Goal: Information Seeking & Learning: Learn about a topic

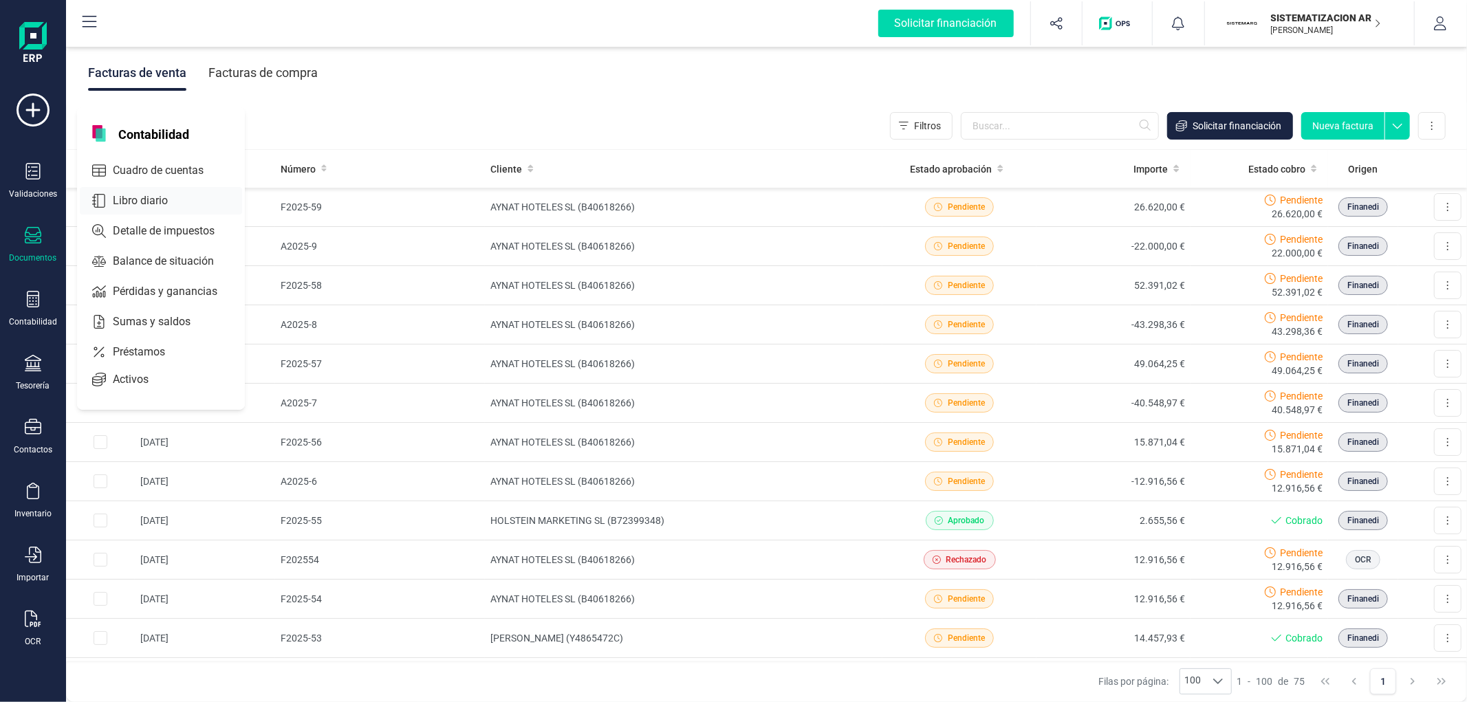
click at [149, 205] on span "Libro diario" at bounding box center [149, 201] width 85 height 17
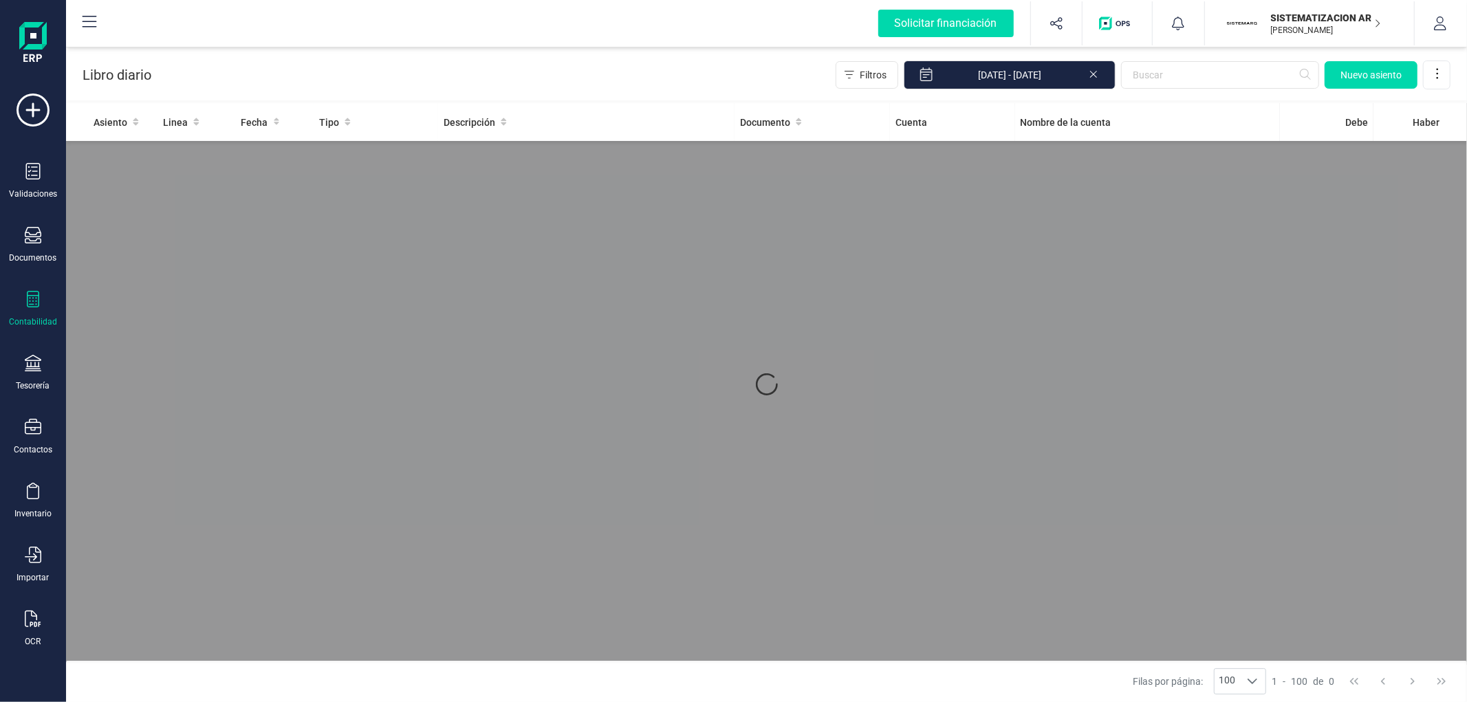
click at [149, 207] on div "Asiento Linea Fecha Tipo Descripción Documento Cuenta Nombre de la cuenta Debe …" at bounding box center [766, 384] width 1401 height 562
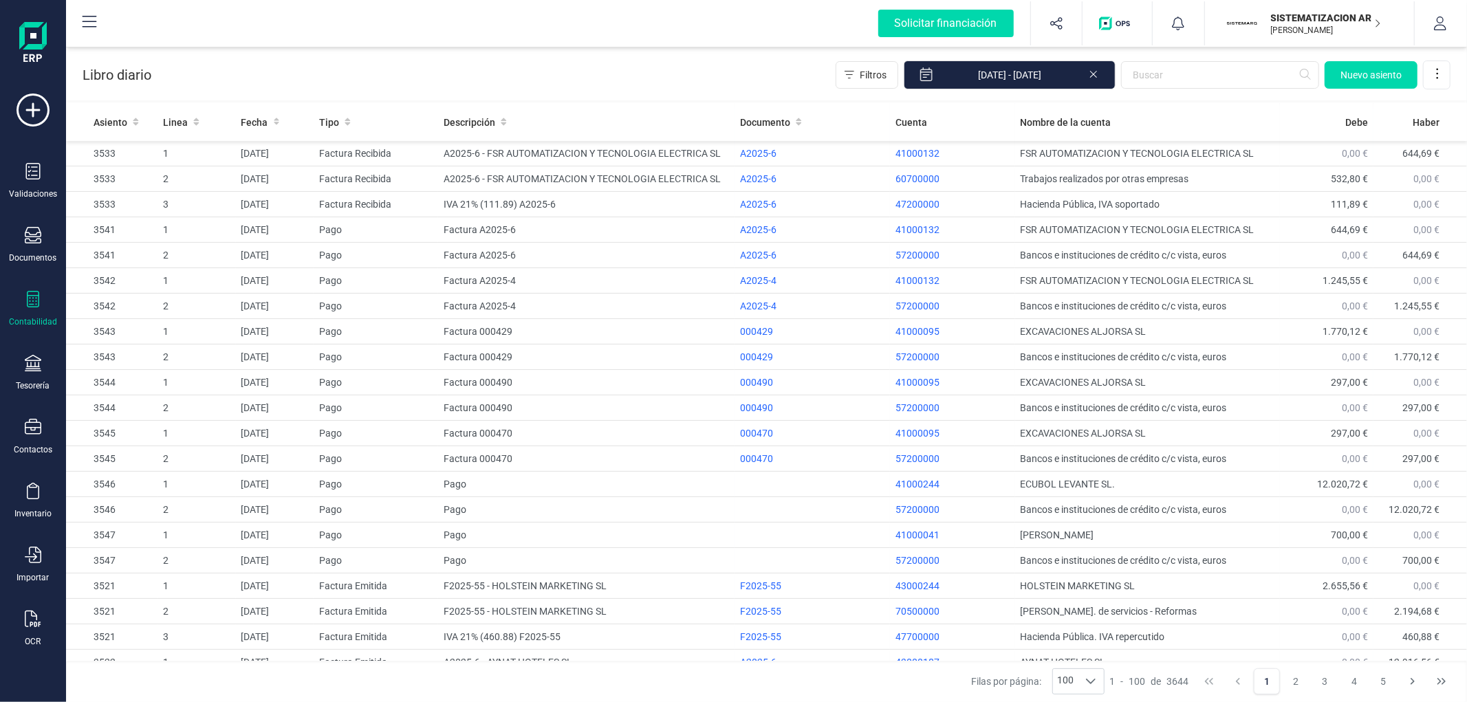
click at [28, 303] on icon at bounding box center [33, 299] width 17 height 17
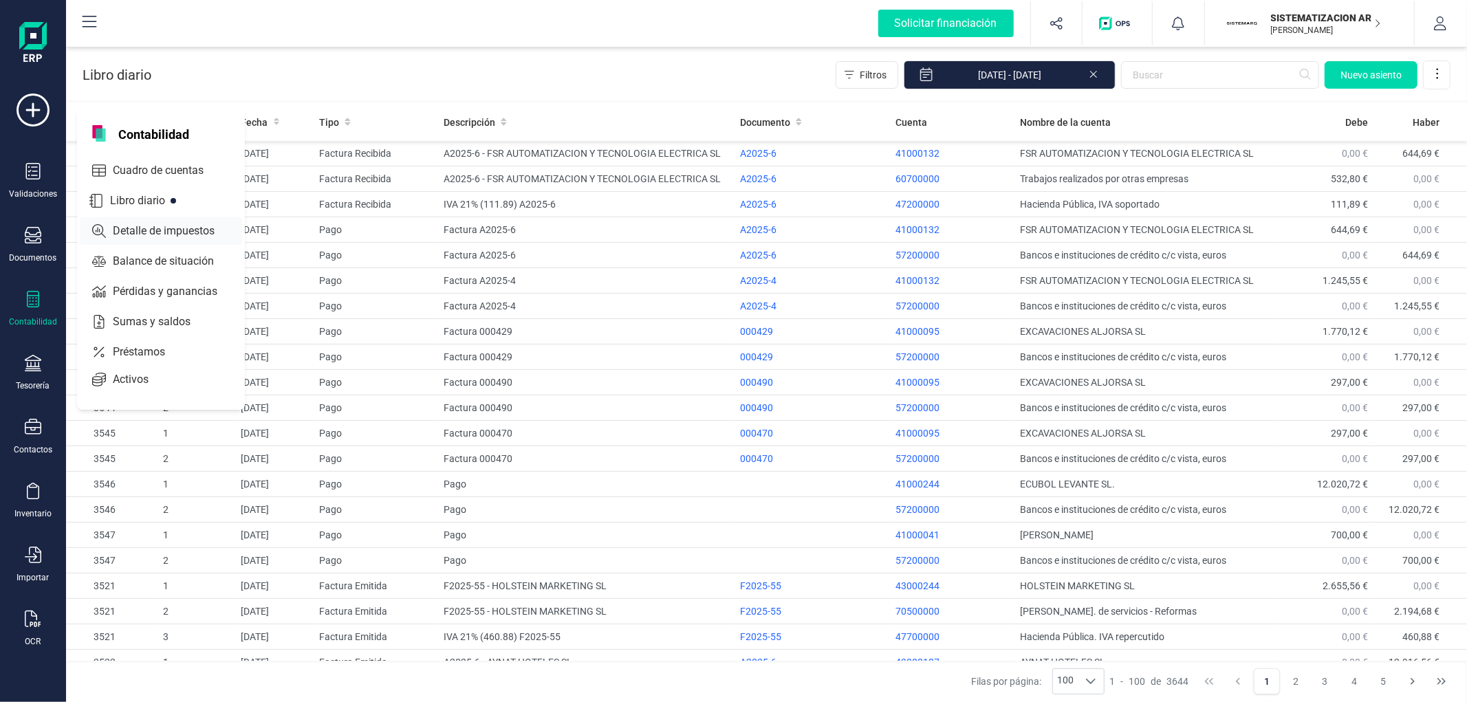
click at [169, 220] on div "Detalle de impuestos" at bounding box center [161, 231] width 162 height 28
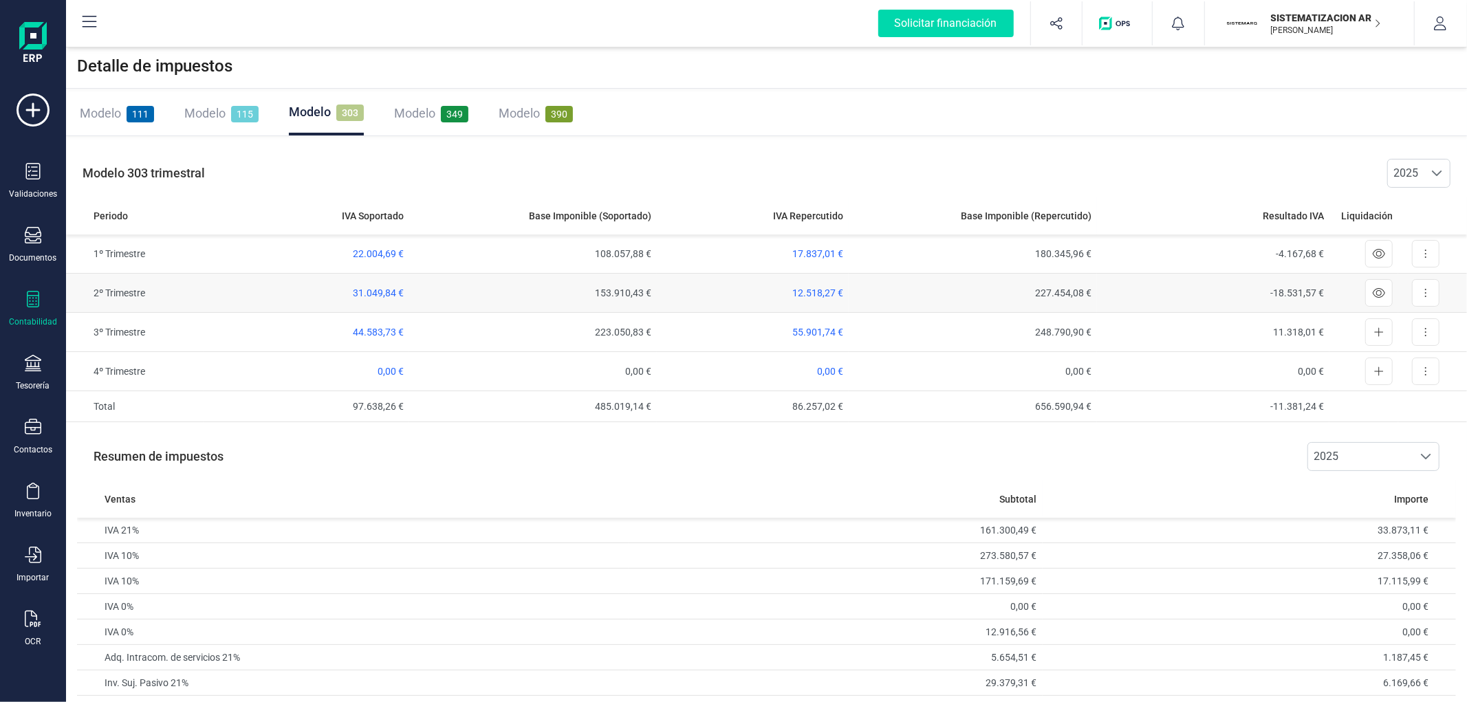
click at [829, 292] on span "12.518,27 €" at bounding box center [817, 292] width 51 height 11
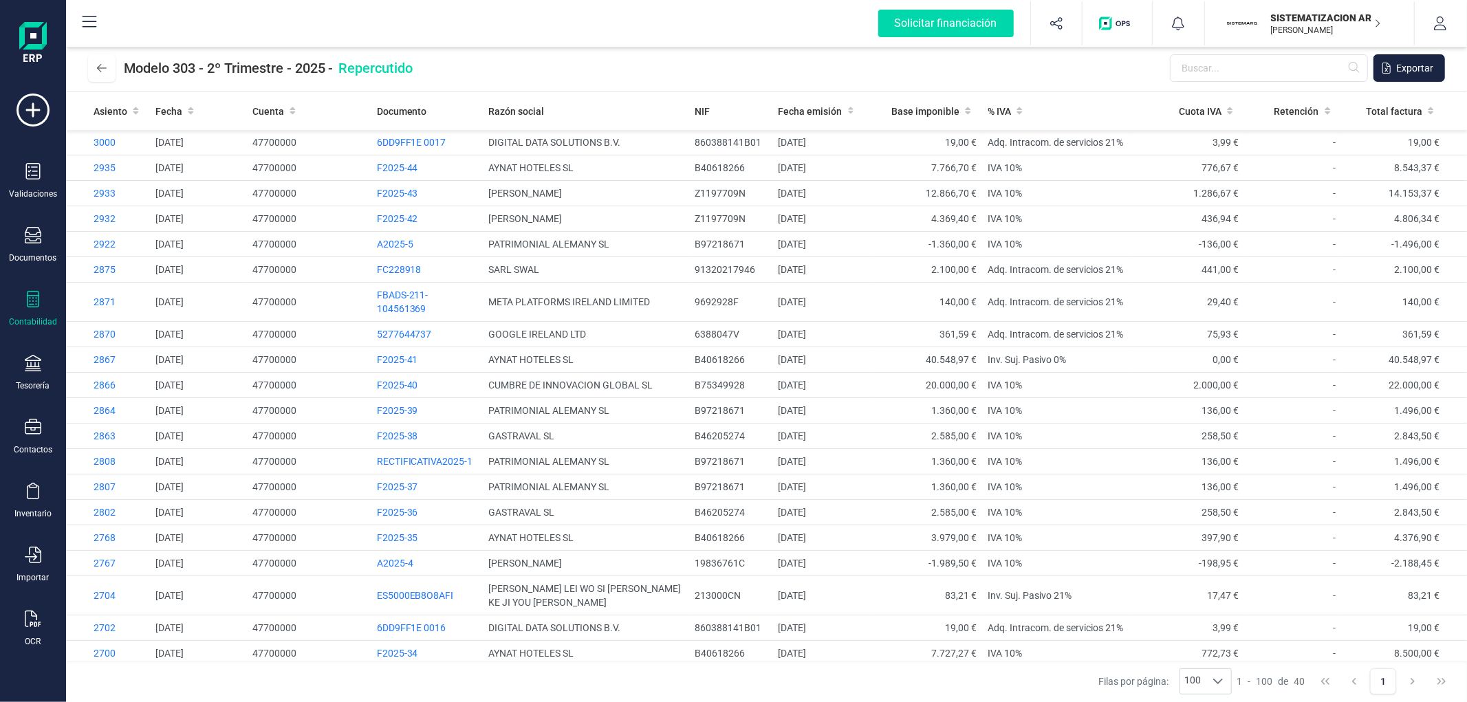
click at [21, 303] on div "Contabilidad" at bounding box center [33, 309] width 55 height 36
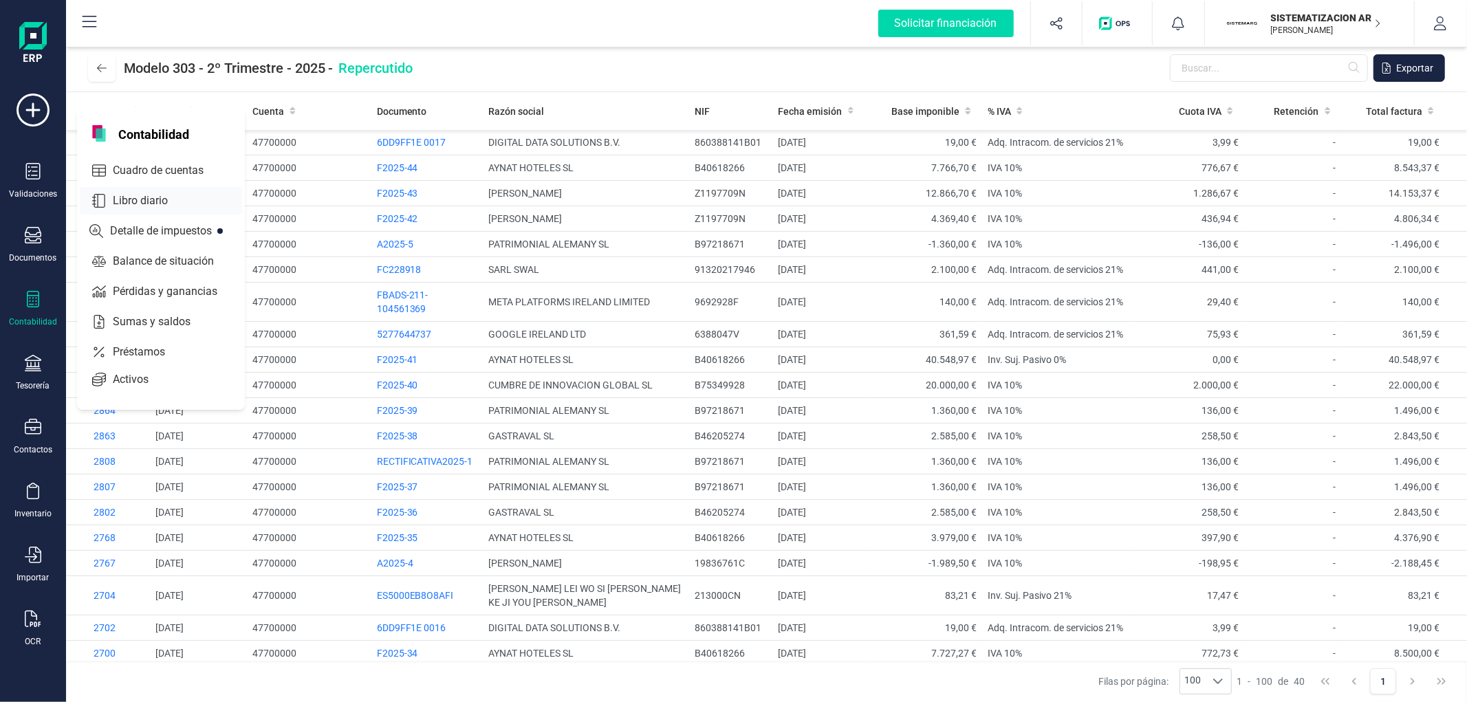
click at [124, 204] on span "Libro diario" at bounding box center [149, 201] width 85 height 17
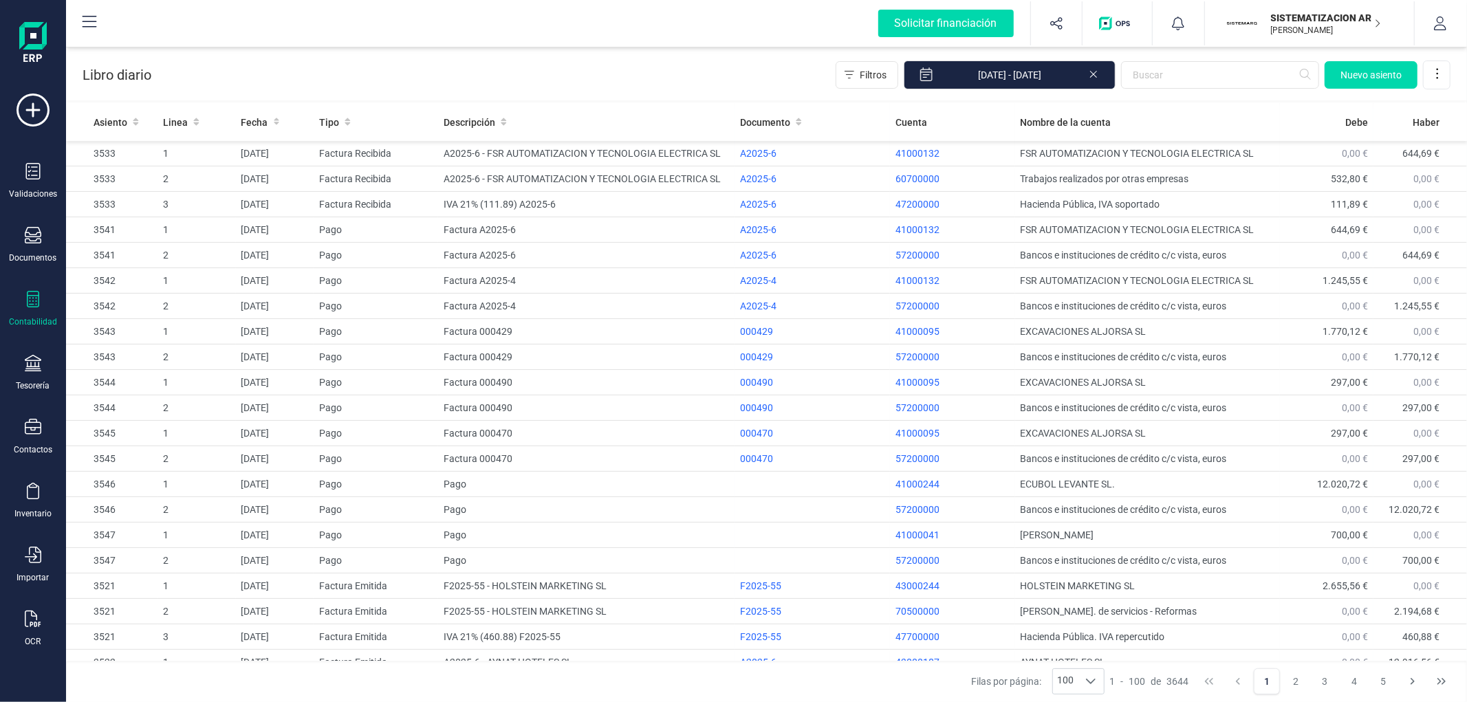
click at [340, 69] on div "Libro diario Filtros 01/01/2025 - 16/09/2025 Nuevo asiento" at bounding box center [766, 72] width 1401 height 56
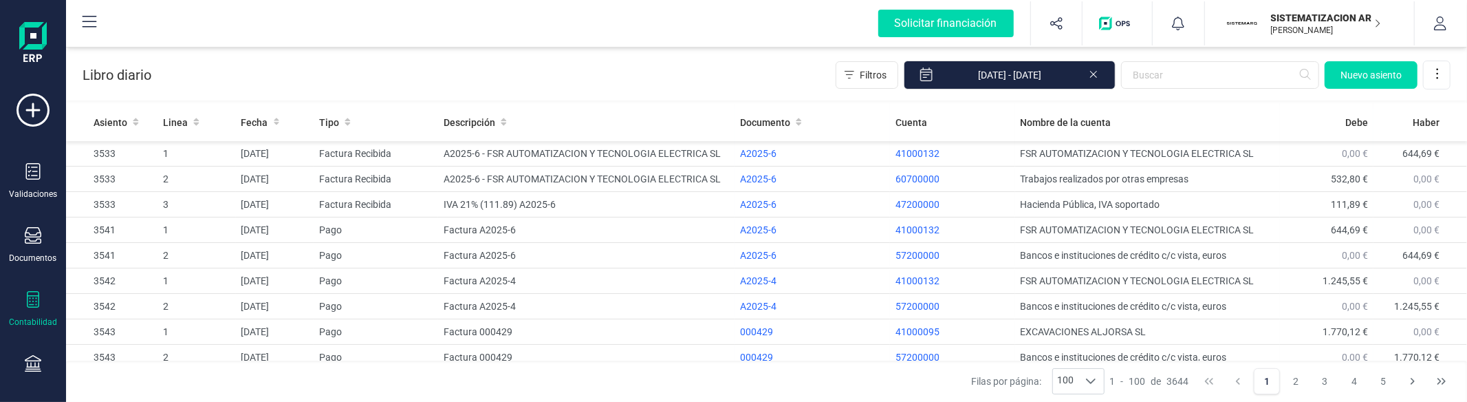
drag, startPoint x: 1310, startPoint y: 22, endPoint x: 1322, endPoint y: 54, distance: 33.7
click at [1311, 22] on p "SISTEMATIZACION ARQUITECTONICA EN REFORMAS SL" at bounding box center [1326, 18] width 110 height 14
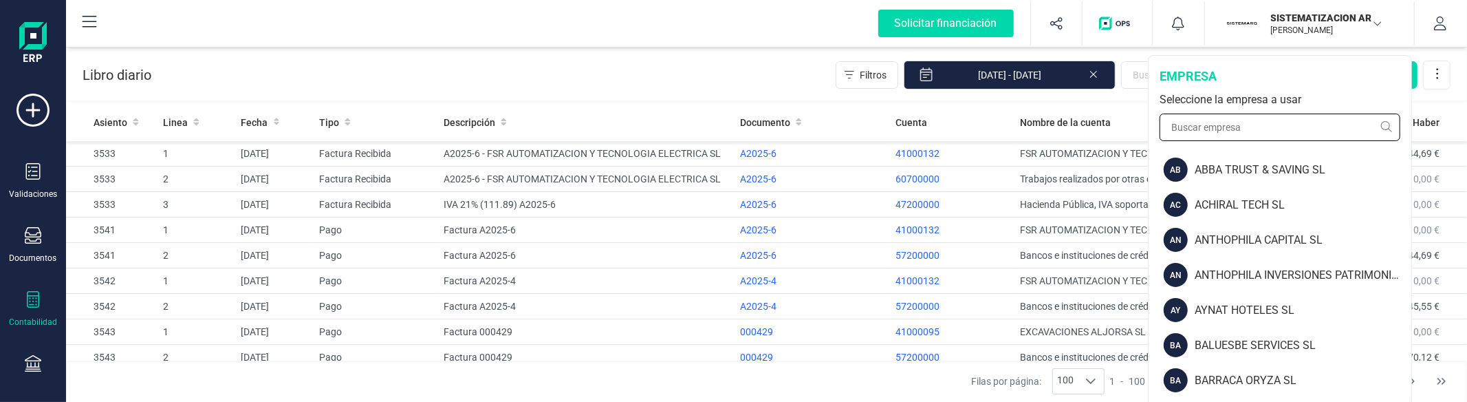
click at [1296, 127] on input "text" at bounding box center [1279, 127] width 241 height 28
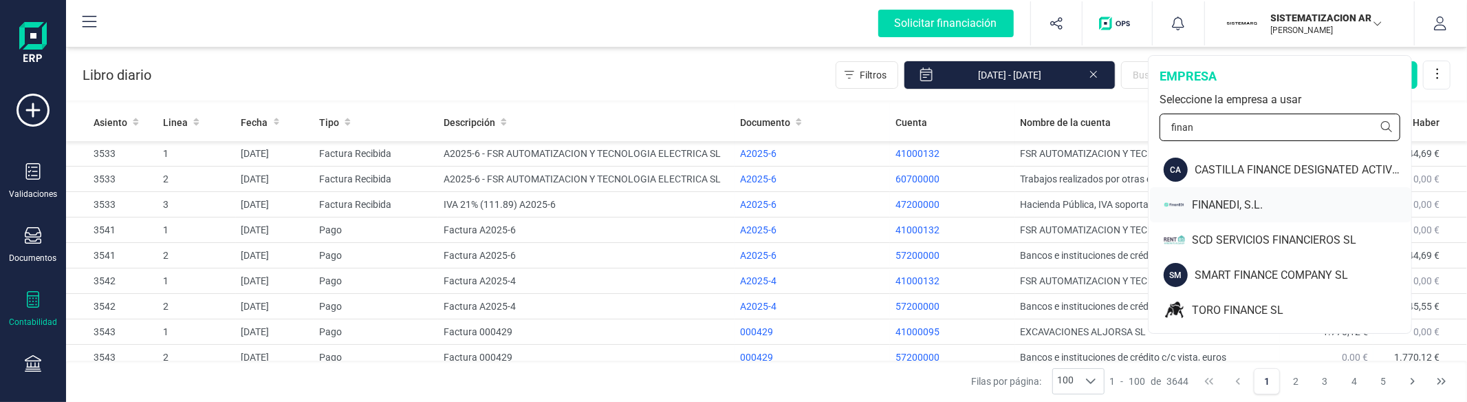
type input "finan"
click at [1250, 200] on div "FINANEDI, S.L." at bounding box center [1301, 205] width 219 height 17
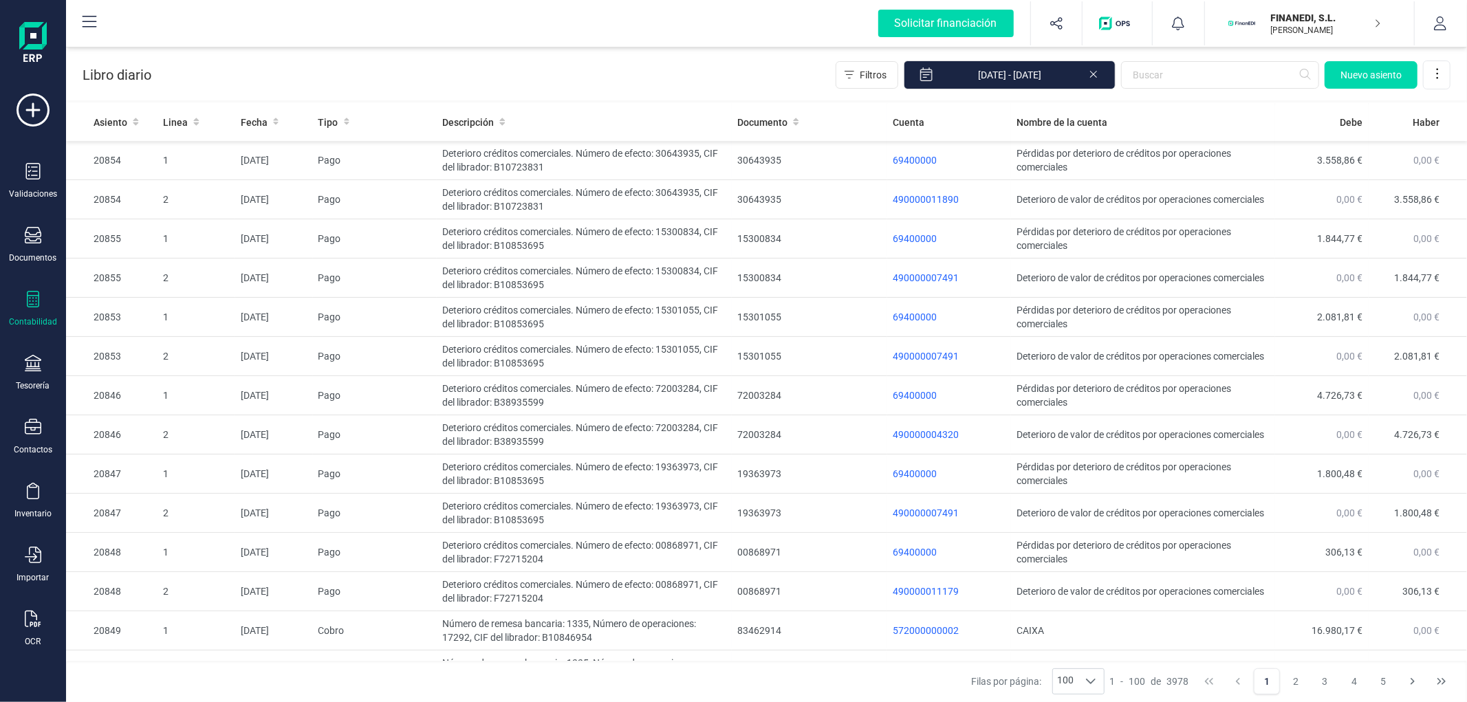
click at [447, 63] on div "Libro diario Filtros 01/01/2025 - 16/09/2025 Nuevo asiento" at bounding box center [766, 72] width 1401 height 56
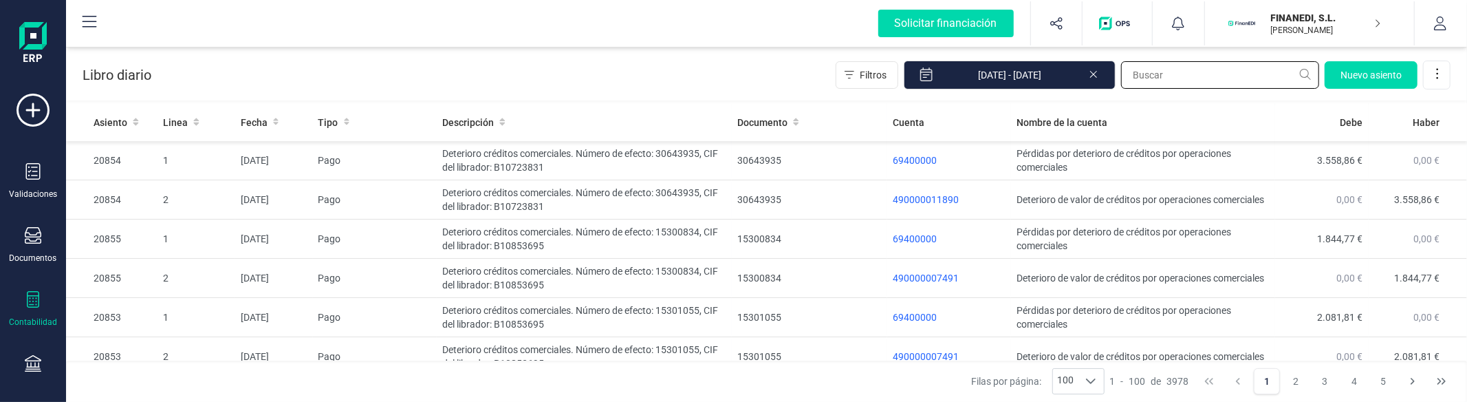
click at [1222, 78] on input "text" at bounding box center [1220, 75] width 198 height 28
type input "F"
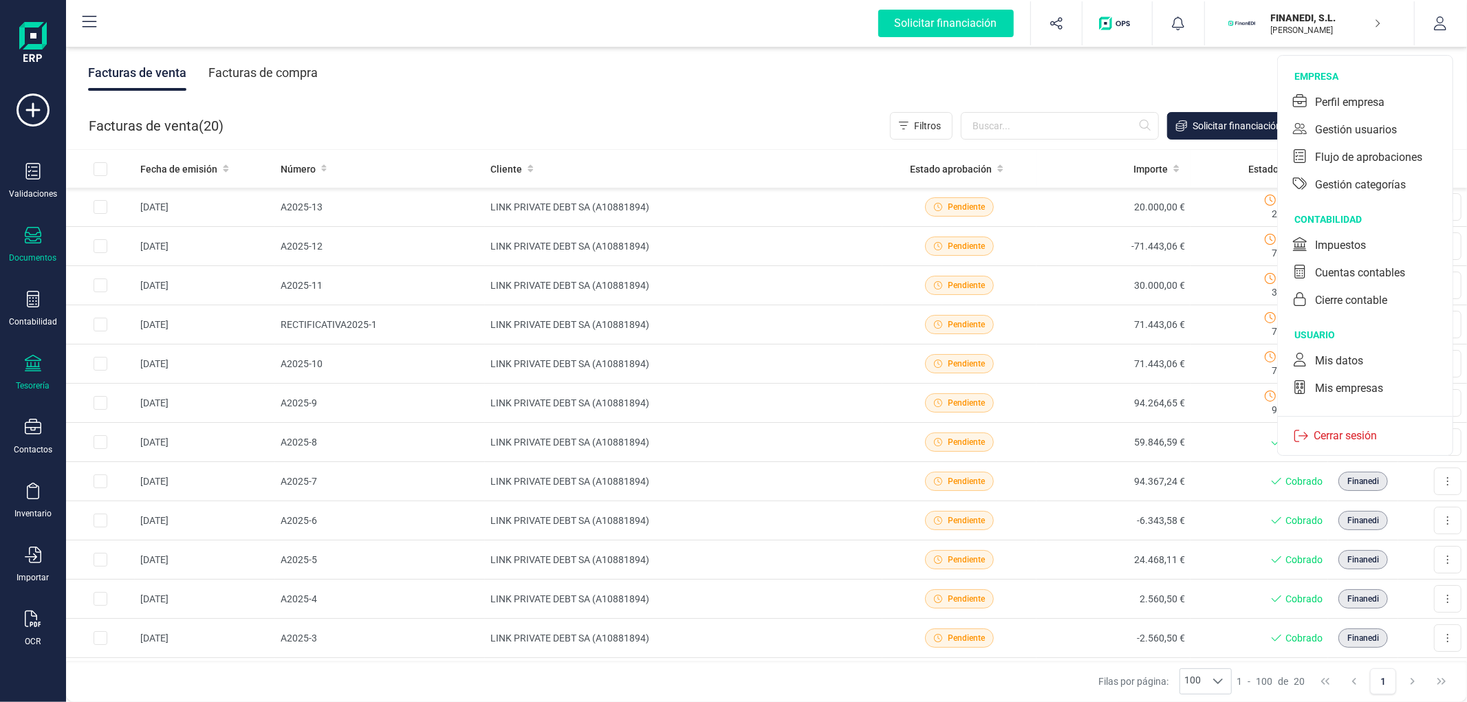
click at [40, 368] on icon at bounding box center [33, 363] width 17 height 17
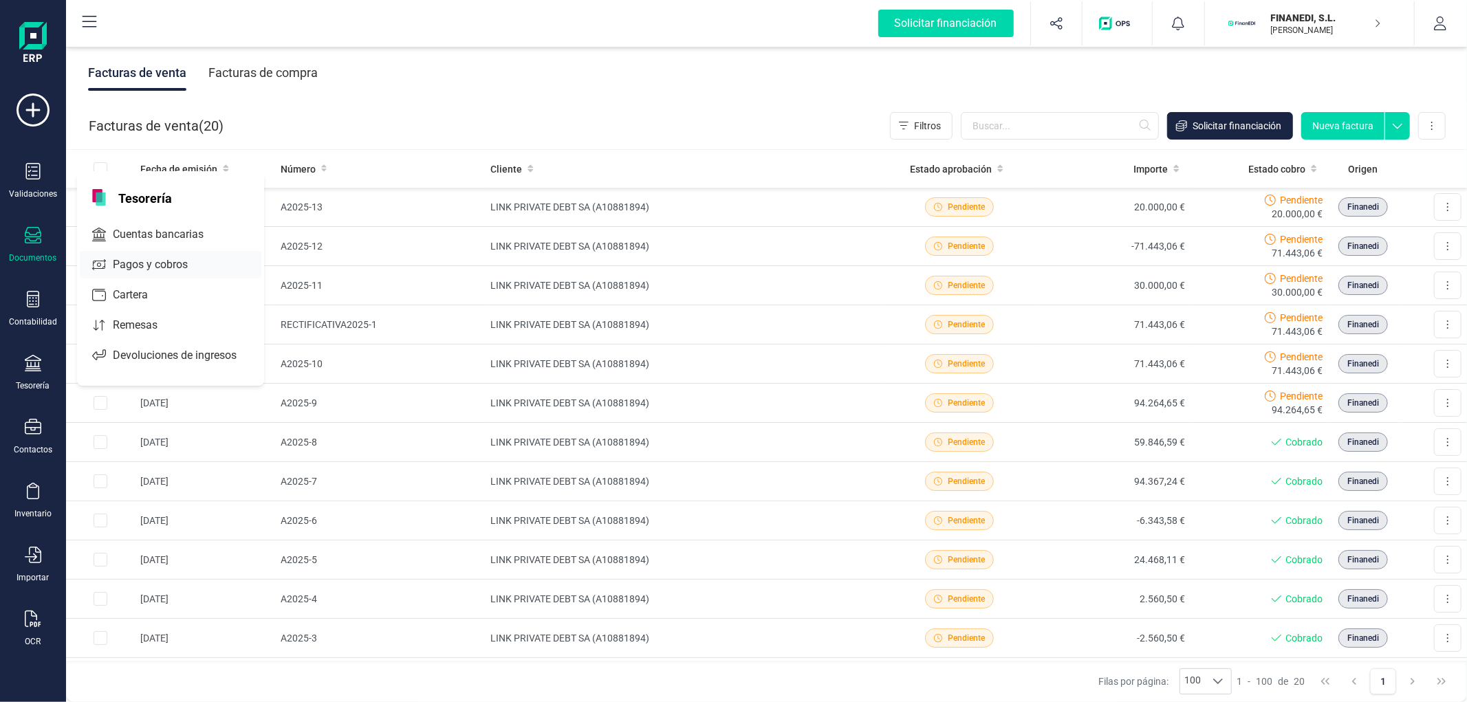
click at [126, 226] on div "Cuentas bancarias" at bounding box center [171, 235] width 182 height 28
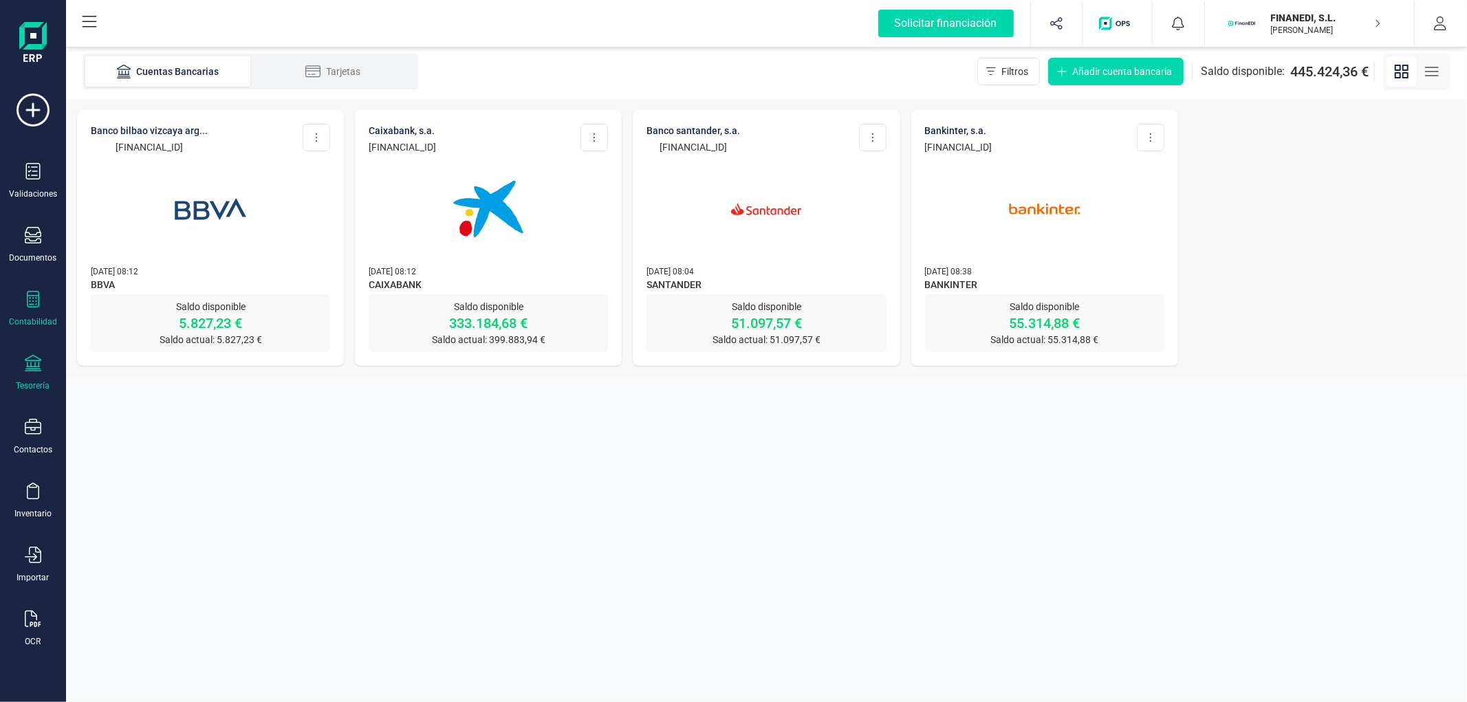
click at [35, 304] on icon at bounding box center [33, 299] width 17 height 17
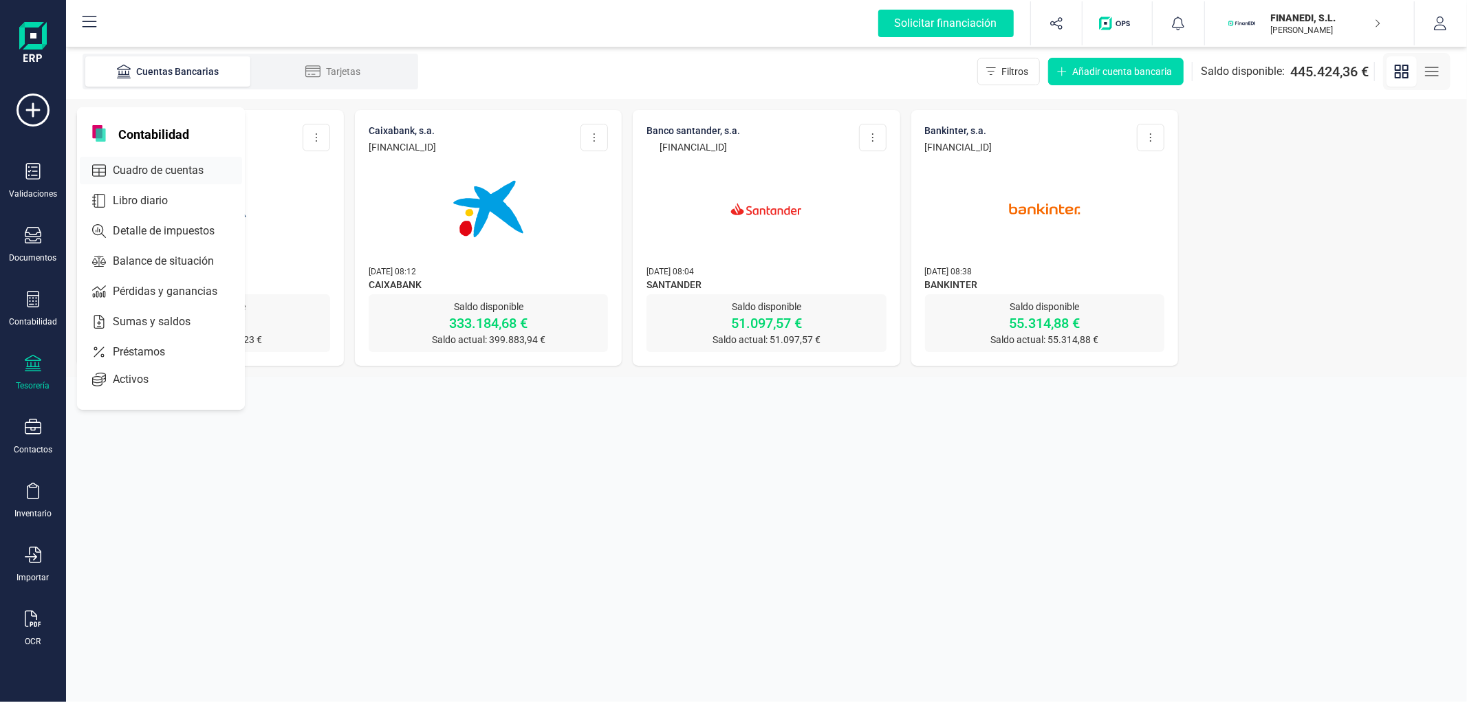
click at [155, 170] on span "Cuadro de cuentas" at bounding box center [167, 170] width 121 height 17
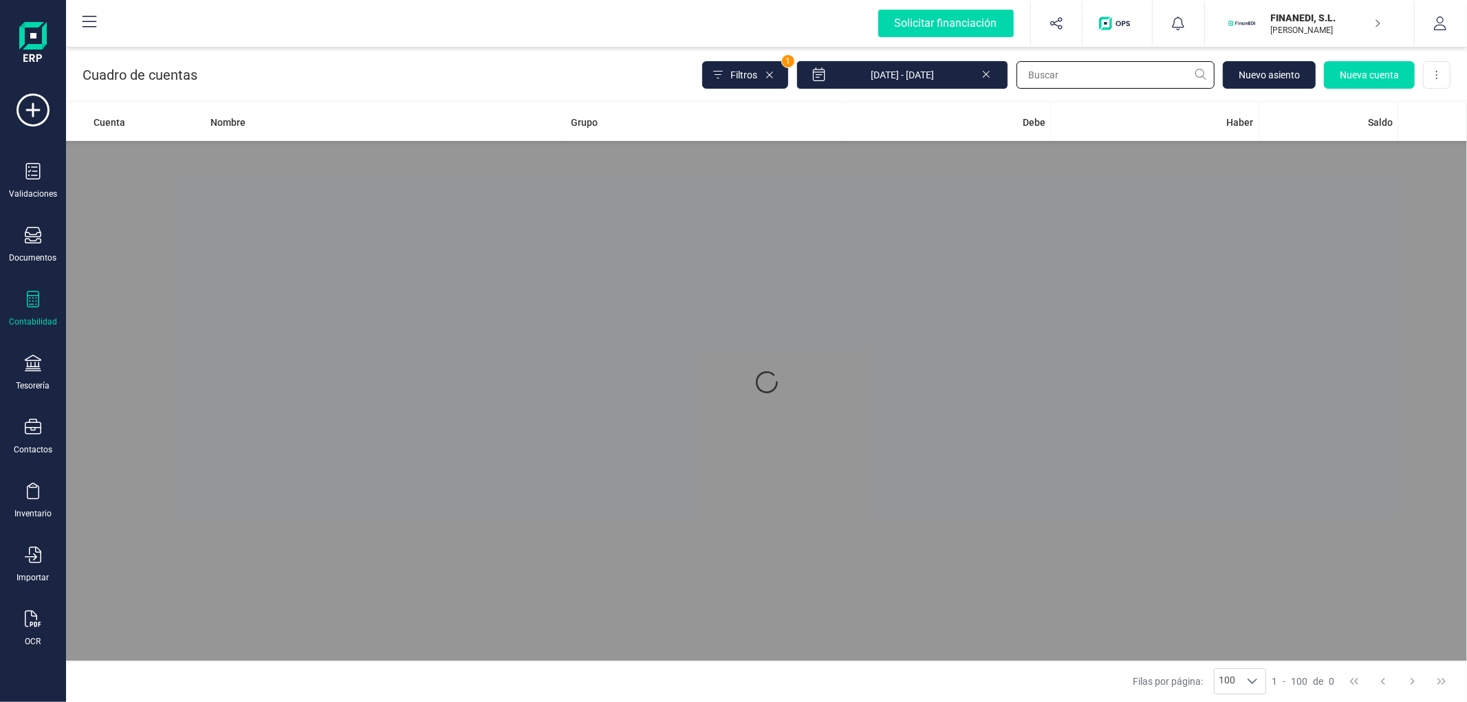
click at [1045, 80] on input "text" at bounding box center [1115, 75] width 198 height 28
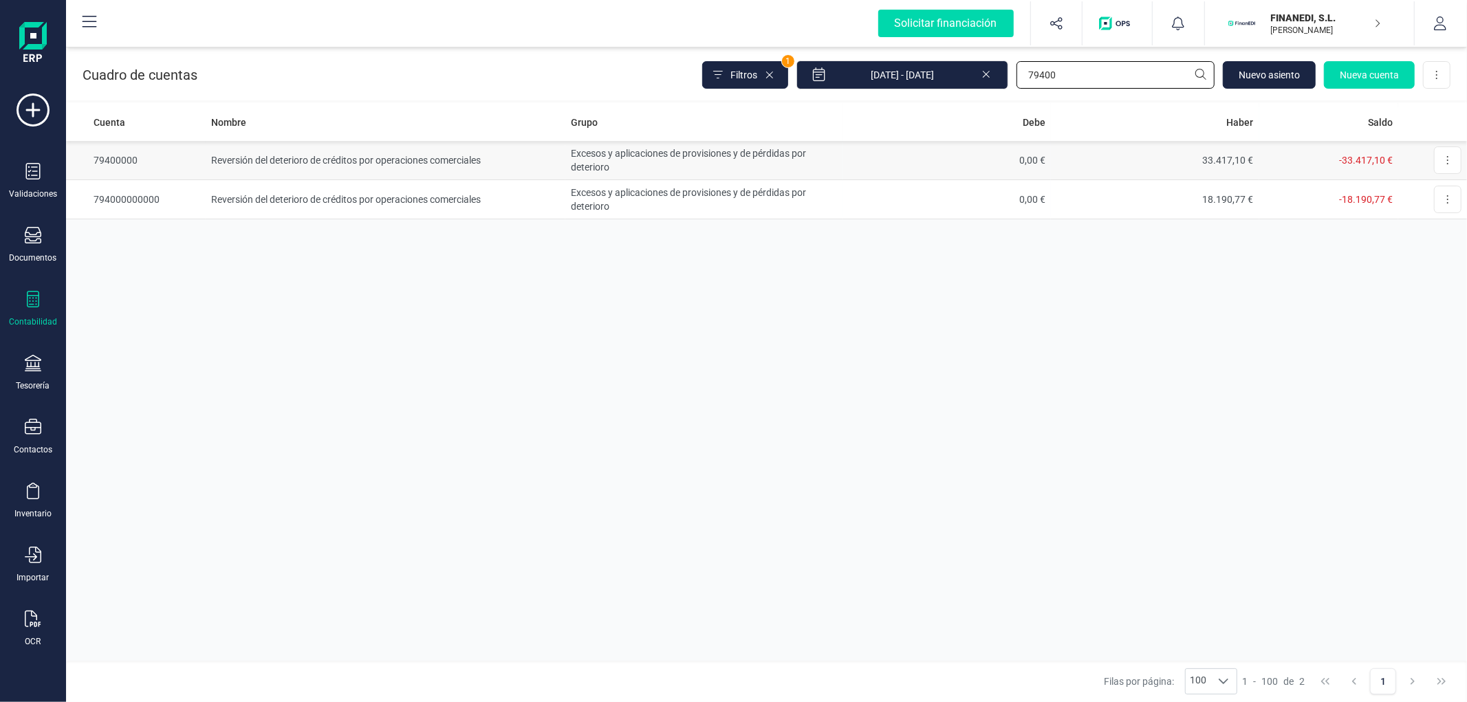
type input "79400"
click at [1077, 156] on td "33.417,10 €" at bounding box center [1155, 160] width 208 height 39
click at [578, 171] on td "Excesos y aplicaciones de provisiones y de pérdidas por deterioro" at bounding box center [703, 160] width 277 height 39
click at [334, 186] on td "Reversión del deterioro de créditos por operaciones comerciales" at bounding box center [386, 199] width 360 height 39
click at [407, 168] on td "Reversión del deterioro de créditos por operaciones comerciales" at bounding box center [386, 160] width 360 height 39
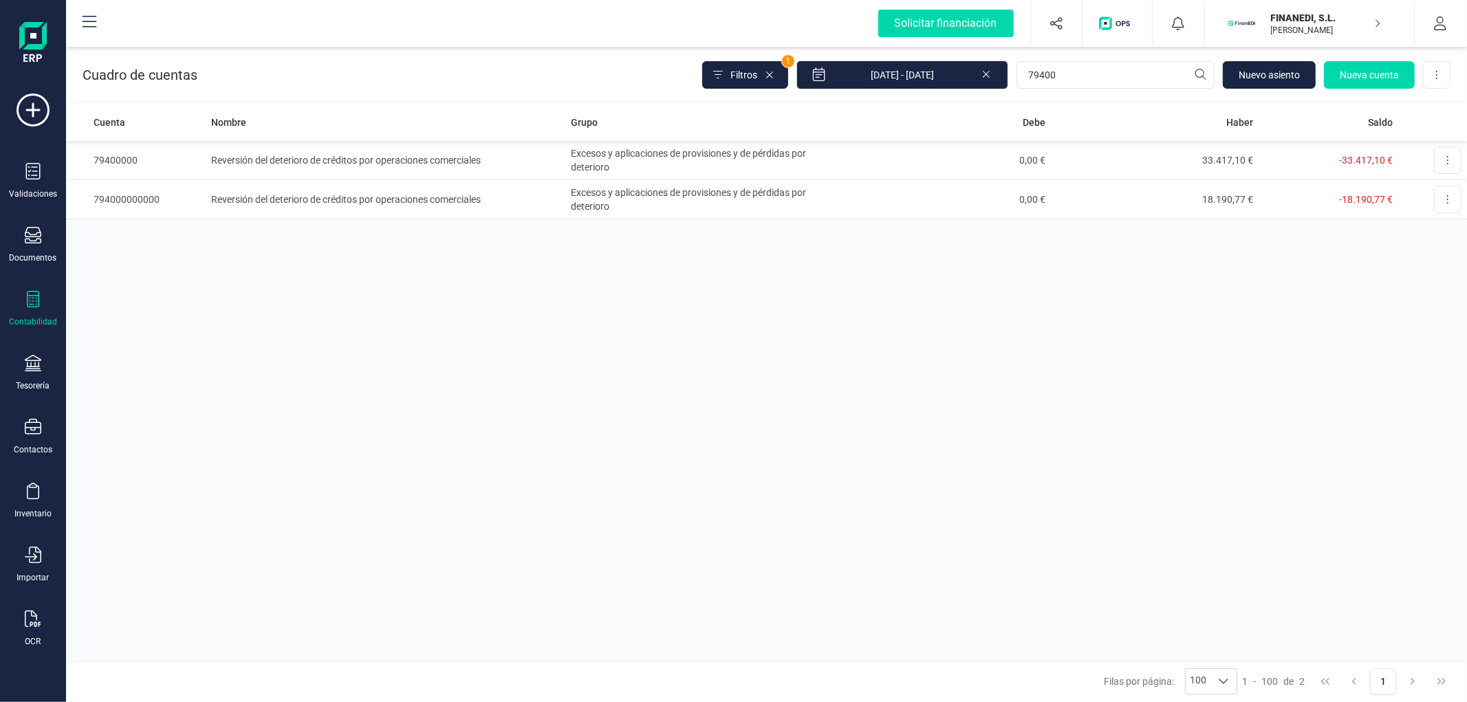
click at [1289, 31] on p "[PERSON_NAME]" at bounding box center [1326, 30] width 110 height 11
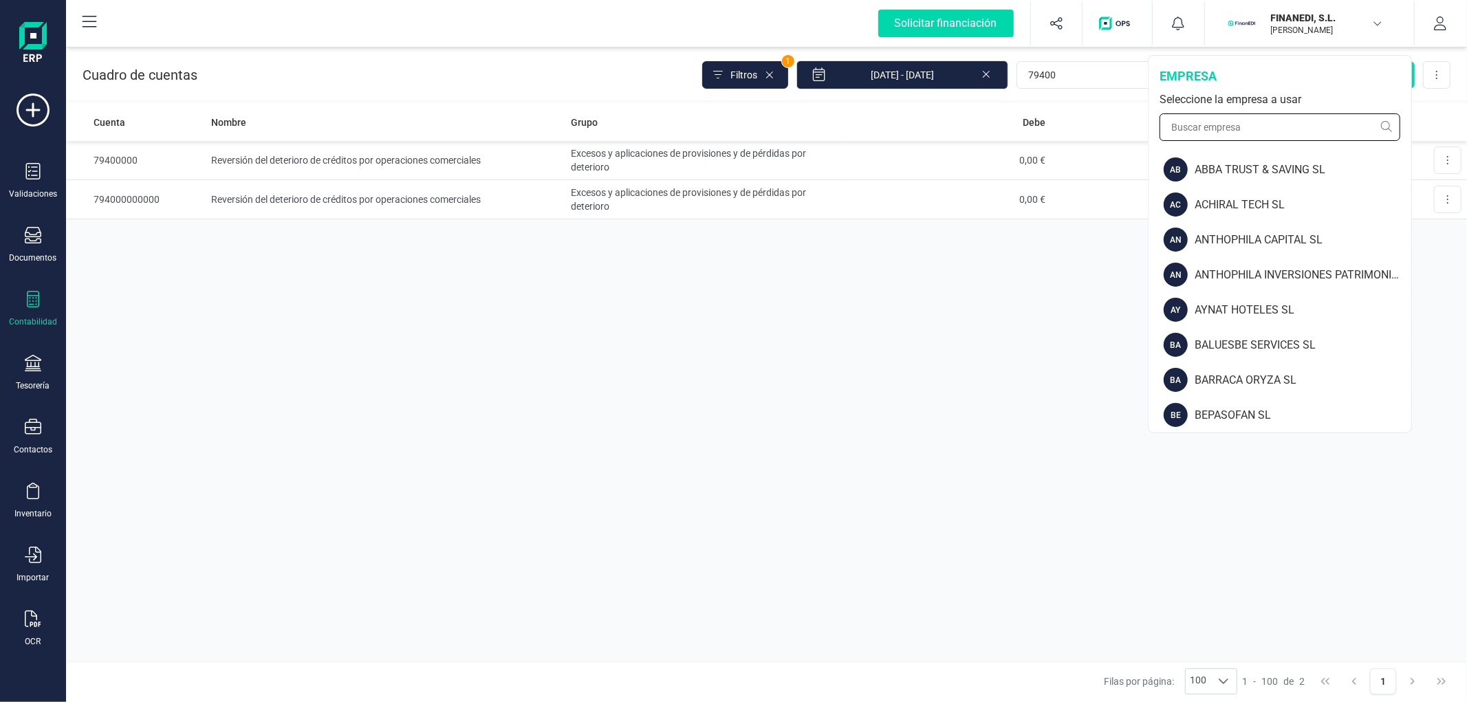
click at [1268, 136] on input "text" at bounding box center [1279, 127] width 241 height 28
click at [1269, 128] on input "text" at bounding box center [1279, 127] width 241 height 28
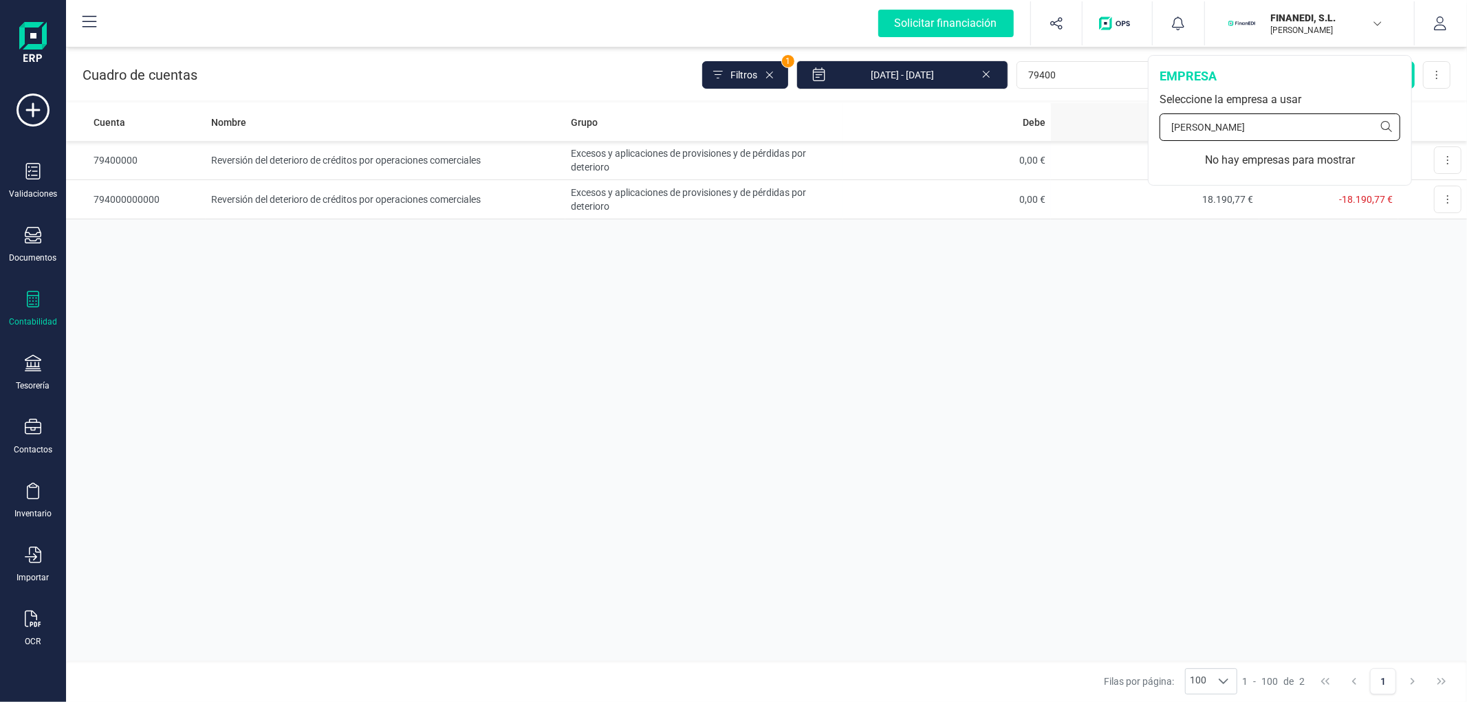
drag, startPoint x: 1166, startPoint y: 124, endPoint x: 1087, endPoint y: 116, distance: 78.8
click at [1087, 116] on div "Solicitar financiación Importaciones completadas 0 / 0 FINANEDI, S.L. JAVIER DE…" at bounding box center [766, 351] width 1401 height 702
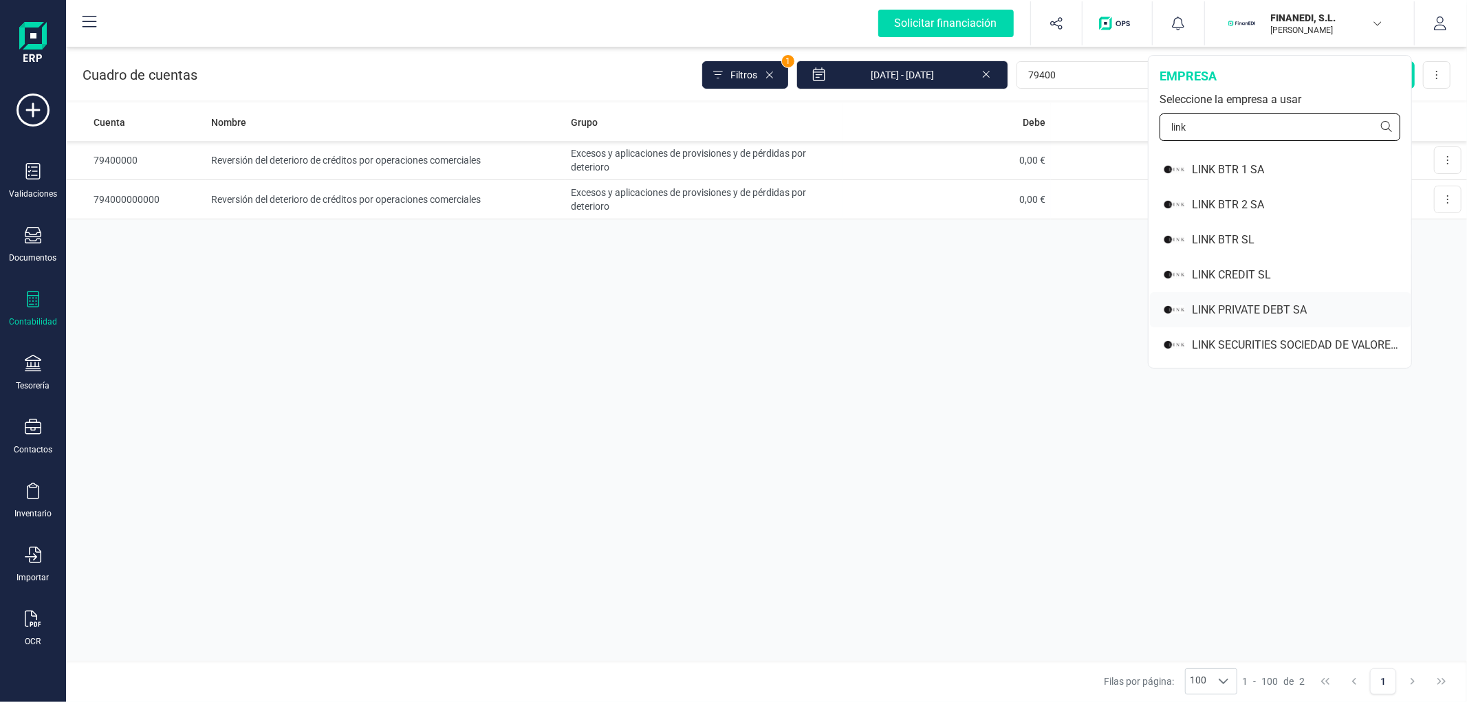
type input "link"
click at [1242, 306] on div "LINK PRIVATE DEBT SA" at bounding box center [1301, 310] width 219 height 17
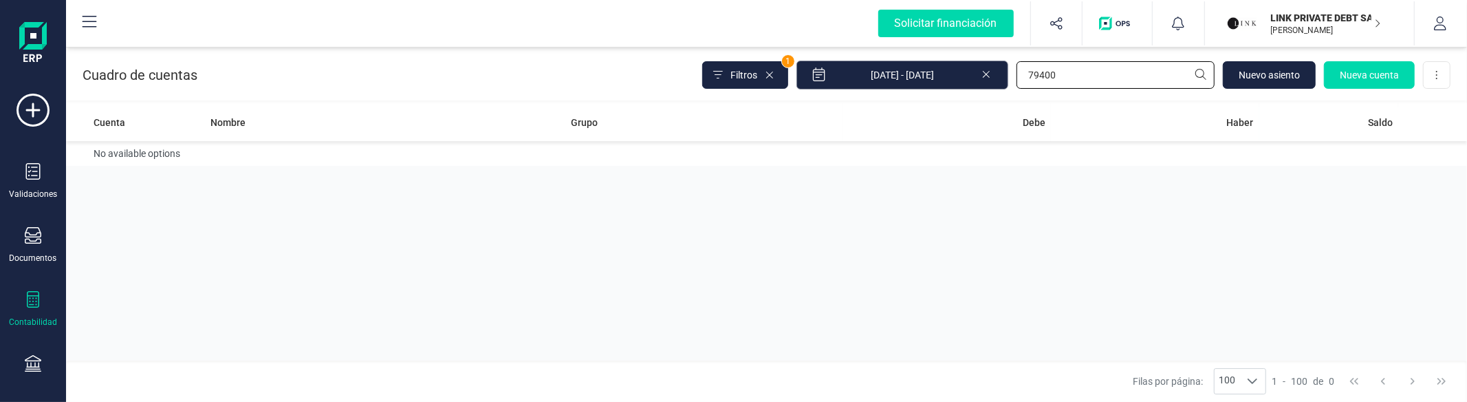
drag, startPoint x: 1140, startPoint y: 78, endPoint x: 970, endPoint y: 60, distance: 170.9
click at [971, 66] on div "Filtros 1 01/01/2025 - 16/09/2025 79400 Nuevo asiento Nueva cuenta Descargar Ex…" at bounding box center [1076, 75] width 748 height 29
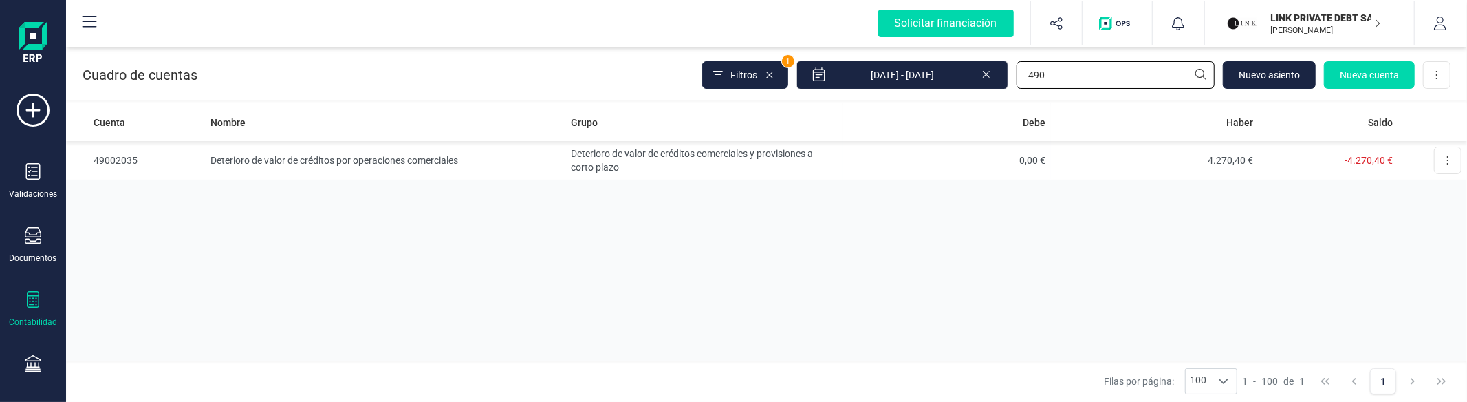
type input "490"
click at [990, 77] on icon at bounding box center [986, 73] width 11 height 14
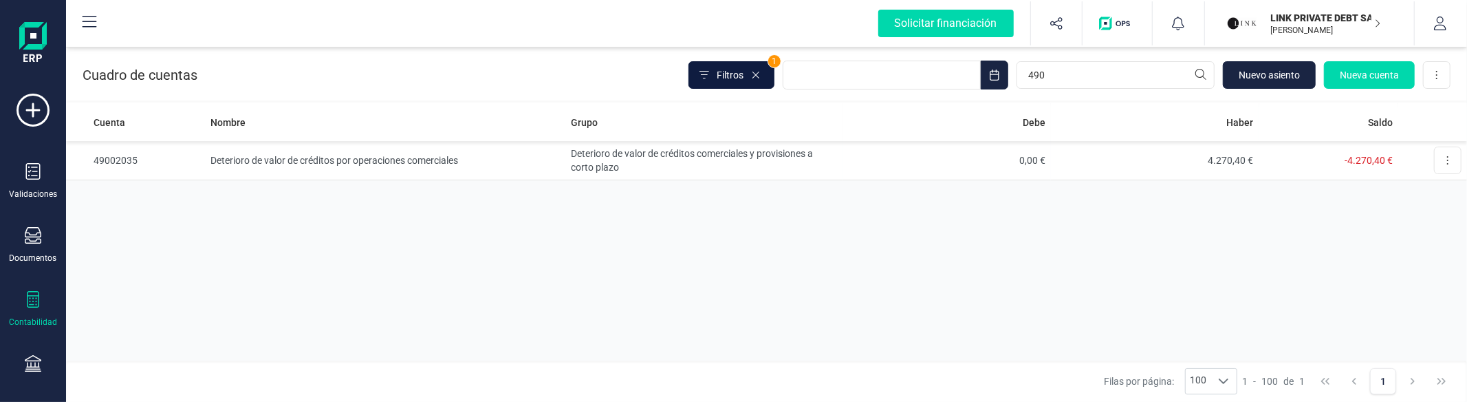
click at [714, 69] on button "Filtros" at bounding box center [731, 75] width 86 height 28
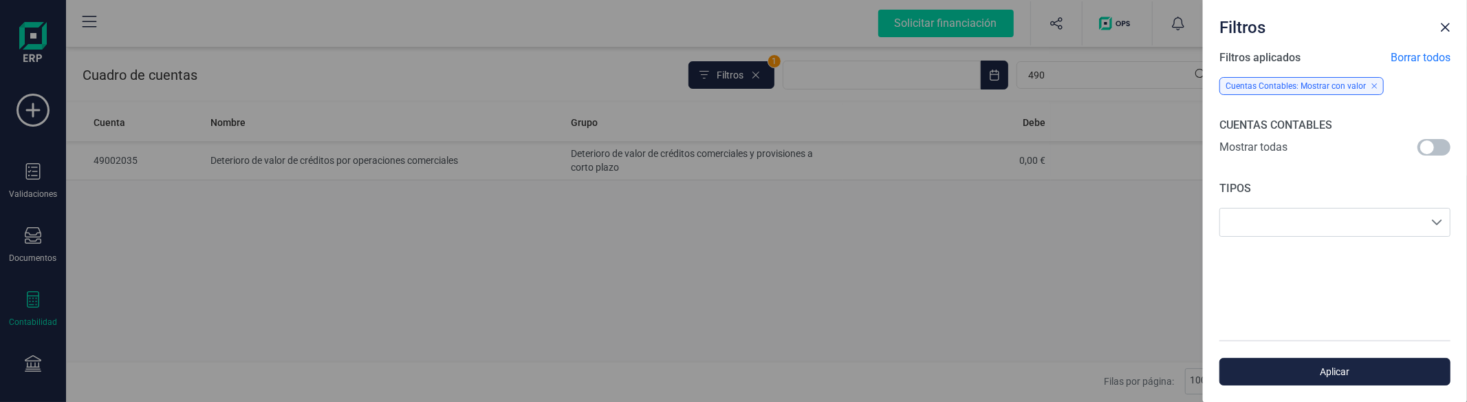
click at [1429, 145] on span at bounding box center [1433, 147] width 33 height 17
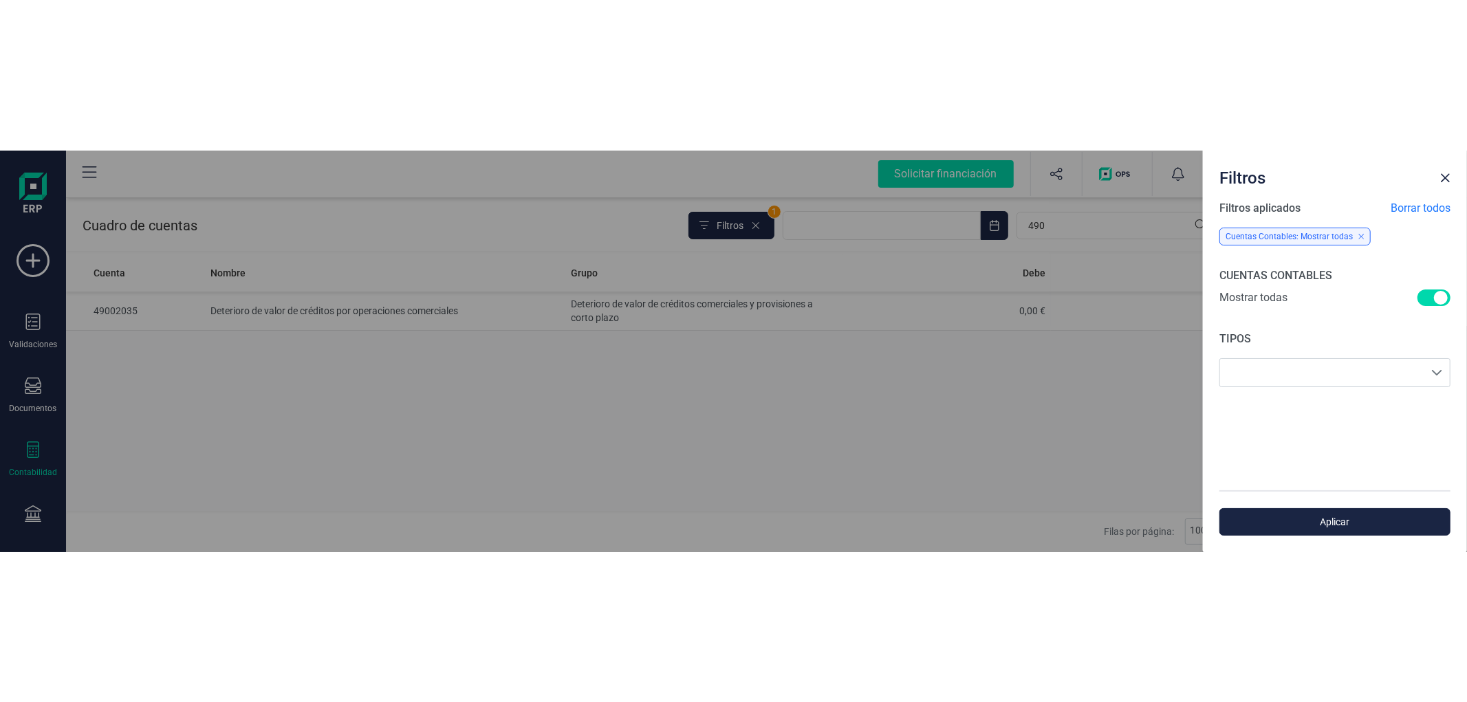
scroll to position [7, 4]
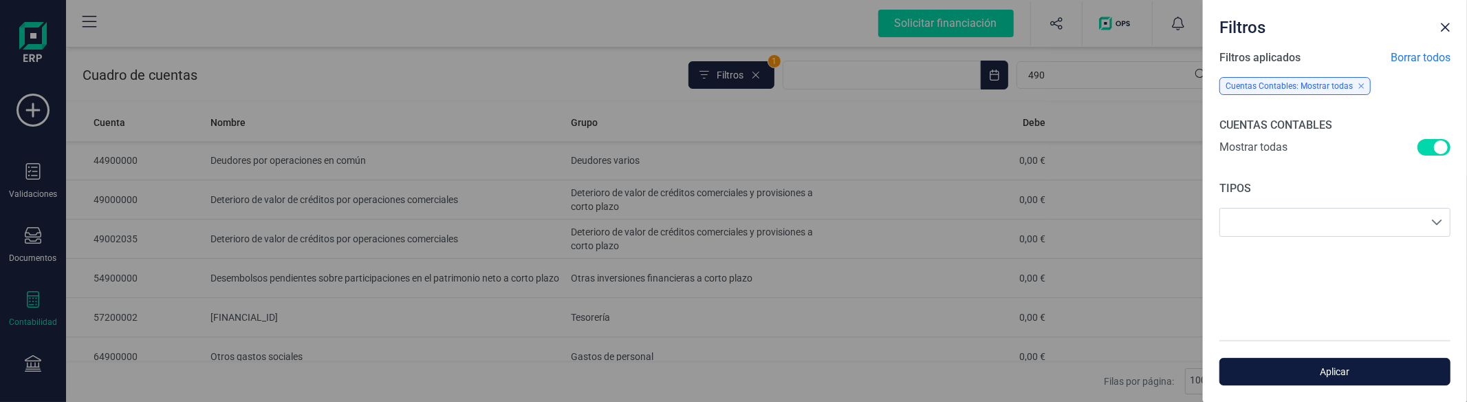
click at [1373, 363] on button "Aplicar" at bounding box center [1334, 372] width 231 height 28
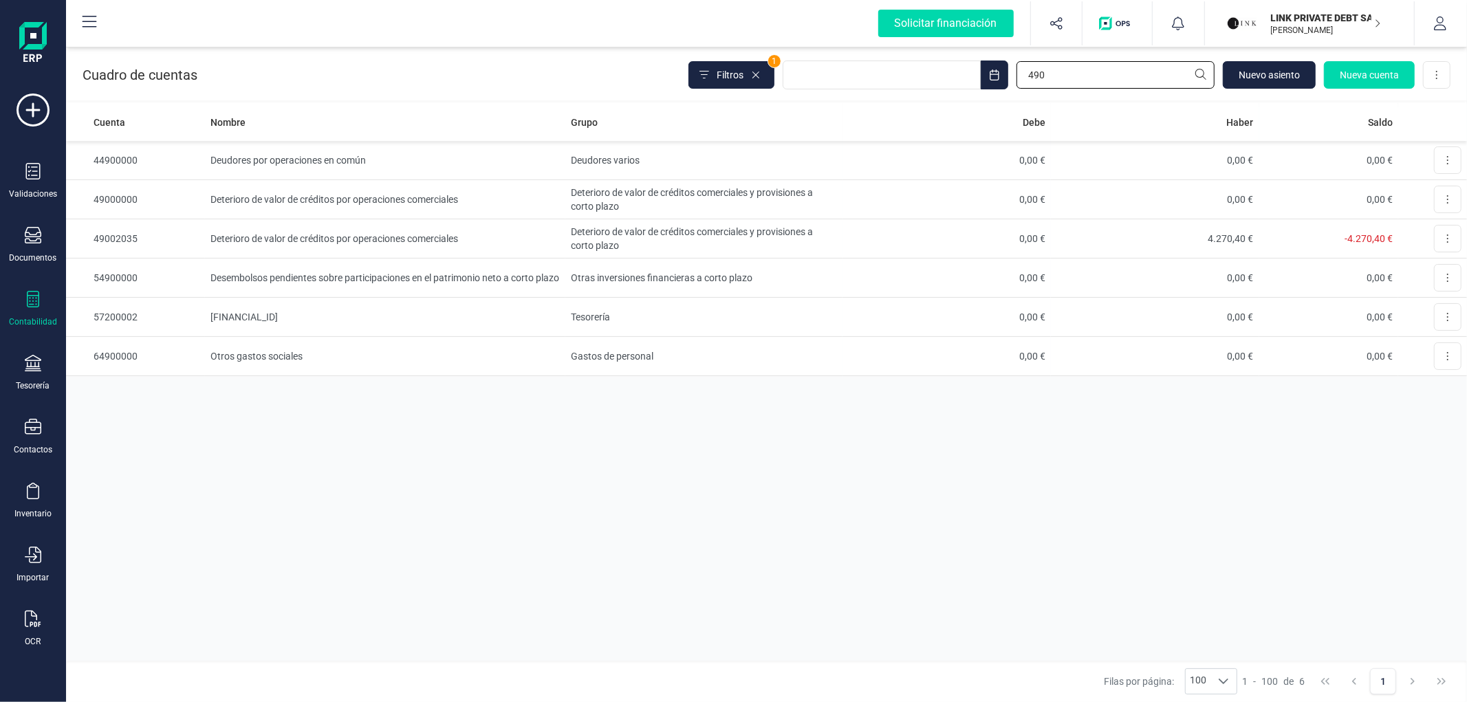
click at [1059, 69] on input "490" at bounding box center [1115, 75] width 198 height 28
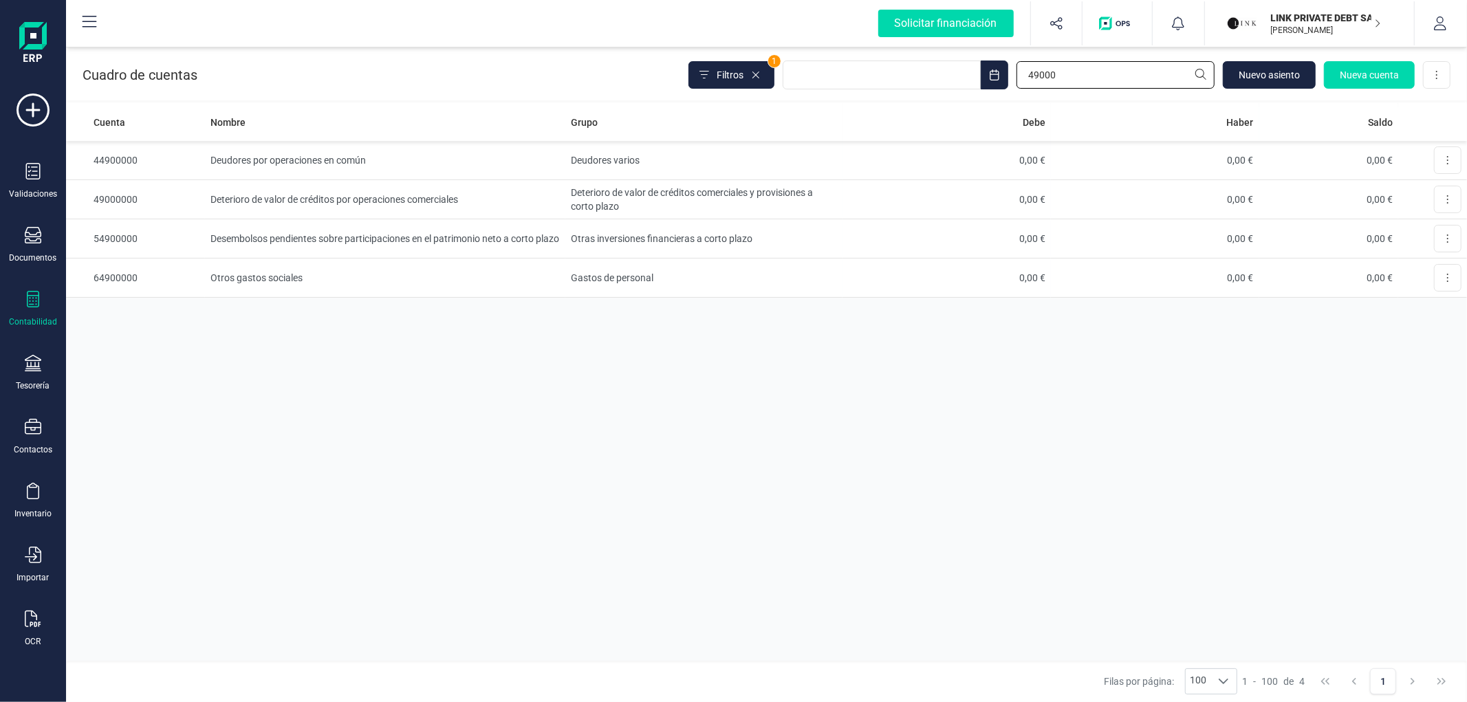
type input "49000"
click at [1323, 41] on button "LINK PRIVATE DEBT SA JAVIER DEVELOPER" at bounding box center [1309, 23] width 176 height 44
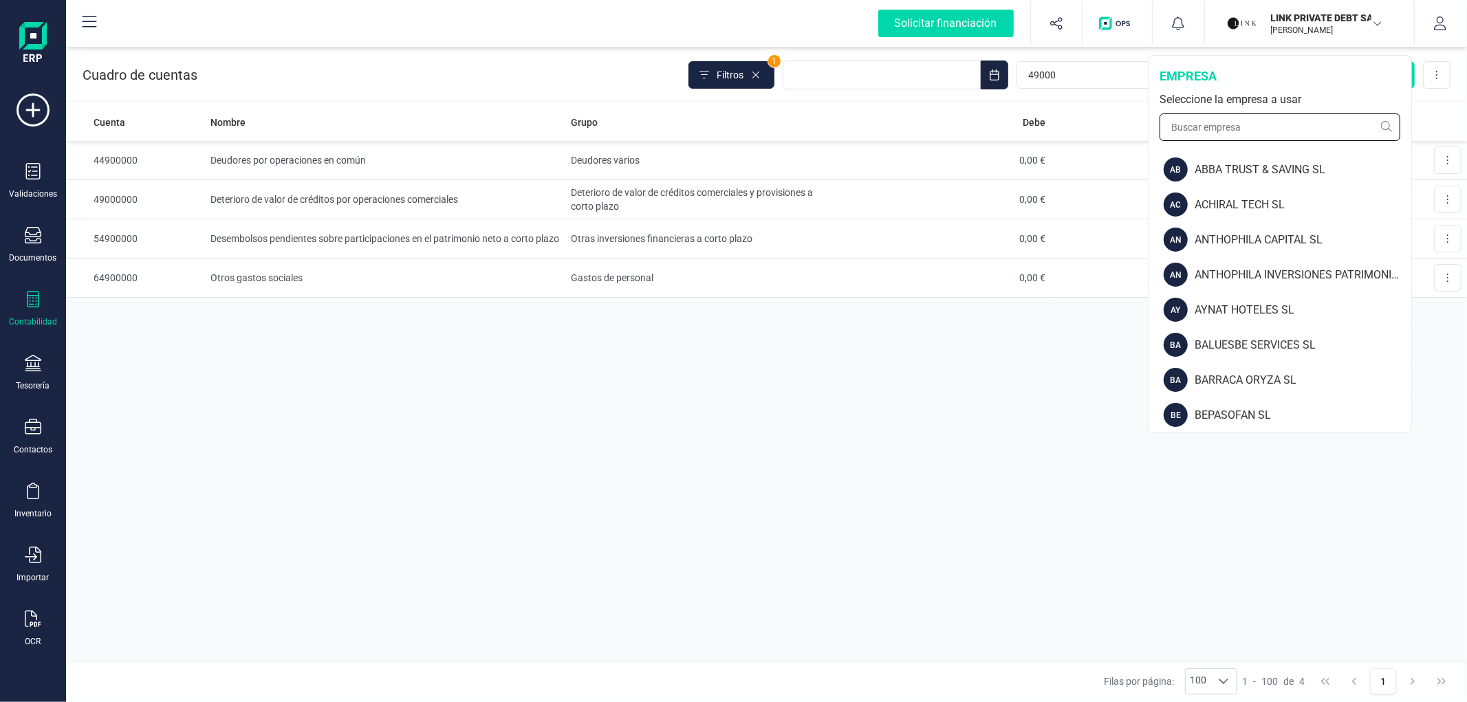
click at [1270, 124] on input "text" at bounding box center [1279, 127] width 241 height 28
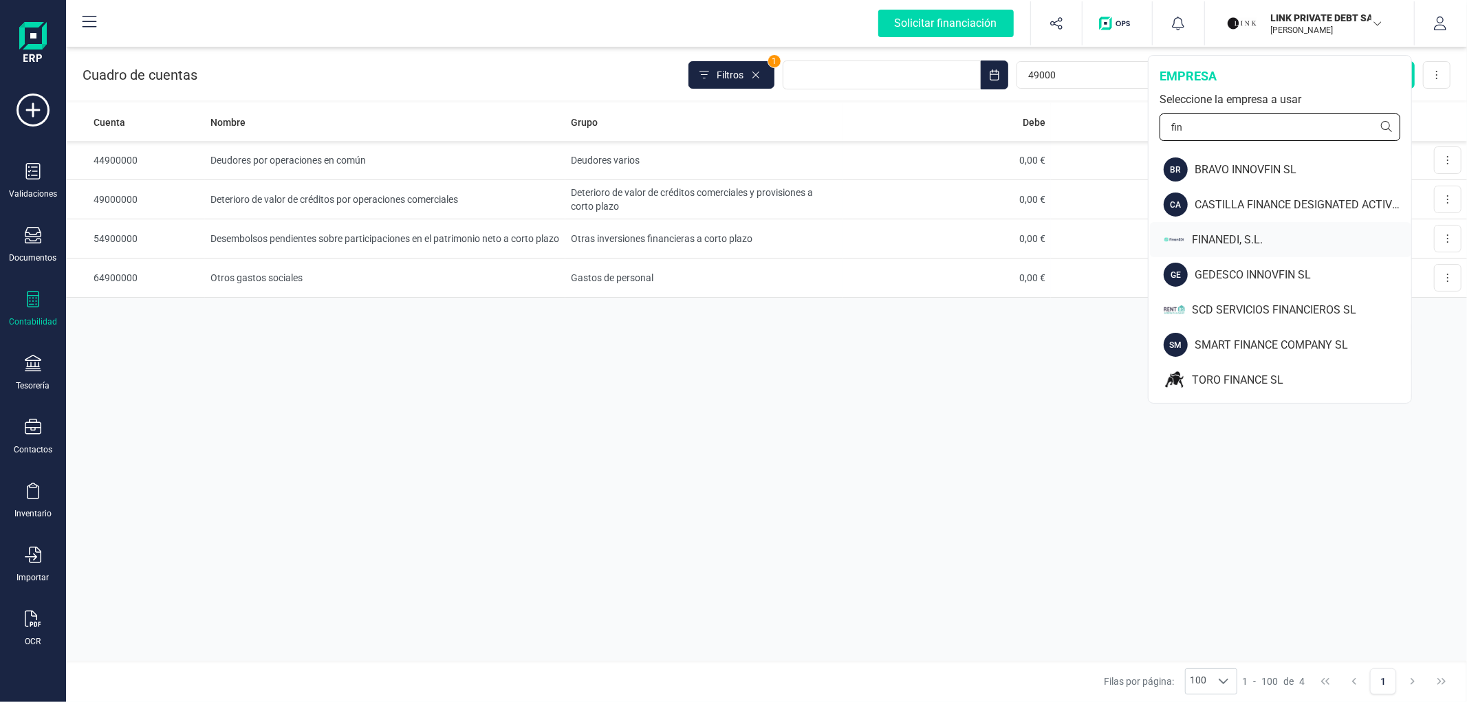
type input "fin"
click at [1199, 239] on div "FINANEDI, S.L." at bounding box center [1301, 240] width 219 height 17
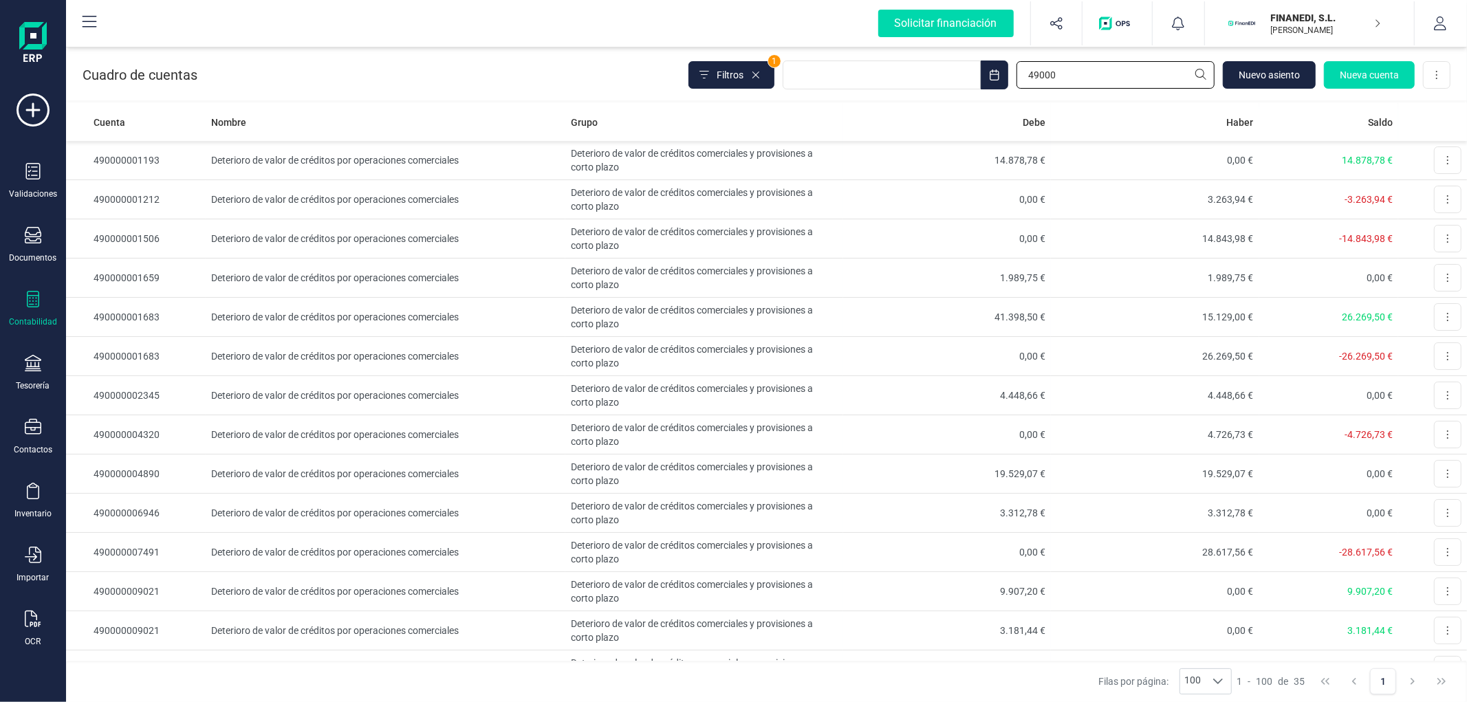
click at [1052, 74] on input "49000" at bounding box center [1115, 75] width 198 height 28
click at [1073, 65] on input "49000" at bounding box center [1115, 75] width 198 height 28
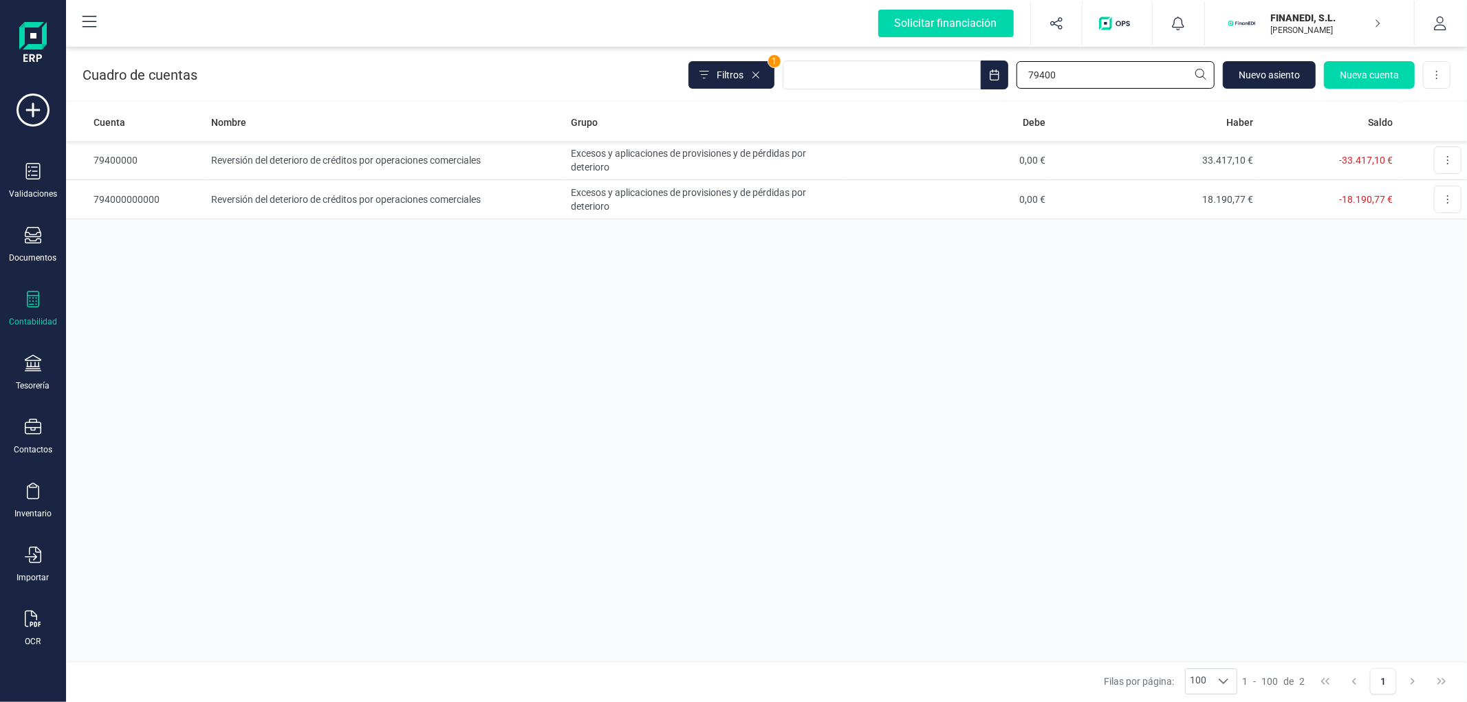
type input "79400"
click at [190, 198] on td "794000000000" at bounding box center [136, 199] width 140 height 39
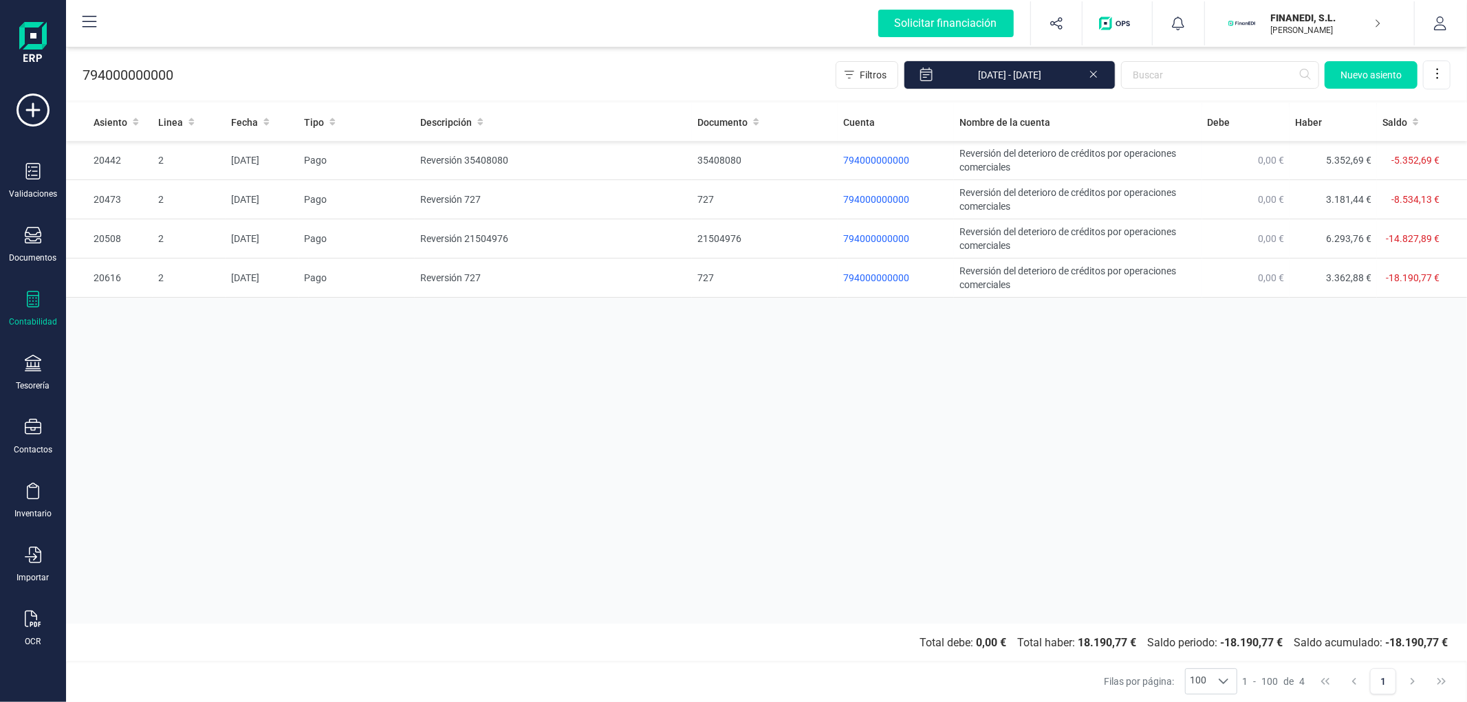
click at [499, 461] on div "Asiento Linea Fecha Tipo Descripción Documento Cuenta Nombre de la cuenta Debe …" at bounding box center [766, 363] width 1401 height 521
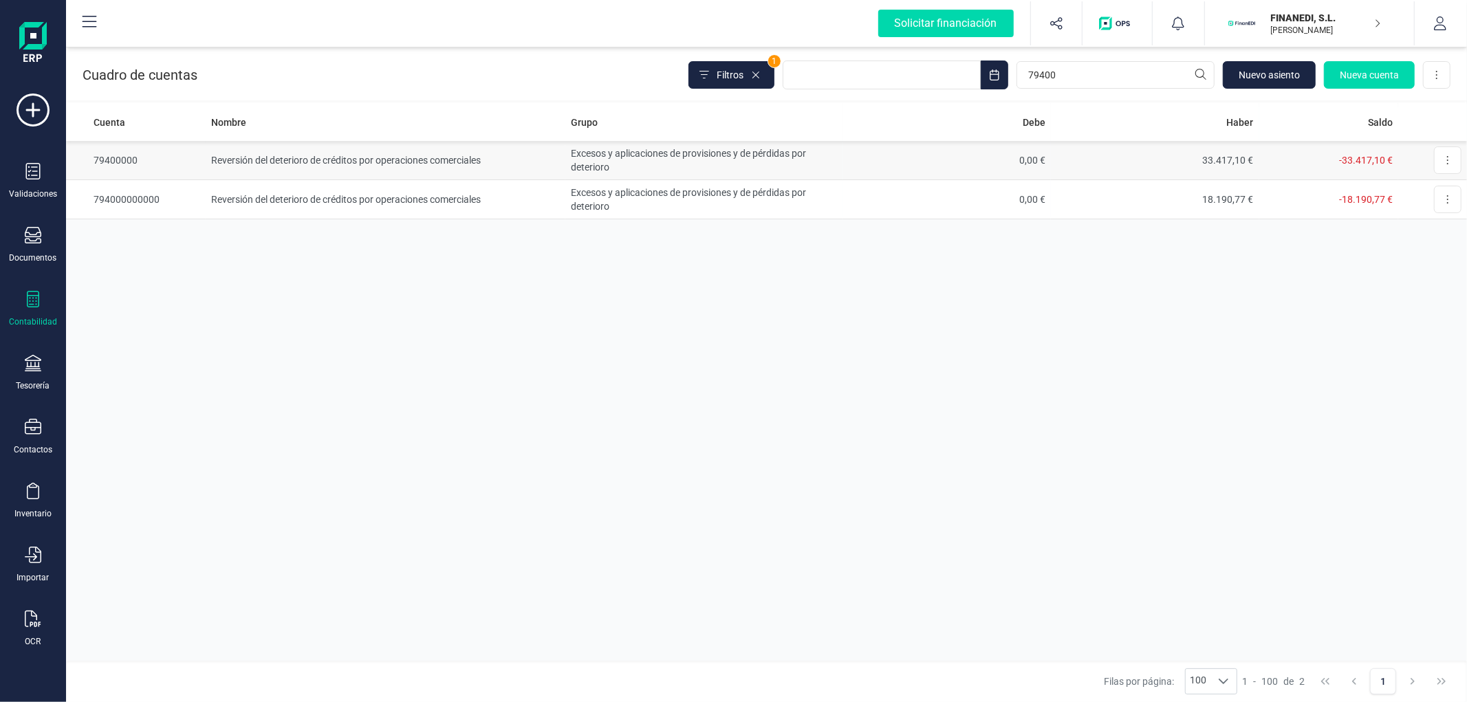
click at [428, 164] on td "Reversión del deterioro de créditos por operaciones comerciales" at bounding box center [386, 160] width 360 height 39
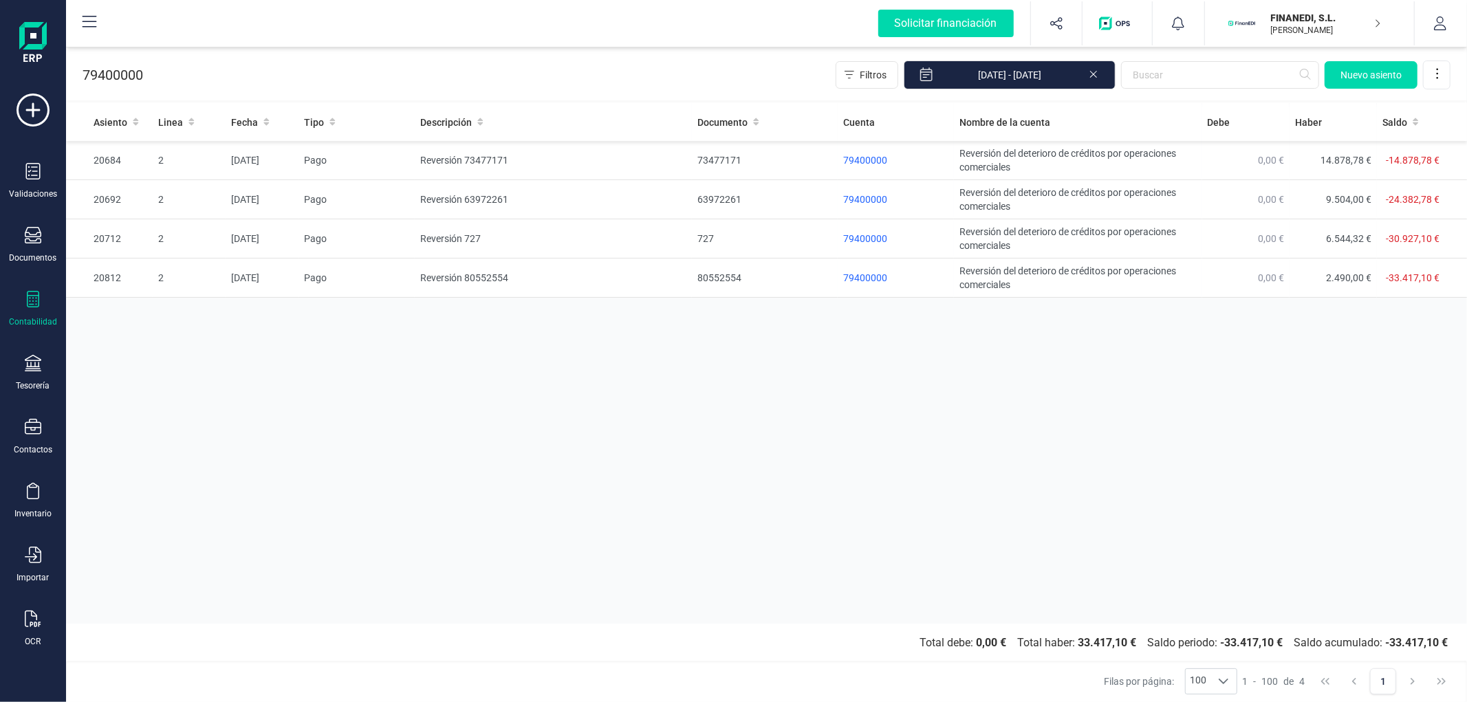
click at [1091, 76] on icon at bounding box center [1093, 74] width 7 height 7
click at [661, 521] on div "Asiento Linea Fecha Tipo Descripción Documento Cuenta Nombre de la cuenta Debe …" at bounding box center [766, 363] width 1401 height 521
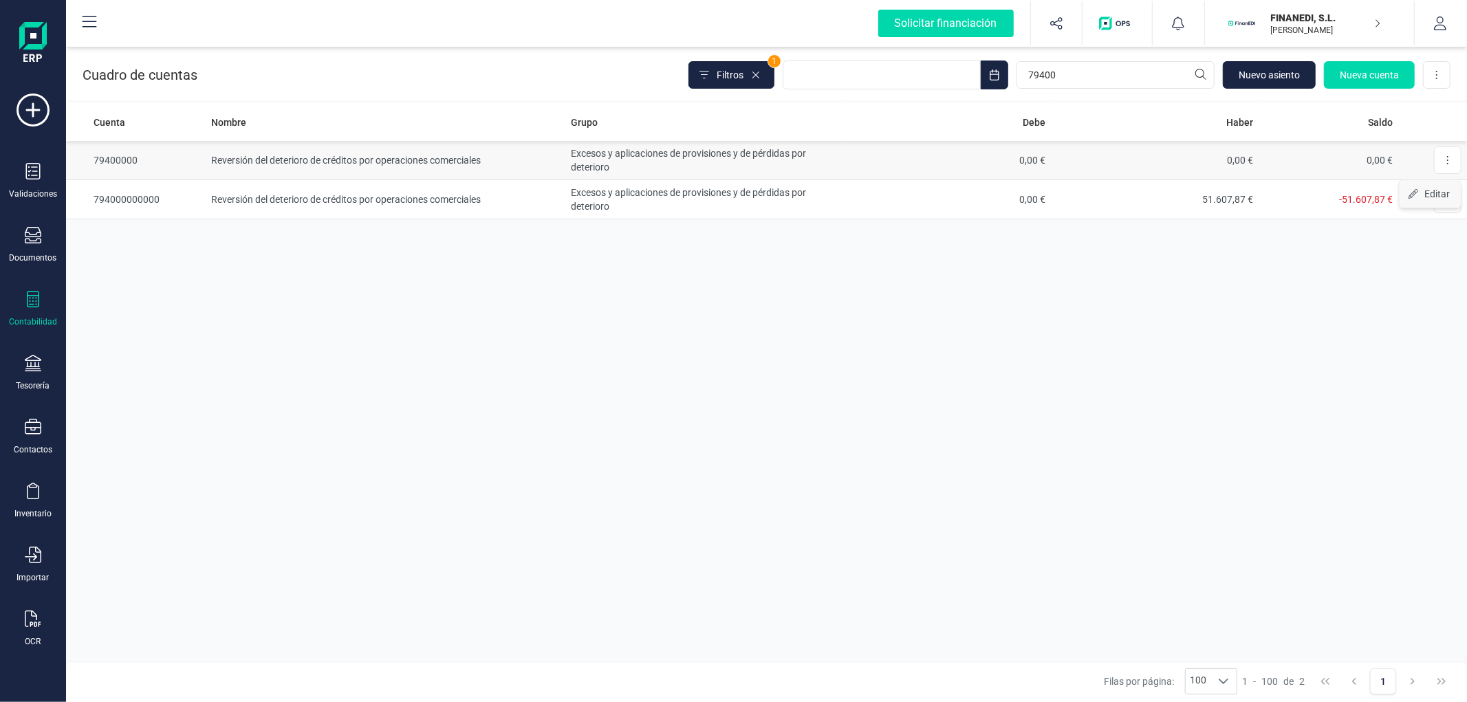
click at [1418, 195] on icon "Editar" at bounding box center [1413, 194] width 11 height 10
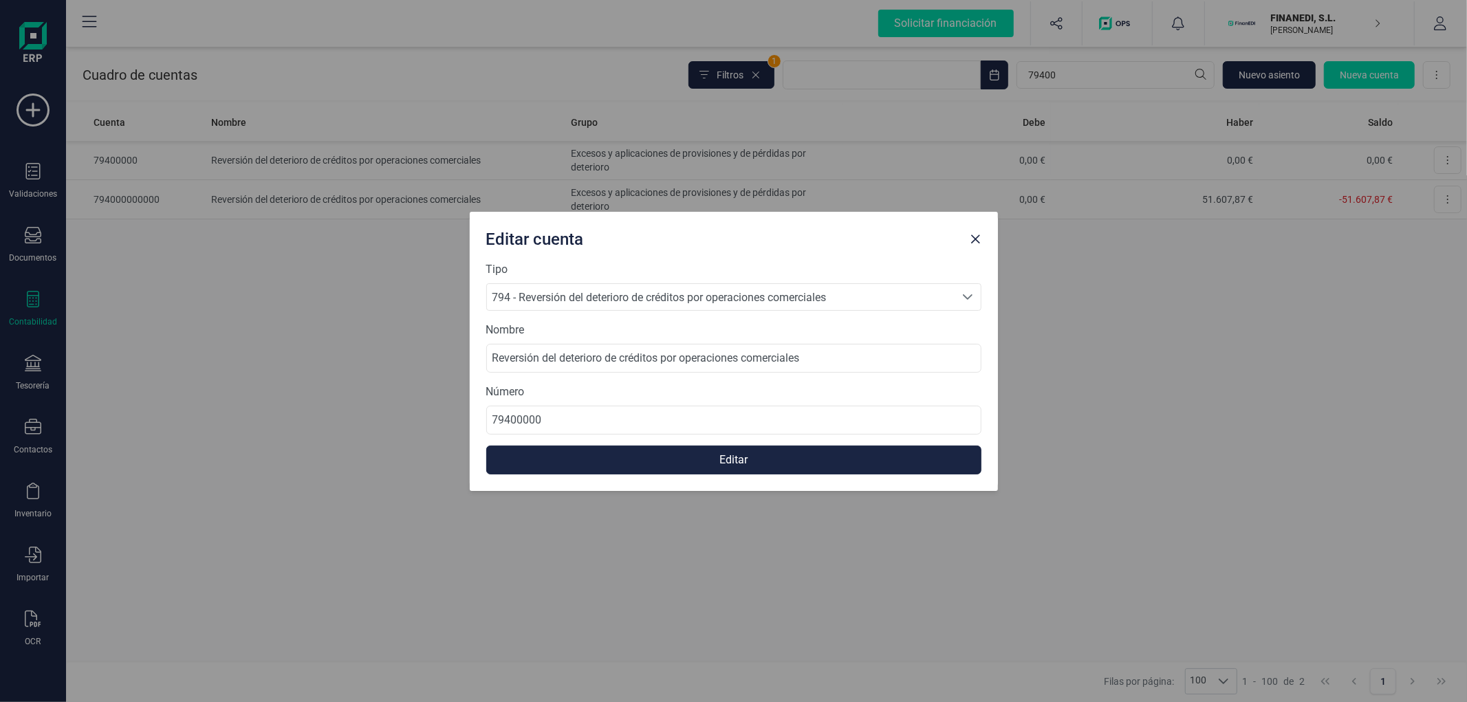
click at [981, 237] on button "Close" at bounding box center [976, 239] width 22 height 22
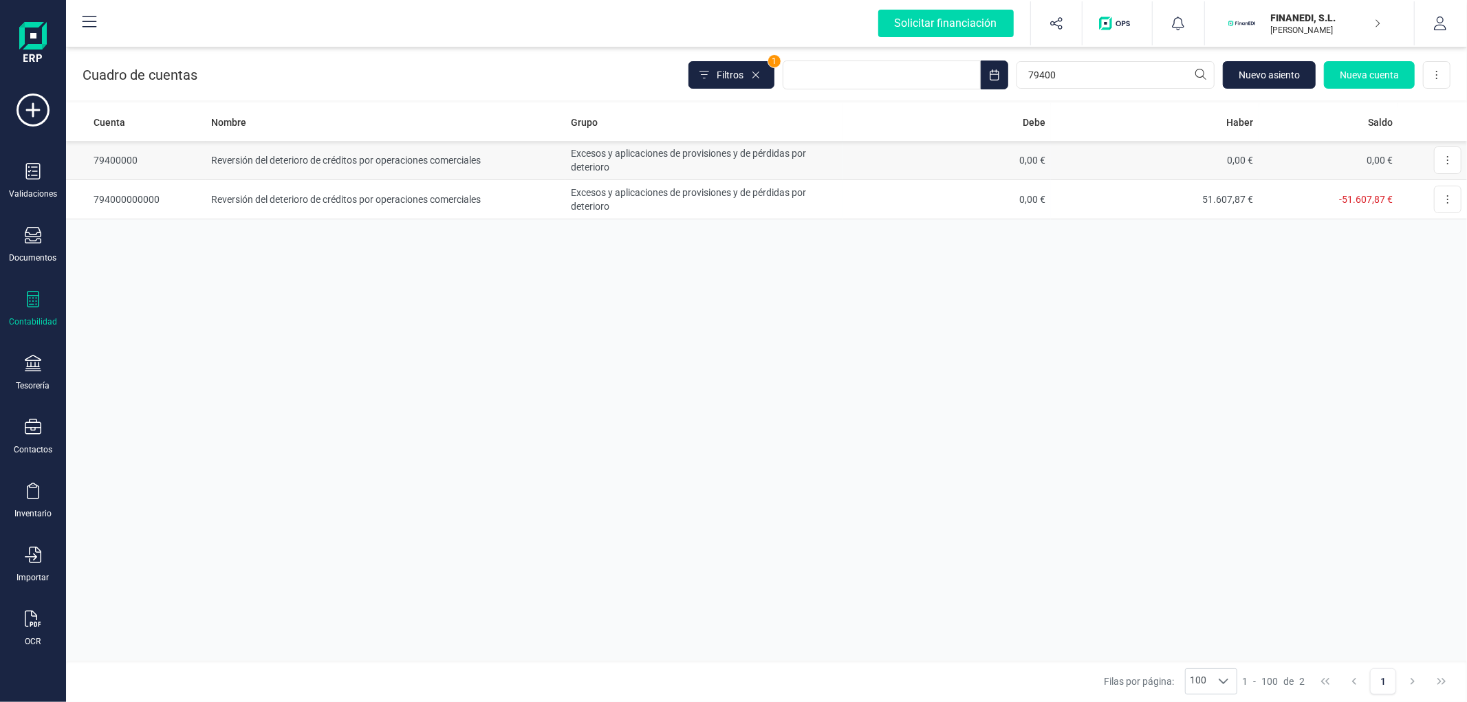
click at [930, 155] on td "0,00 €" at bounding box center [946, 160] width 208 height 39
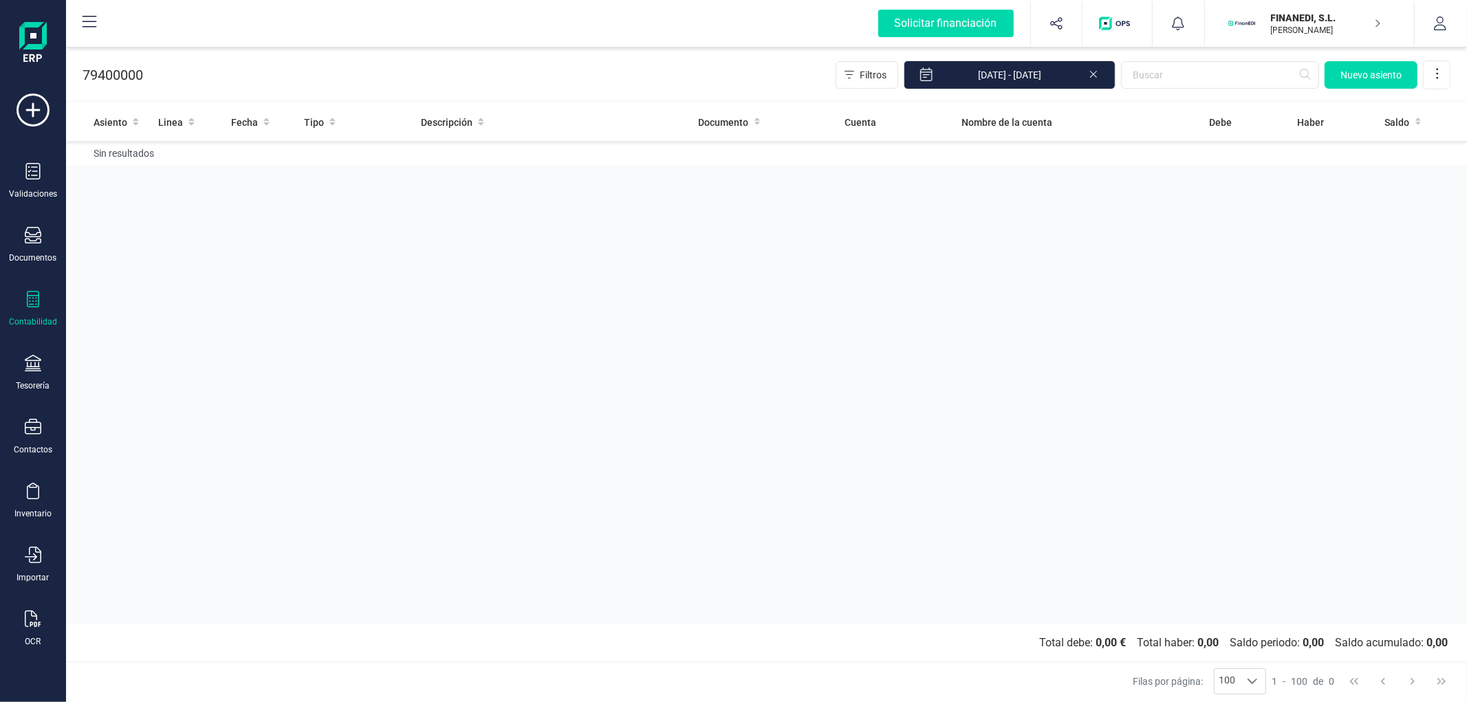
click at [1091, 74] on icon at bounding box center [1093, 73] width 11 height 14
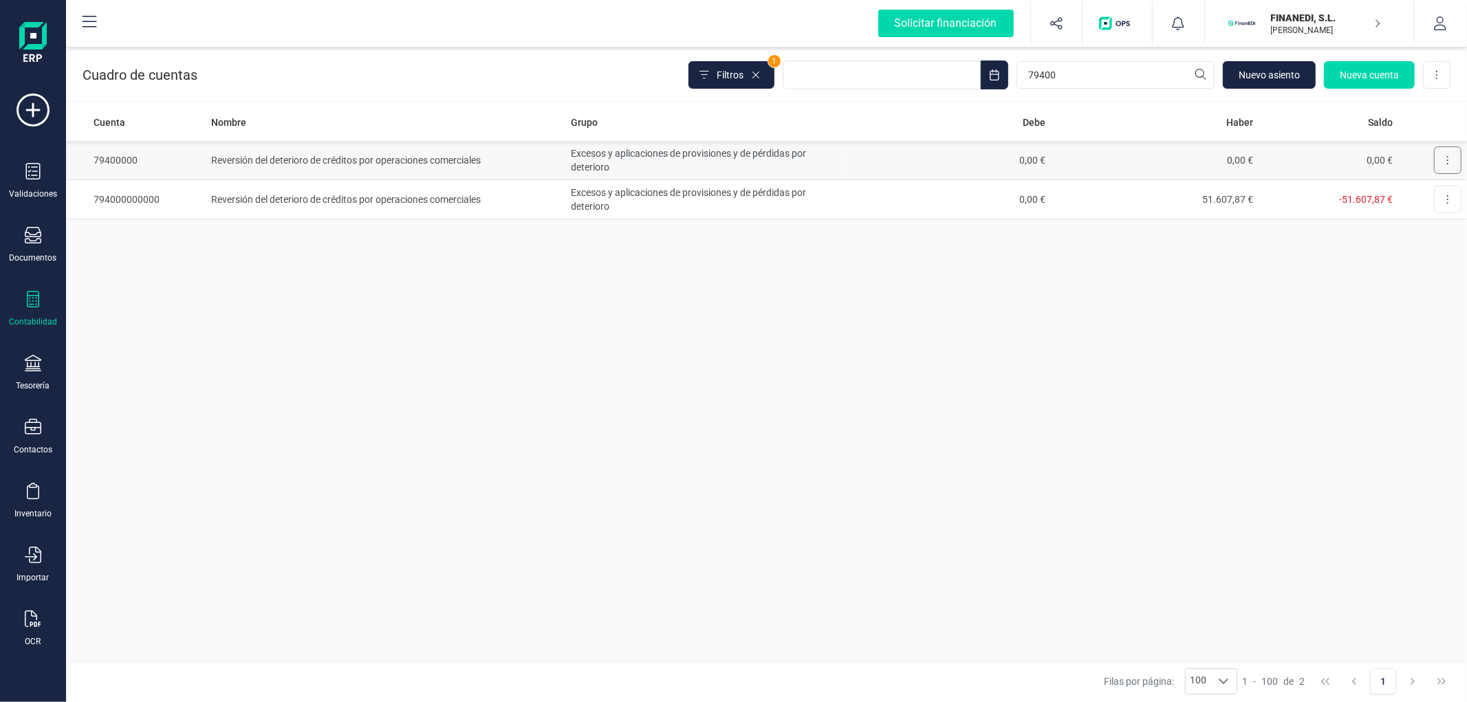
click at [1451, 162] on button at bounding box center [1448, 160] width 28 height 28
click at [1449, 156] on button at bounding box center [1448, 160] width 28 height 28
click at [1080, 360] on div "Cuenta Nombre Grupo Debe Haber Saldo 79400000 Reversión del deterioro de crédit…" at bounding box center [766, 382] width 1401 height 558
click at [1106, 61] on div "Filtros 1 79400 [GEOGRAPHIC_DATA] Nueva cuenta Descargar Excel" at bounding box center [1069, 75] width 762 height 29
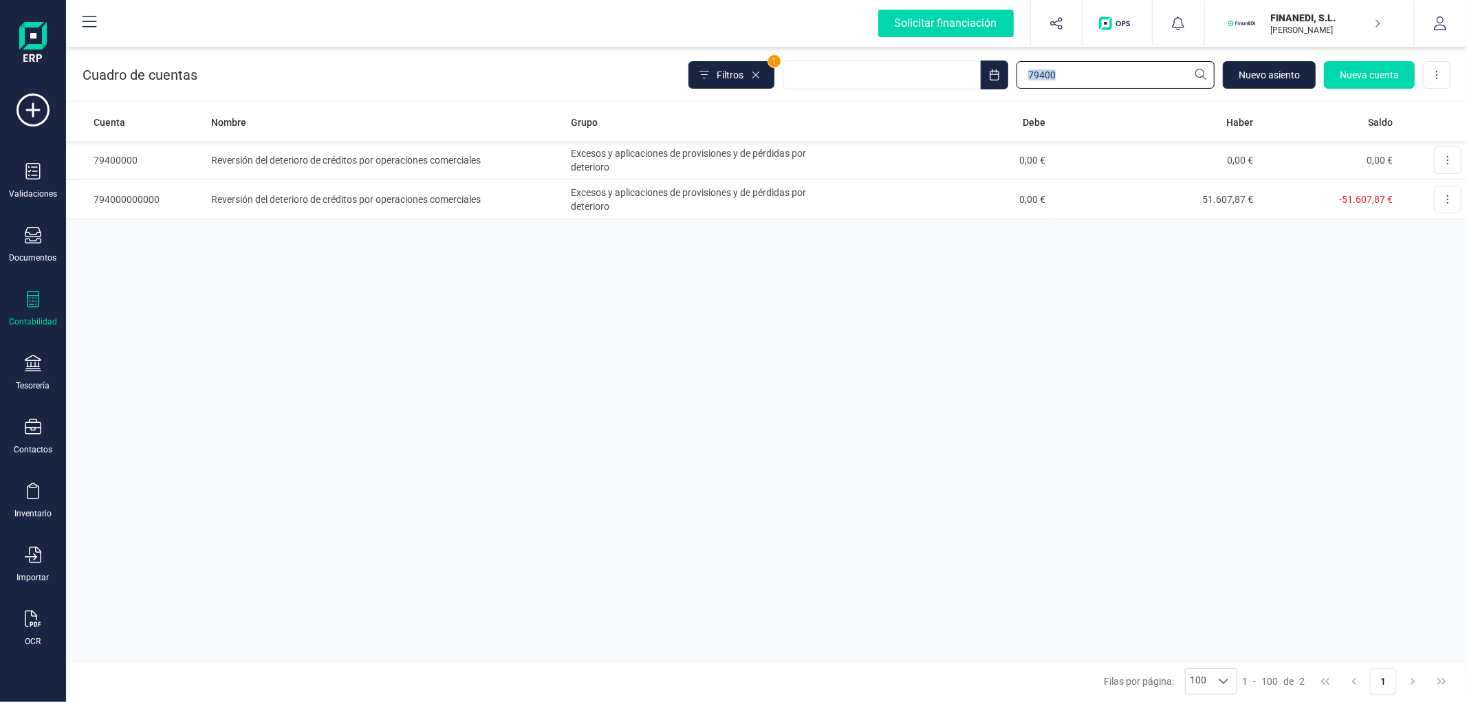
click at [1102, 74] on input "79400" at bounding box center [1115, 75] width 198 height 28
paste input "694000"
type input "69400000"
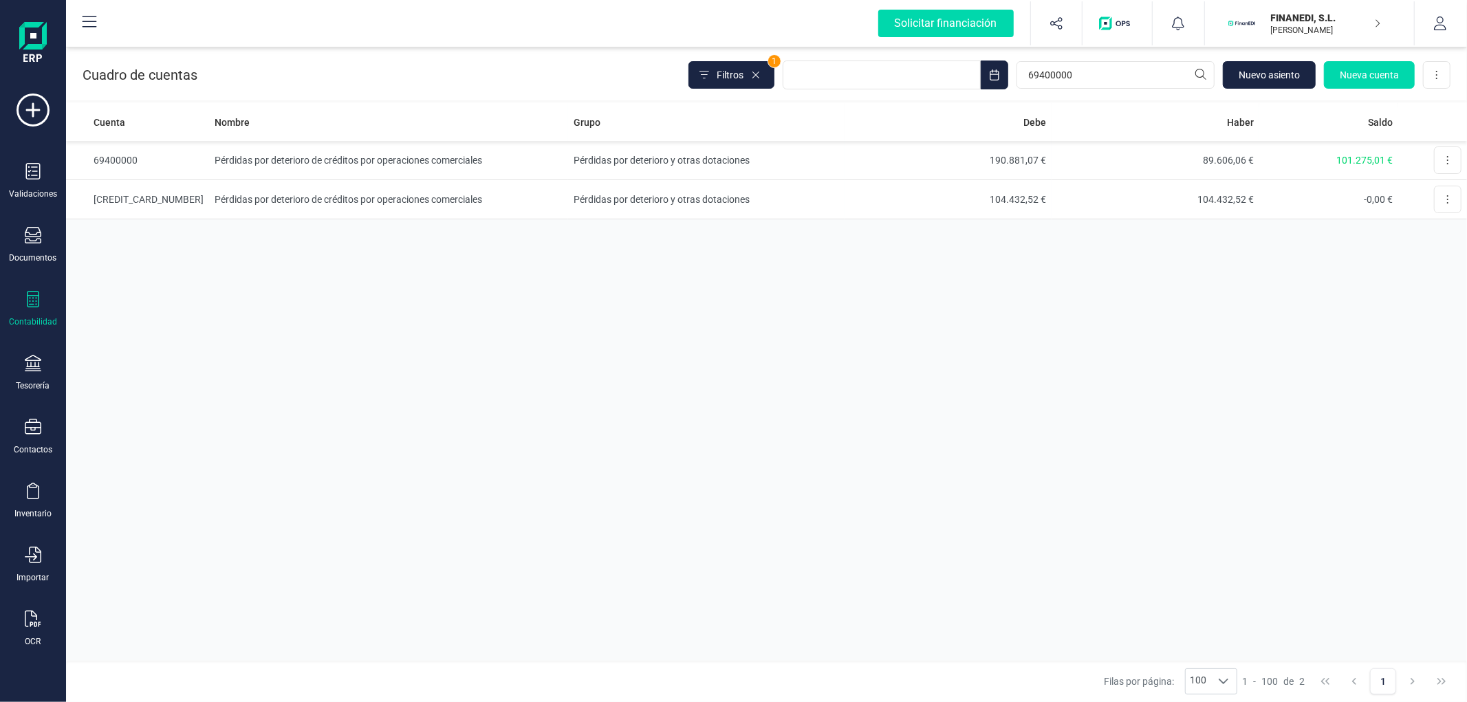
click at [869, 311] on div "Cuenta Nombre Grupo Debe Haber Saldo 69400000 Pérdidas por deterioro de crédito…" at bounding box center [766, 382] width 1401 height 558
click at [369, 155] on td "Pérdidas por deterioro de créditos por operaciones comerciales" at bounding box center [388, 160] width 359 height 39
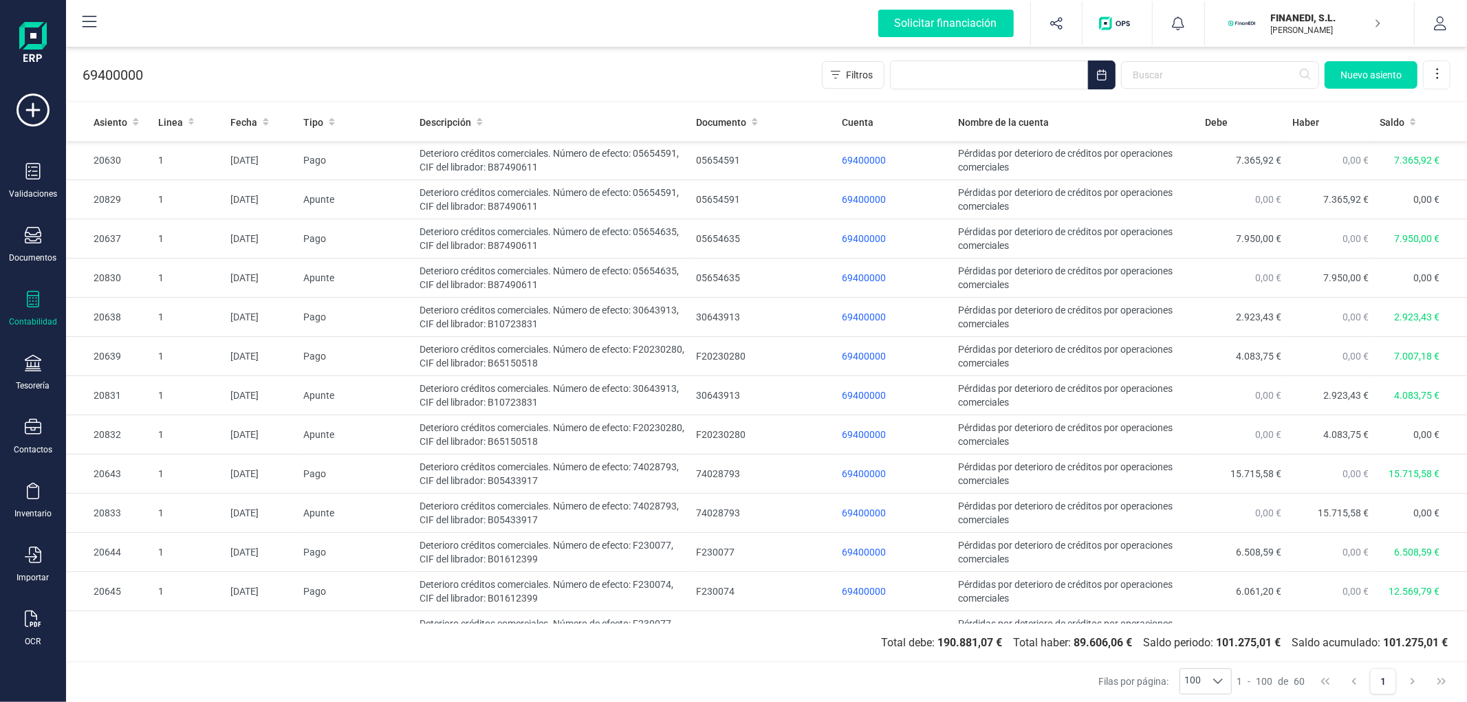
click at [463, 78] on div "69400000 Filtros [GEOGRAPHIC_DATA]" at bounding box center [766, 72] width 1401 height 56
drag, startPoint x: 592, startPoint y: 88, endPoint x: 602, endPoint y: 85, distance: 10.0
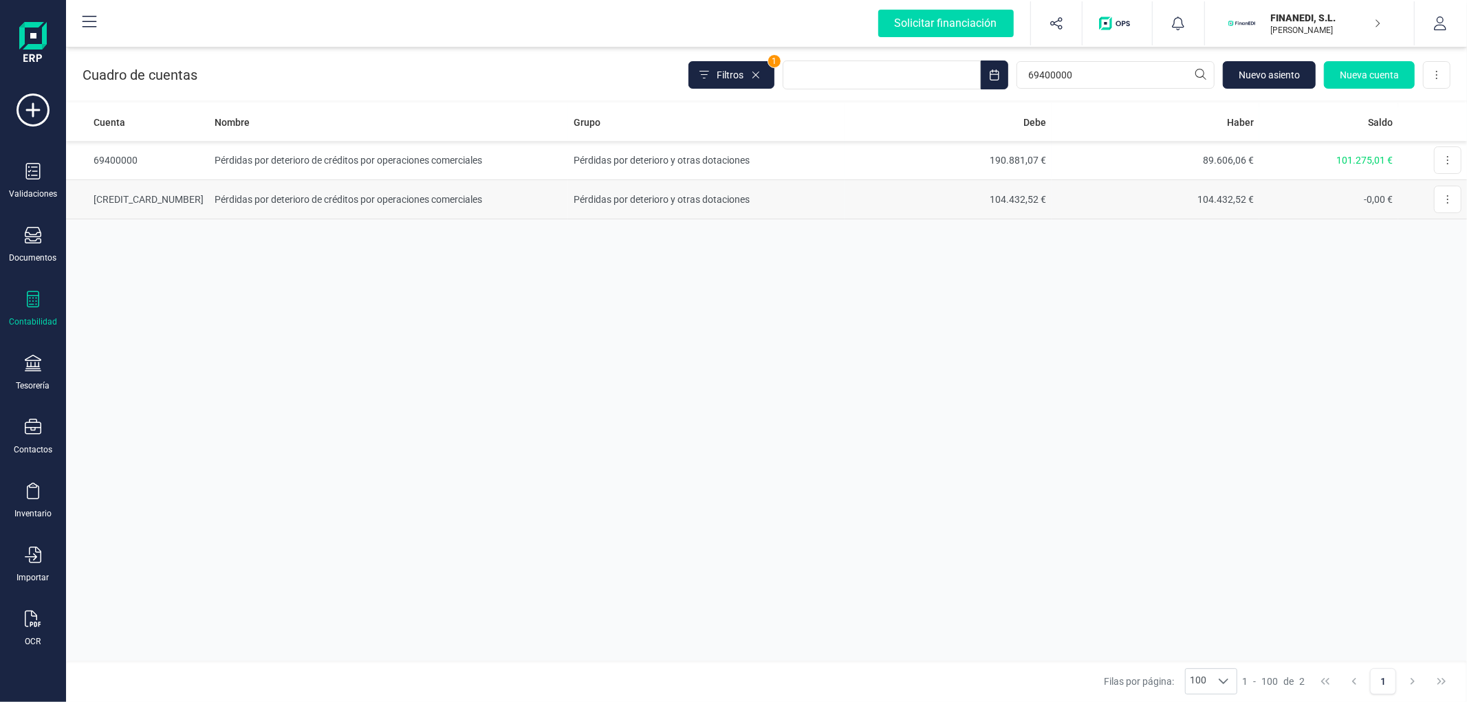
click at [538, 205] on td "Pérdidas por deterioro de créditos por operaciones comerciales" at bounding box center [388, 199] width 359 height 39
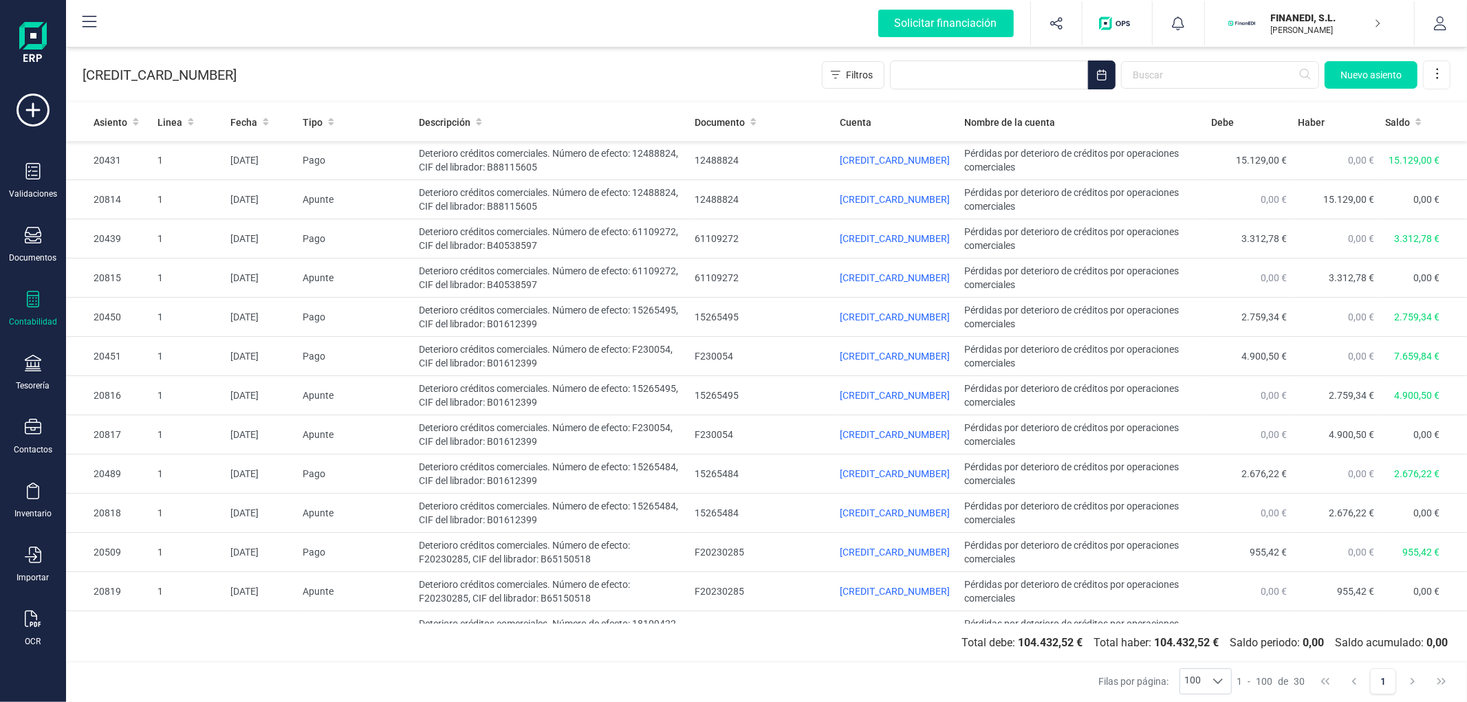
click at [299, 54] on div "[CREDIT_CARD_NUMBER] Filtros [GEOGRAPHIC_DATA]" at bounding box center [766, 72] width 1401 height 56
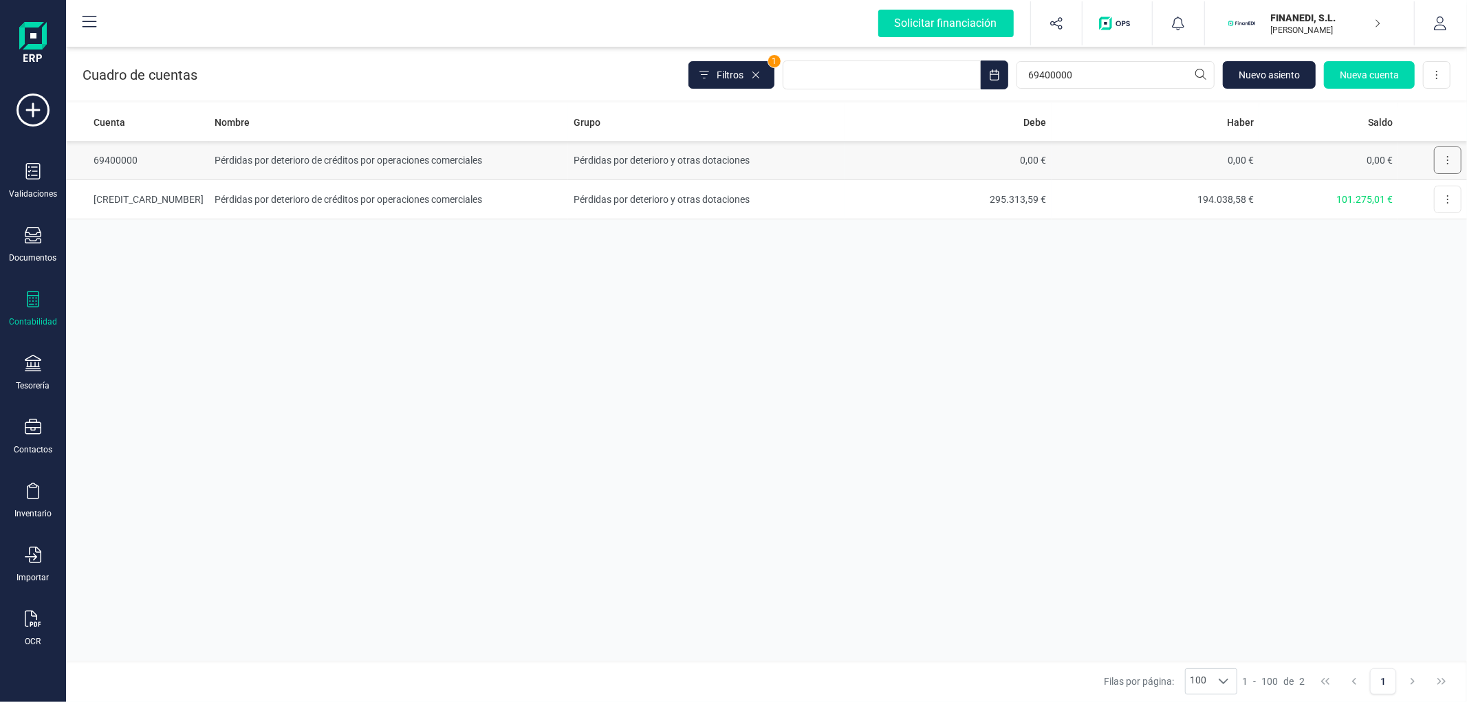
click at [1446, 155] on button at bounding box center [1448, 160] width 28 height 28
click at [721, 325] on div "Cuenta Nombre Grupo Debe Haber Saldo 69400000 Pérdidas por deterioro de crédito…" at bounding box center [766, 382] width 1401 height 558
click at [349, 153] on td "Pérdidas por deterioro de créditos por operaciones comerciales" at bounding box center [388, 160] width 359 height 39
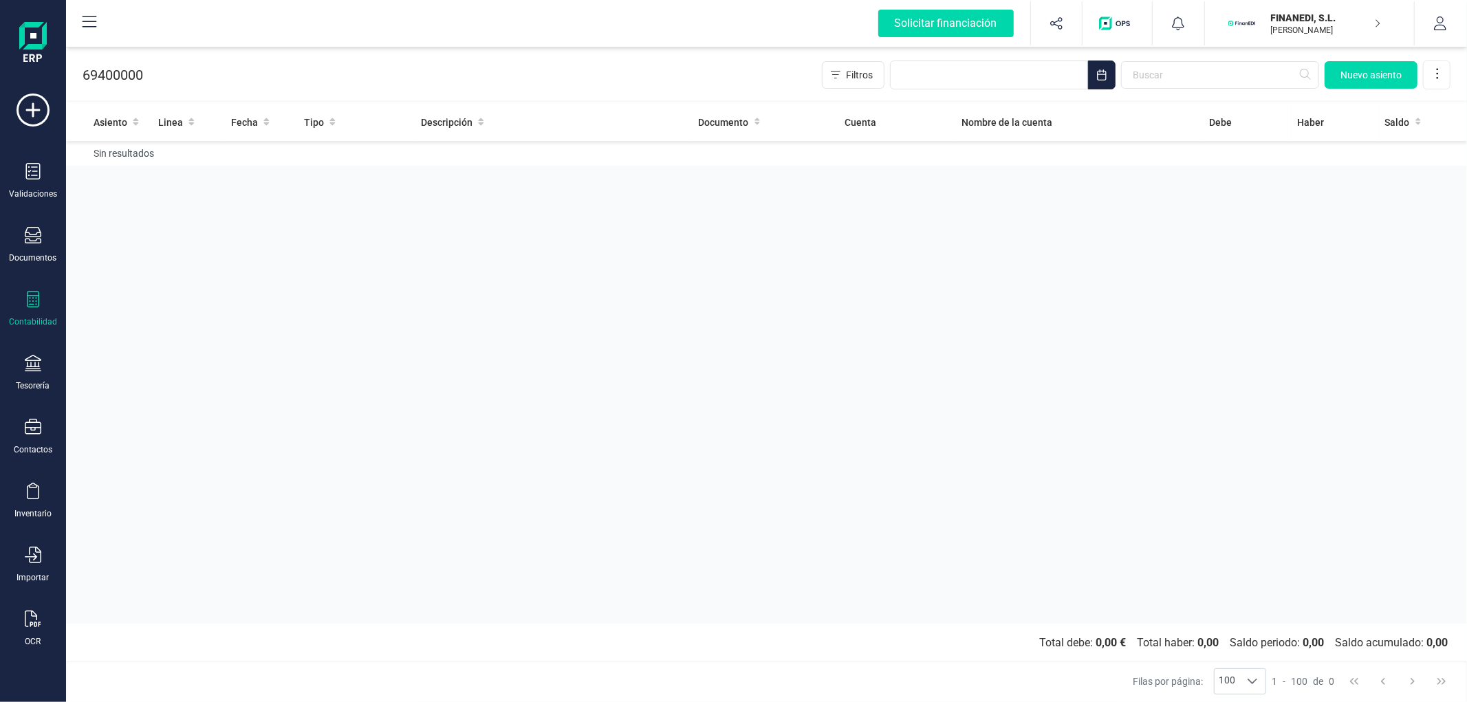
click at [425, 229] on div "Asiento Linea Fecha Tipo Descripción Documento Cuenta Nombre de la cuenta Debe …" at bounding box center [766, 363] width 1401 height 521
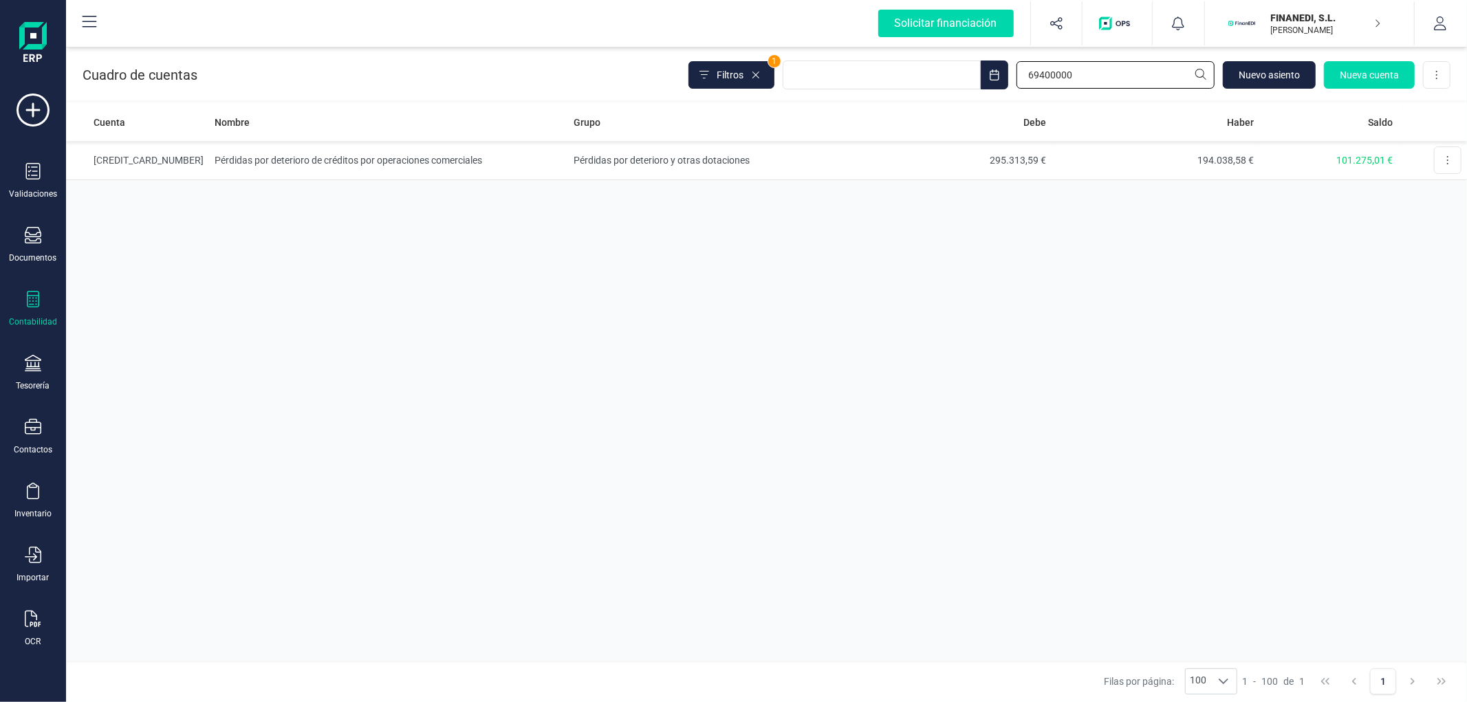
click at [1071, 76] on input "69400000" at bounding box center [1115, 75] width 198 height 28
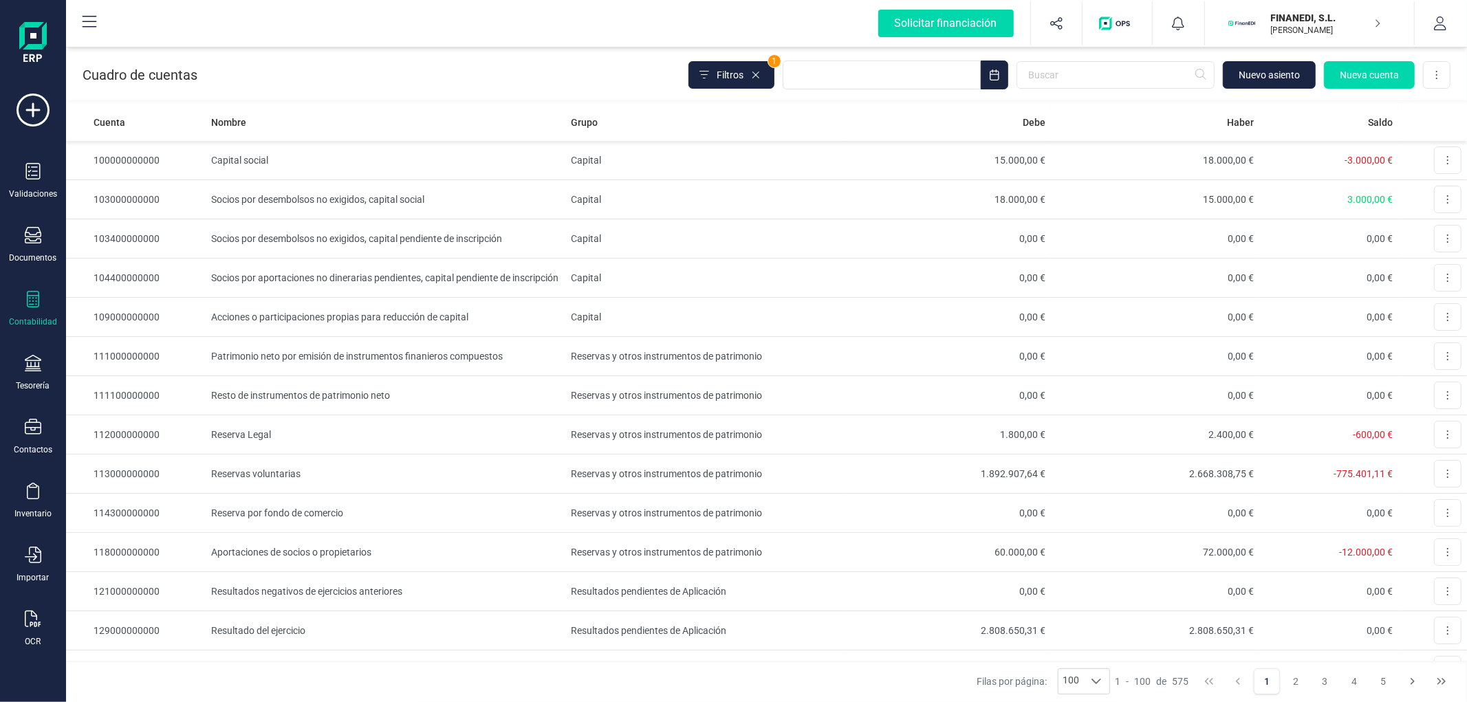
click at [413, 91] on div "Cuadro de cuentas Filtros 1 Nuevo asiento Nueva cuenta Descargar Excel" at bounding box center [766, 72] width 1401 height 56
click at [1109, 74] on input "text" at bounding box center [1115, 75] width 198 height 28
paste input "49000012194"
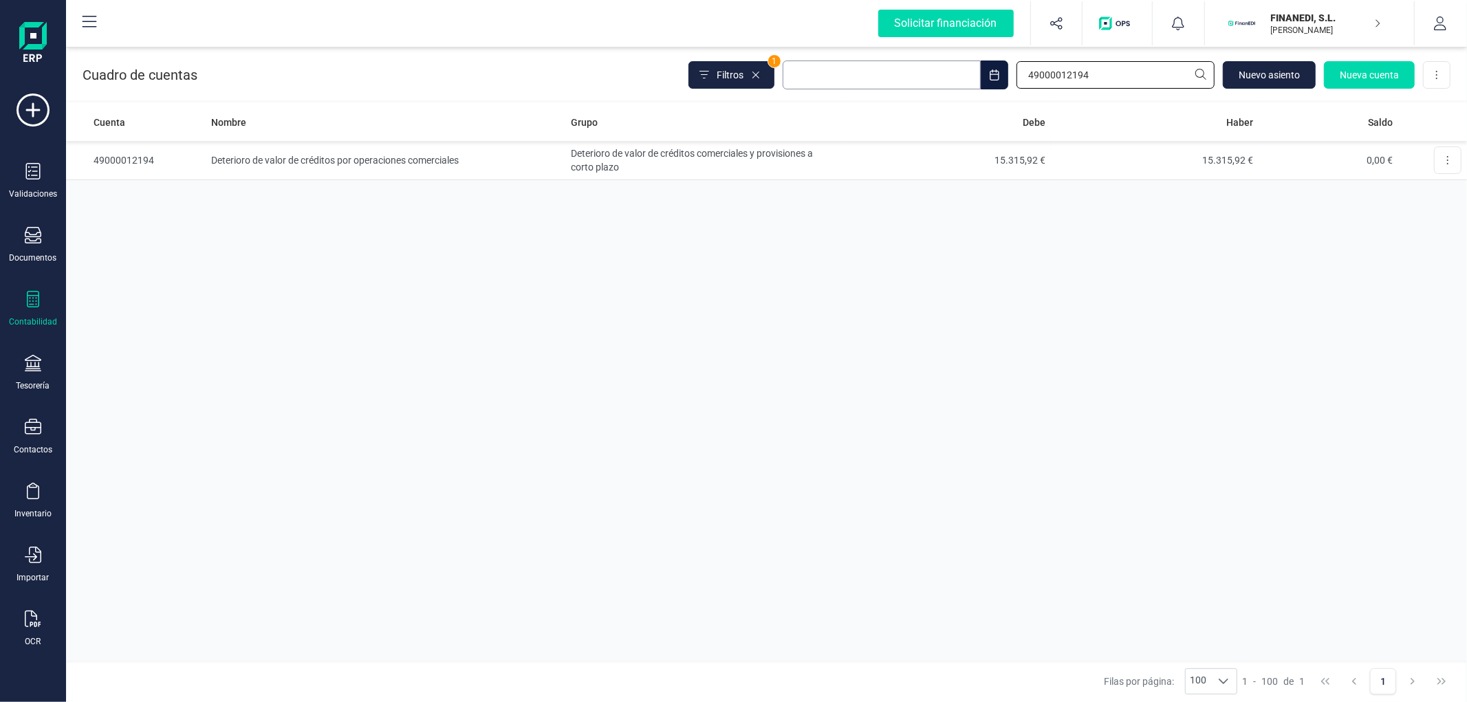
drag, startPoint x: 1062, startPoint y: 74, endPoint x: 924, endPoint y: 72, distance: 138.3
click at [916, 72] on div "Filtros 1 49000012194 Nuevo asiento Nueva cuenta Descargar Excel" at bounding box center [1069, 75] width 762 height 29
click at [980, 276] on div "Cuenta Nombre Grupo Debe Haber Saldo 49000012194 Deterioro de valor de créditos…" at bounding box center [766, 382] width 1401 height 558
click at [454, 298] on div "Cuenta Nombre Grupo Debe Haber Saldo 49000012194 Deterioro de valor de créditos…" at bounding box center [766, 382] width 1401 height 558
click at [1154, 81] on input "49000012194" at bounding box center [1115, 75] width 198 height 28
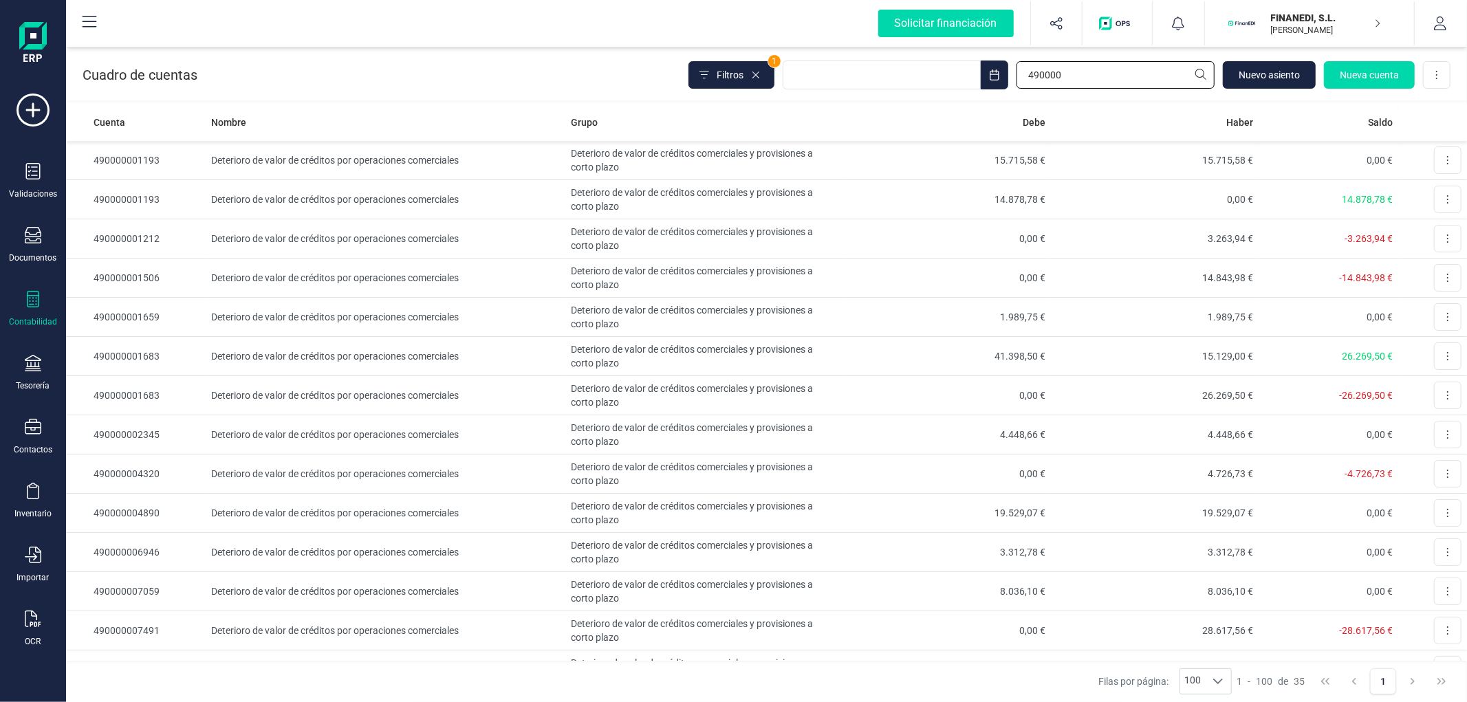
type input "490000"
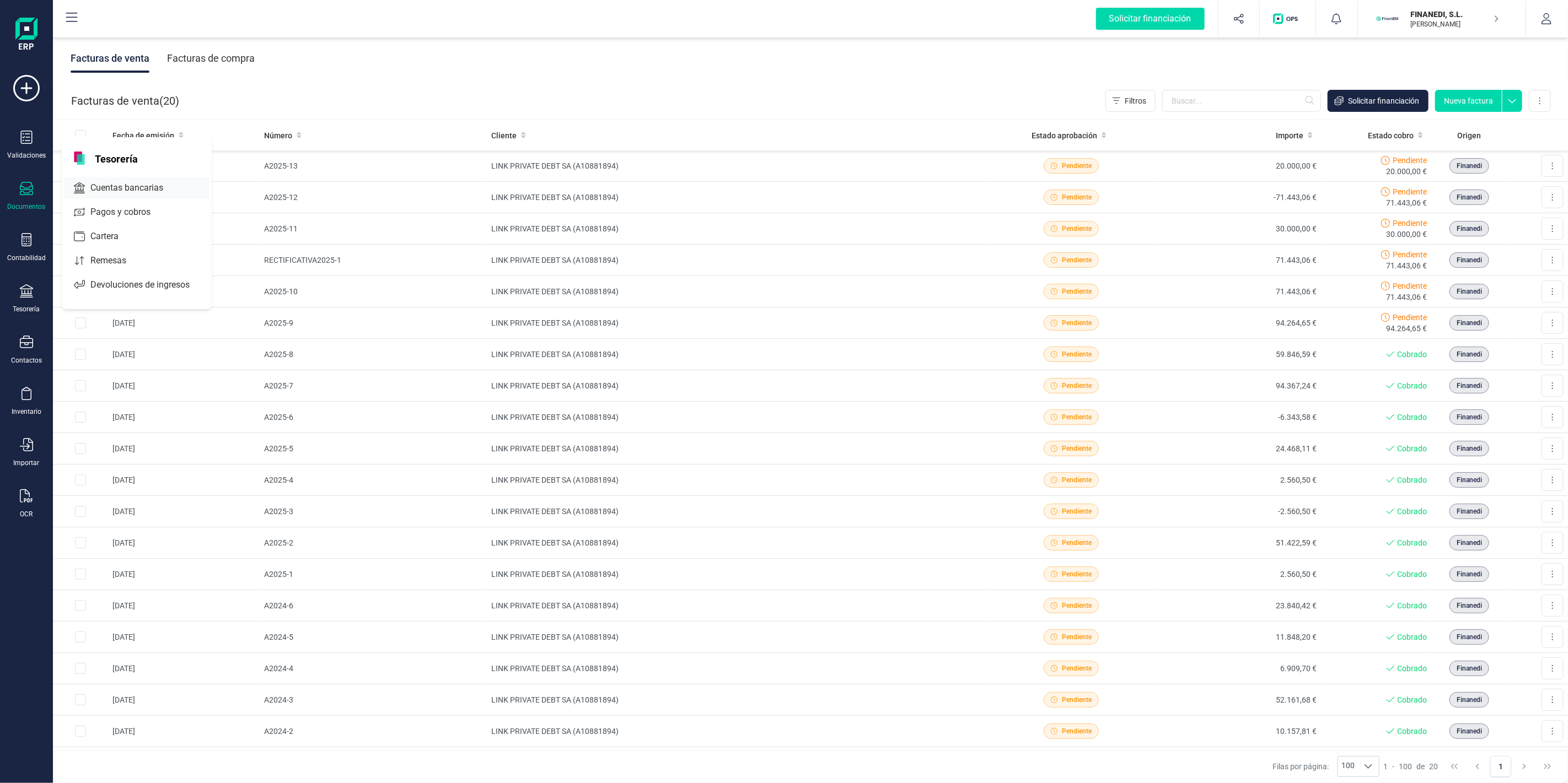
click at [105, 193] on span "Cuentas bancarias" at bounding box center [134, 188] width 97 height 14
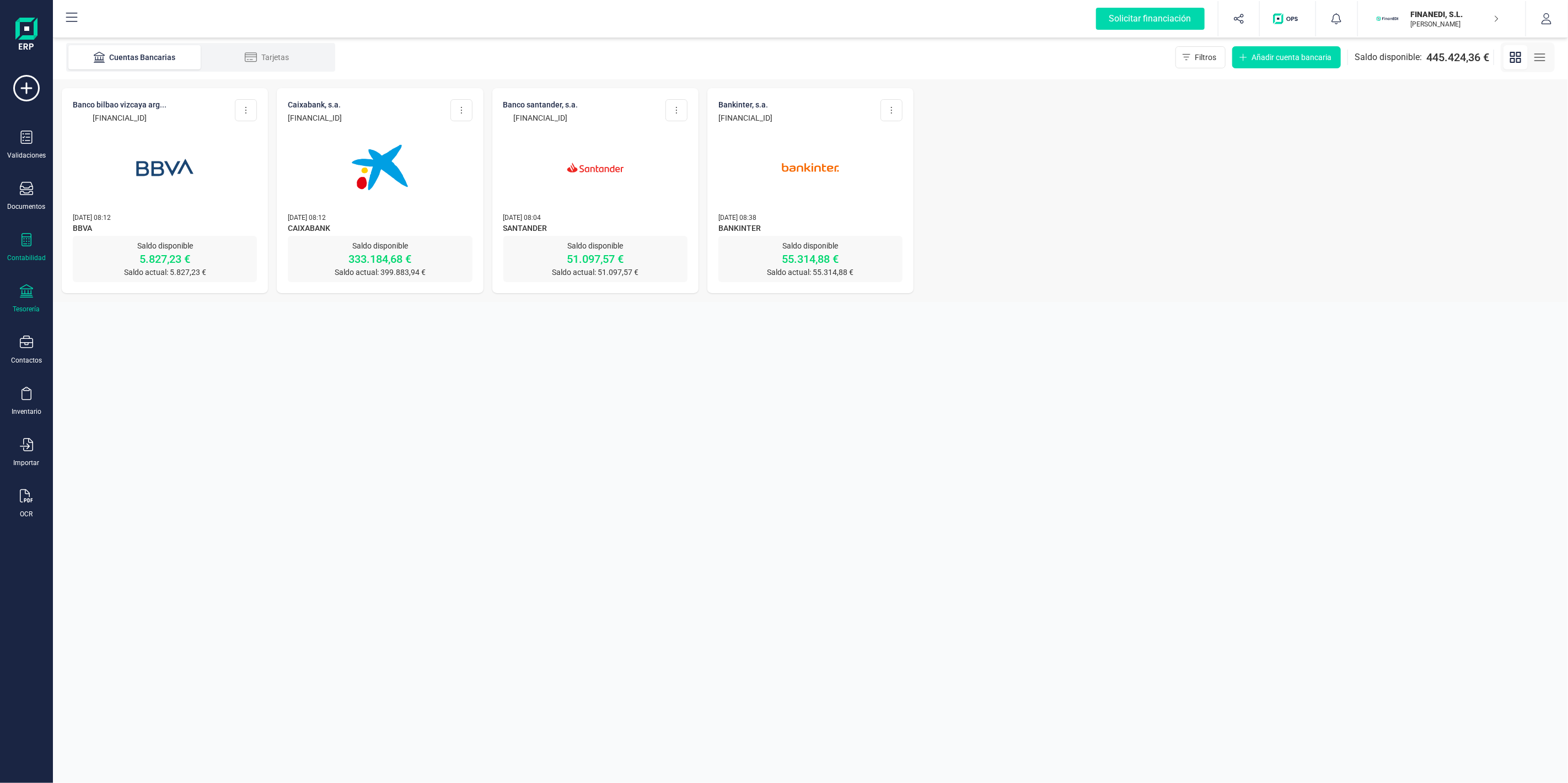
click at [30, 243] on icon at bounding box center [26, 240] width 10 height 14
click at [123, 133] on span "Cuadro de cuentas" at bounding box center [134, 136] width 97 height 14
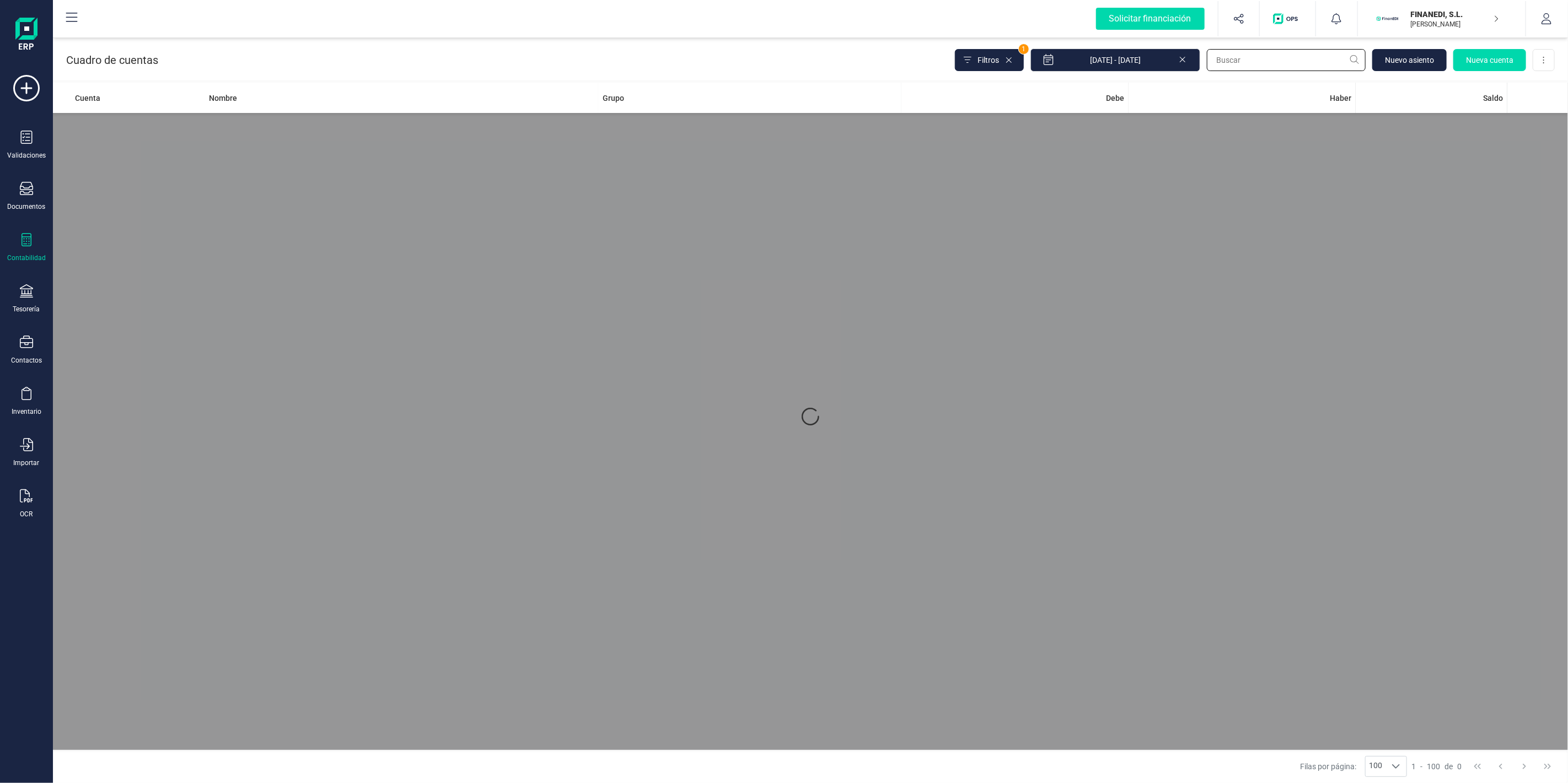
click at [1295, 63] on input "text" at bounding box center [1286, 60] width 159 height 22
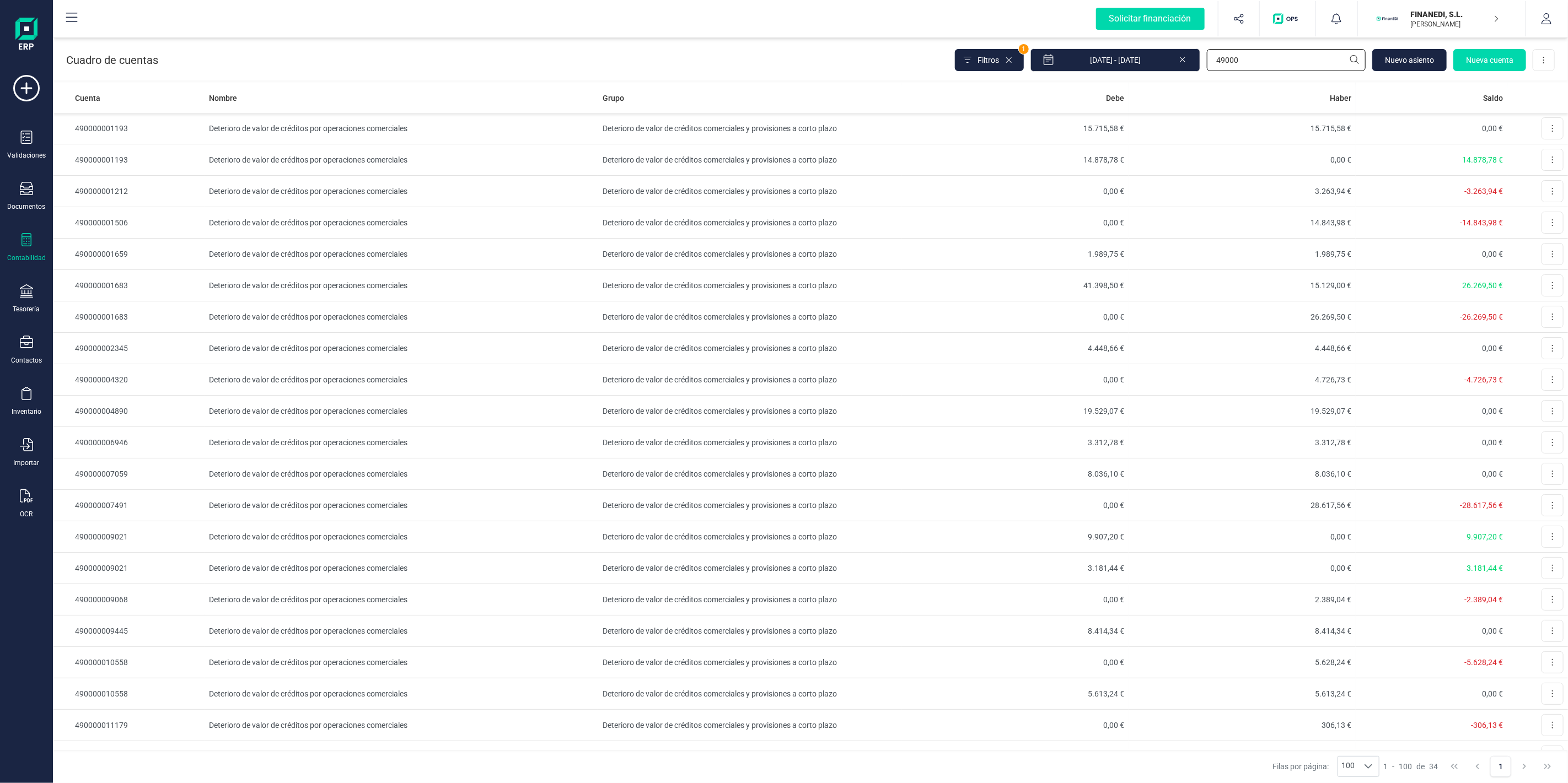
type input "49000"
drag, startPoint x: 1186, startPoint y: 58, endPoint x: 1154, endPoint y: 59, distance: 32.0
click at [1186, 59] on icon at bounding box center [1182, 59] width 9 height 11
click at [975, 57] on span "Filtros" at bounding box center [977, 60] width 22 height 11
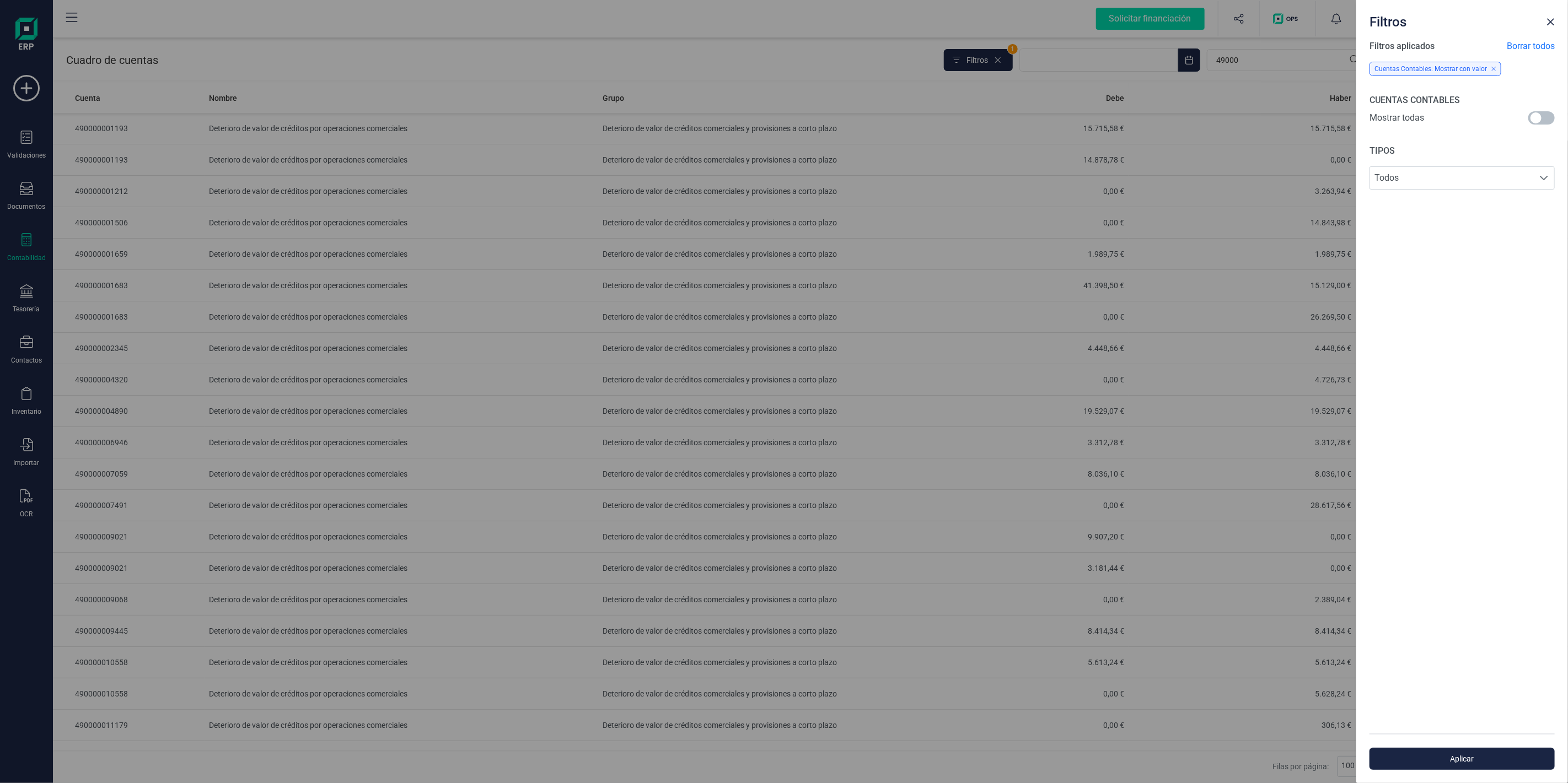
drag, startPoint x: 1531, startPoint y: 124, endPoint x: 1540, endPoint y: 124, distance: 9.0
click at [1533, 124] on span at bounding box center [1541, 118] width 26 height 14
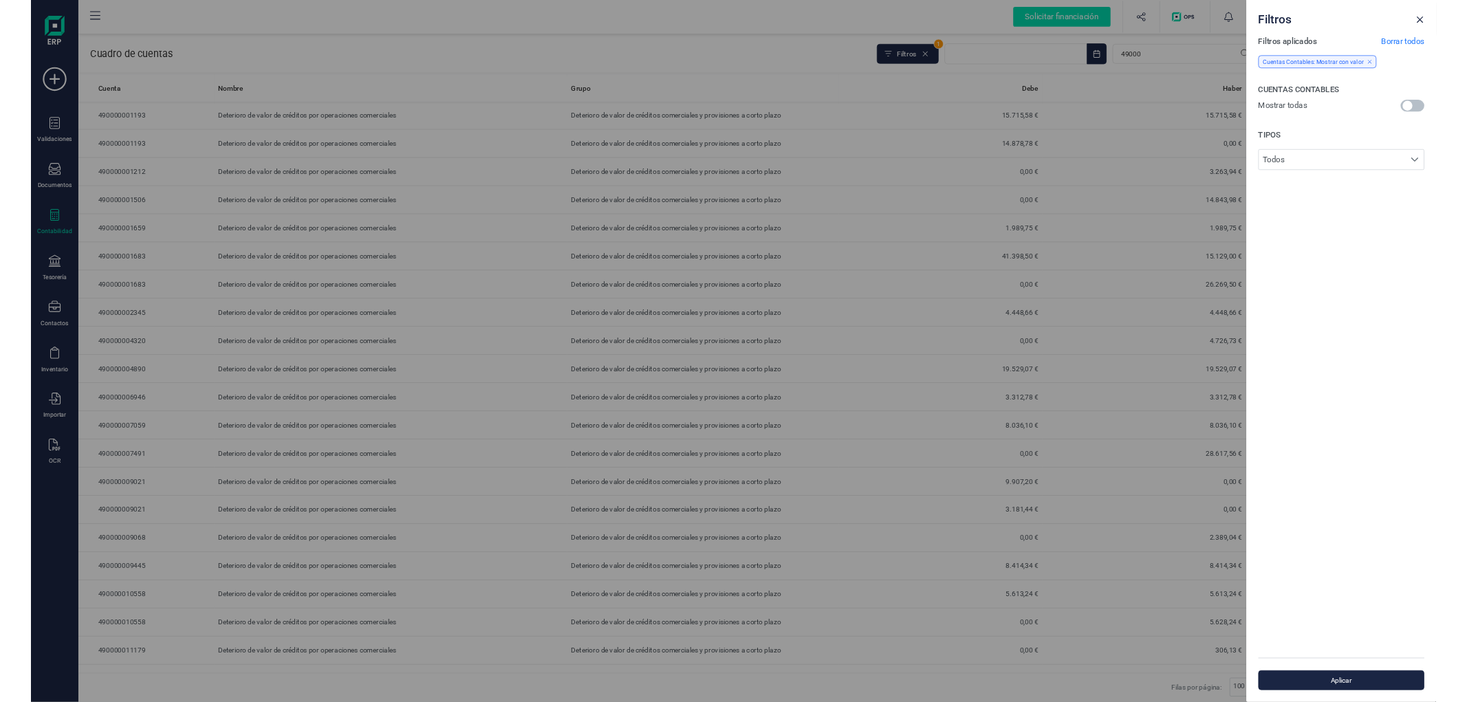
scroll to position [7, 4]
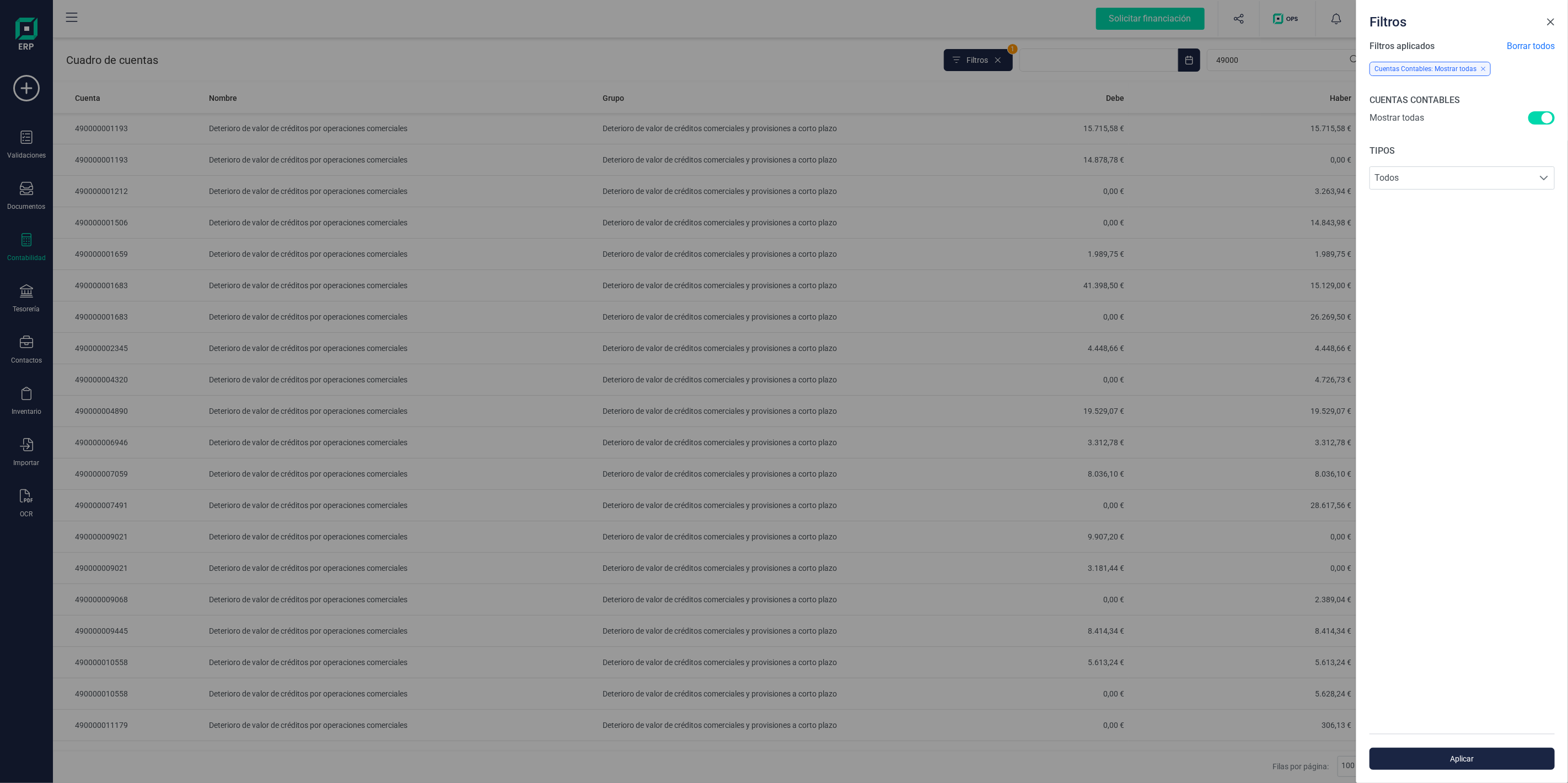
click at [1553, 20] on span "Close" at bounding box center [1550, 22] width 9 height 9
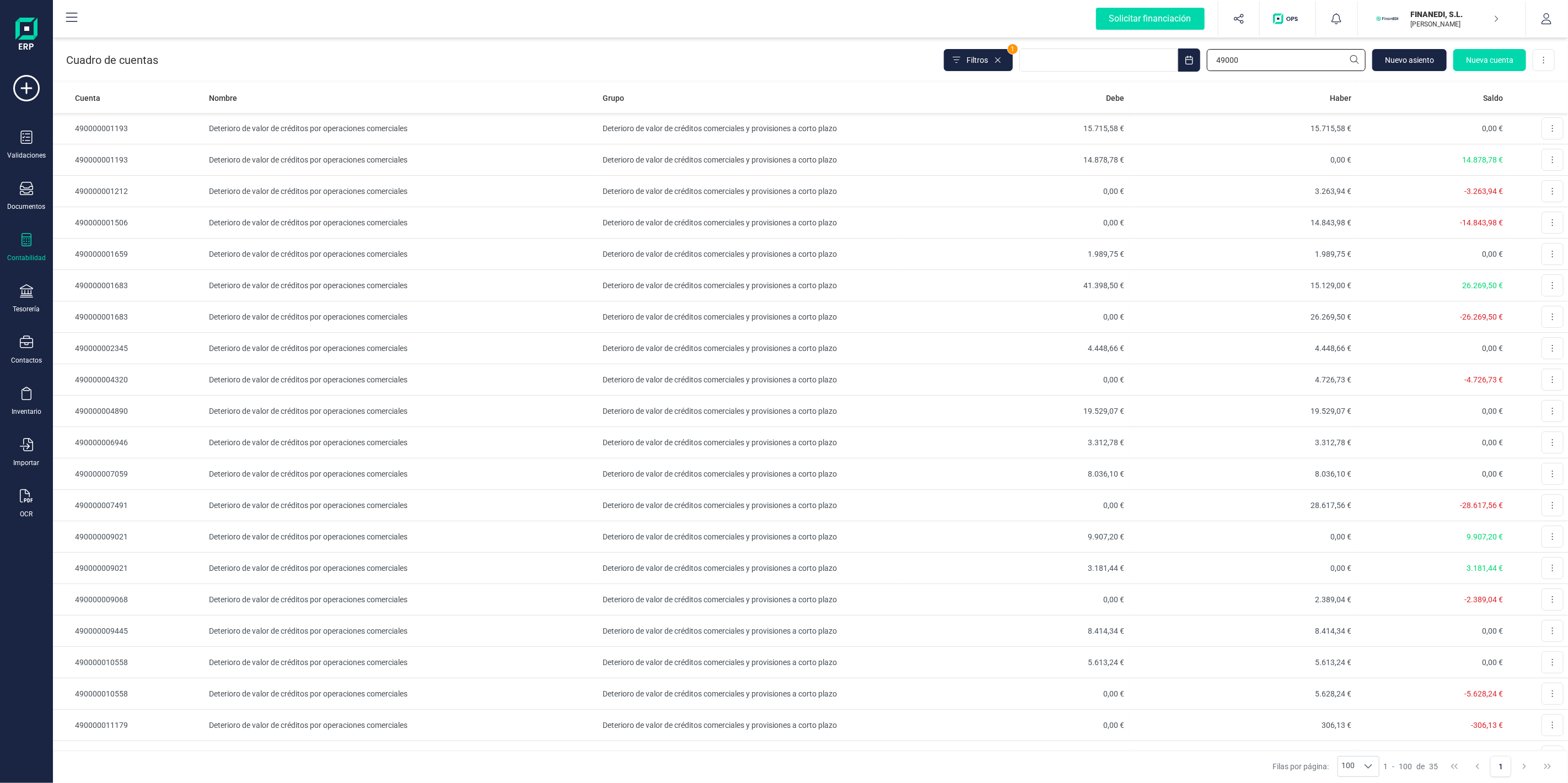
click at [1295, 55] on input "49000" at bounding box center [1286, 60] width 159 height 22
type input "4900000"
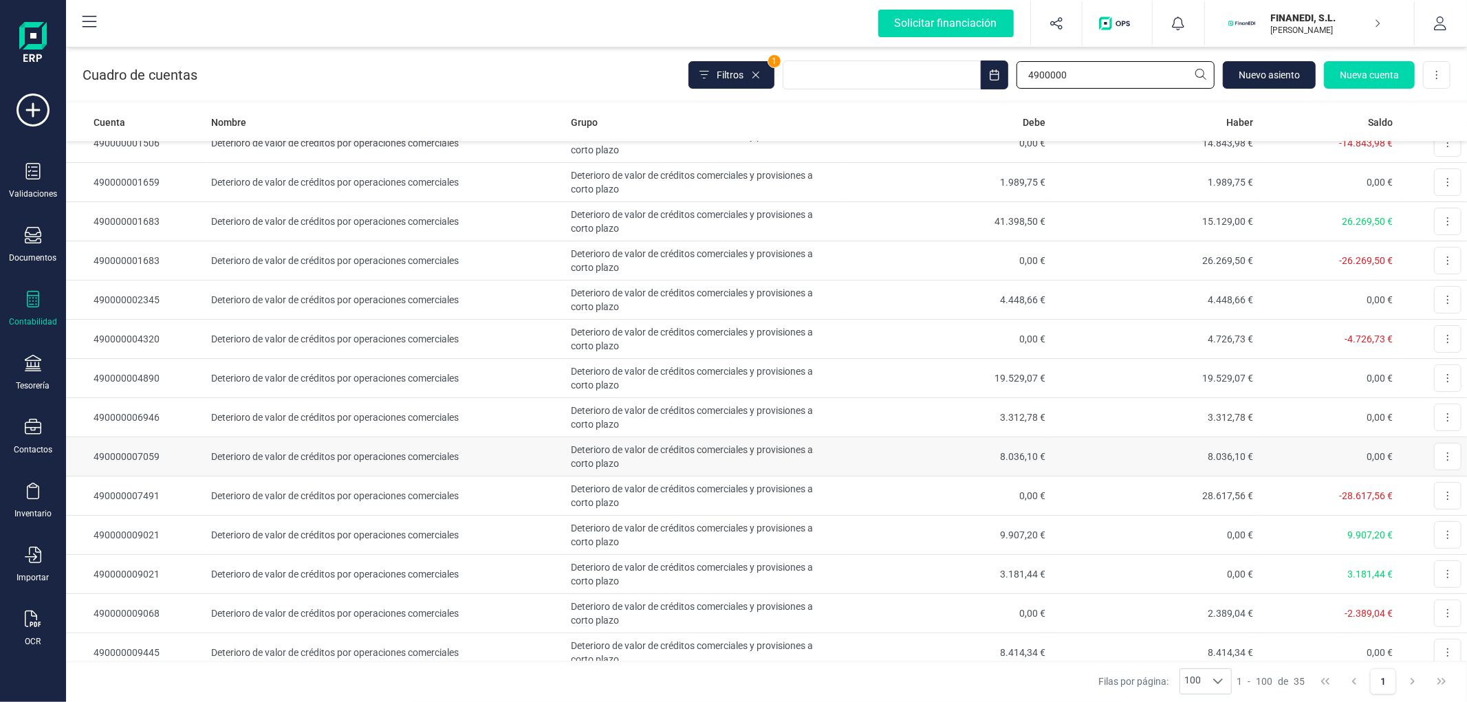
scroll to position [0, 0]
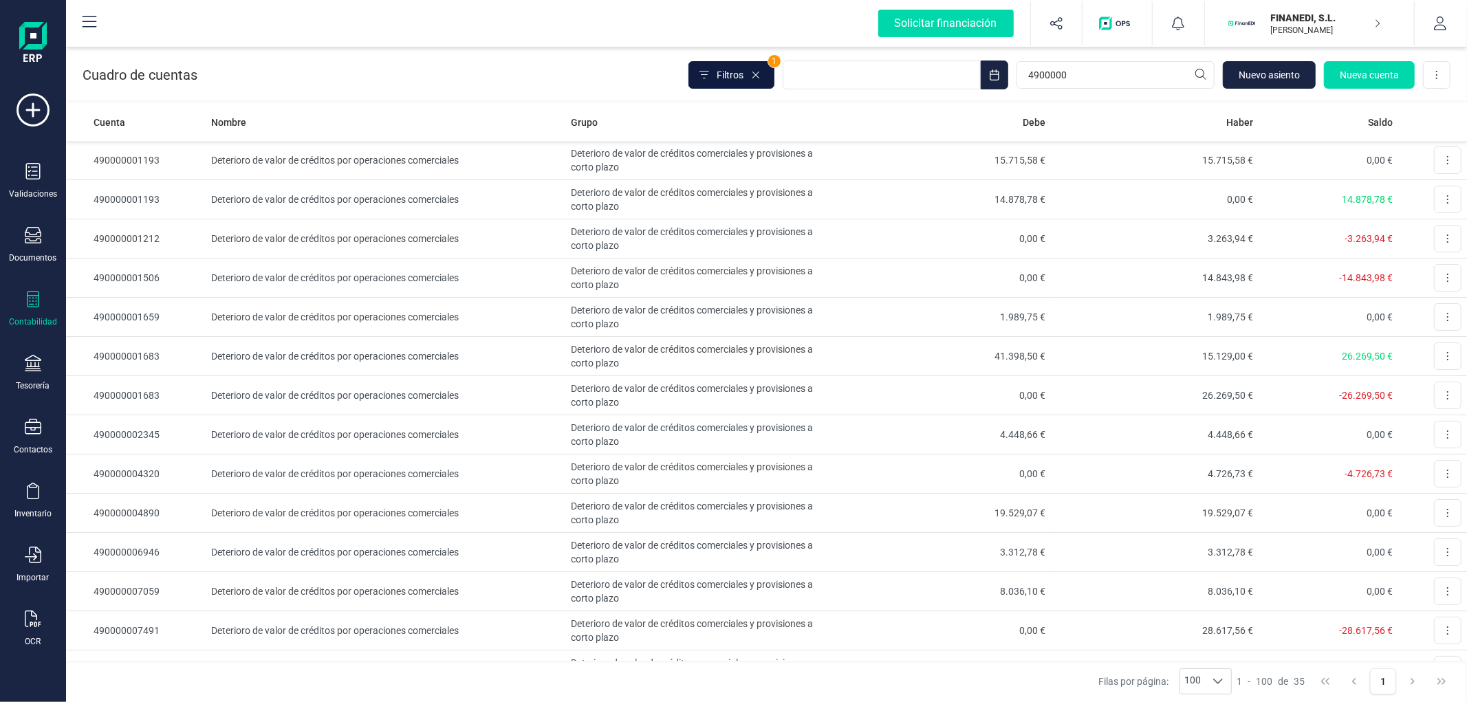
click at [722, 70] on span "Filtros" at bounding box center [730, 75] width 27 height 14
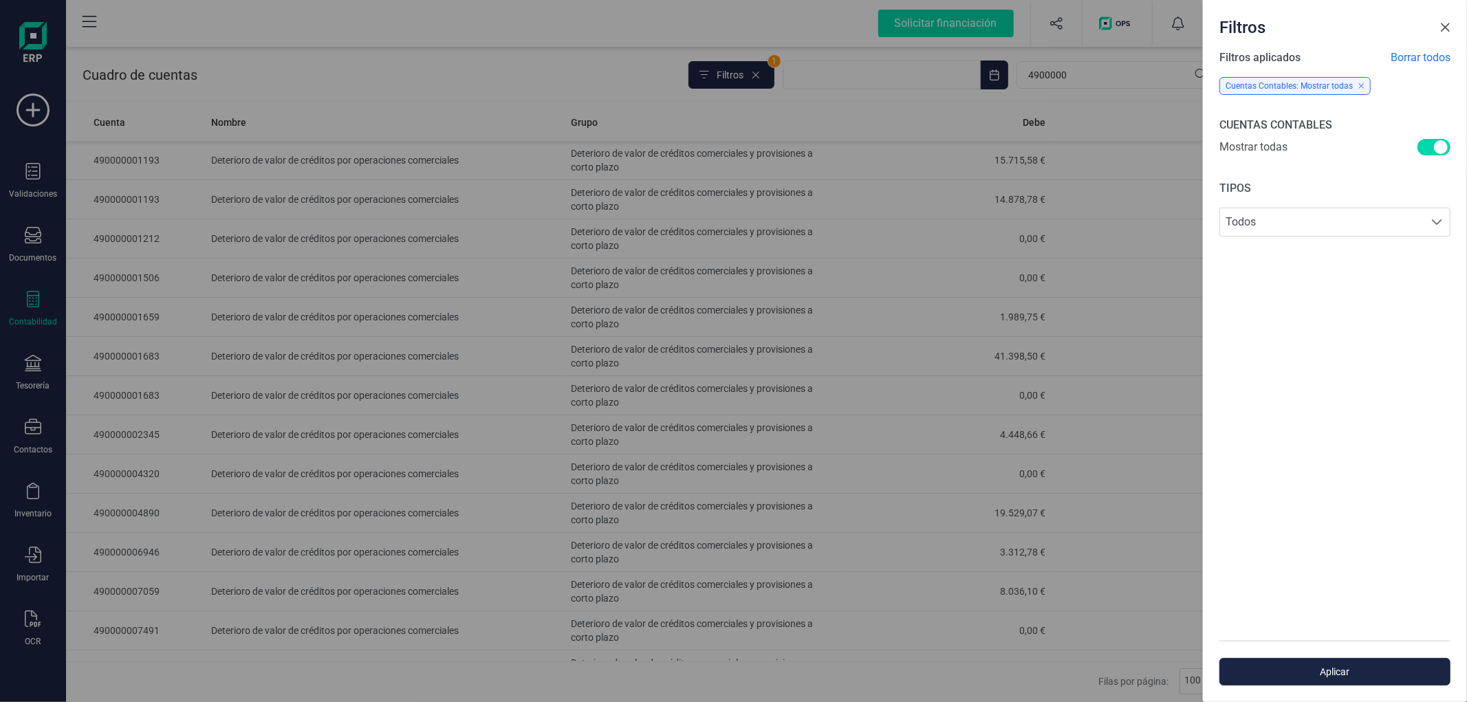
click at [1446, 26] on span "Close" at bounding box center [1444, 27] width 11 height 11
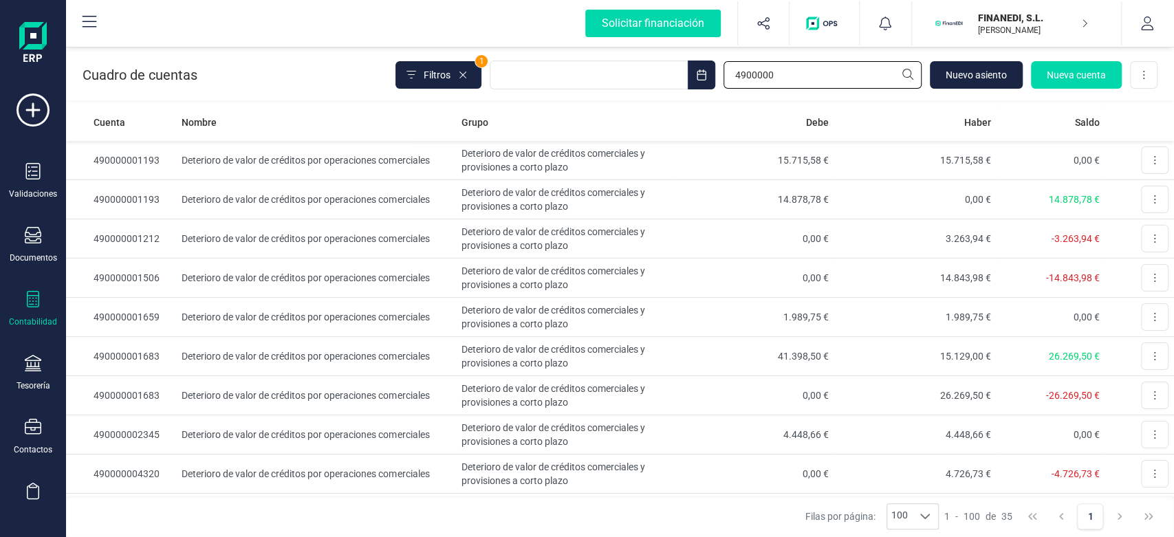
click at [797, 72] on input "4900000" at bounding box center [822, 75] width 198 height 28
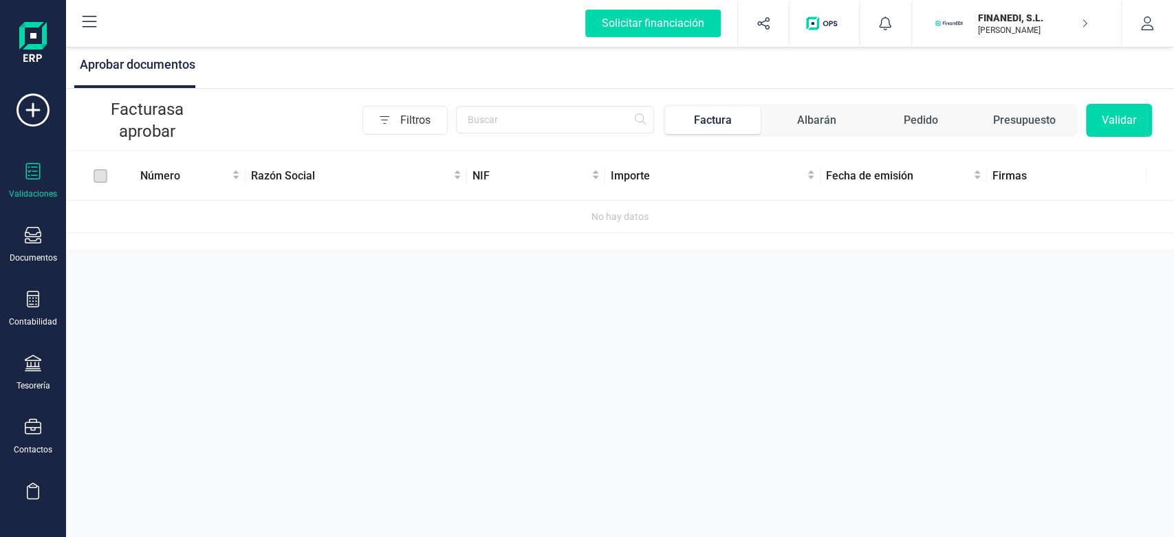
click at [993, 120] on div "Presupuesto" at bounding box center [1024, 120] width 63 height 17
click at [1040, 30] on p "[PERSON_NAME]" at bounding box center [1033, 30] width 110 height 11
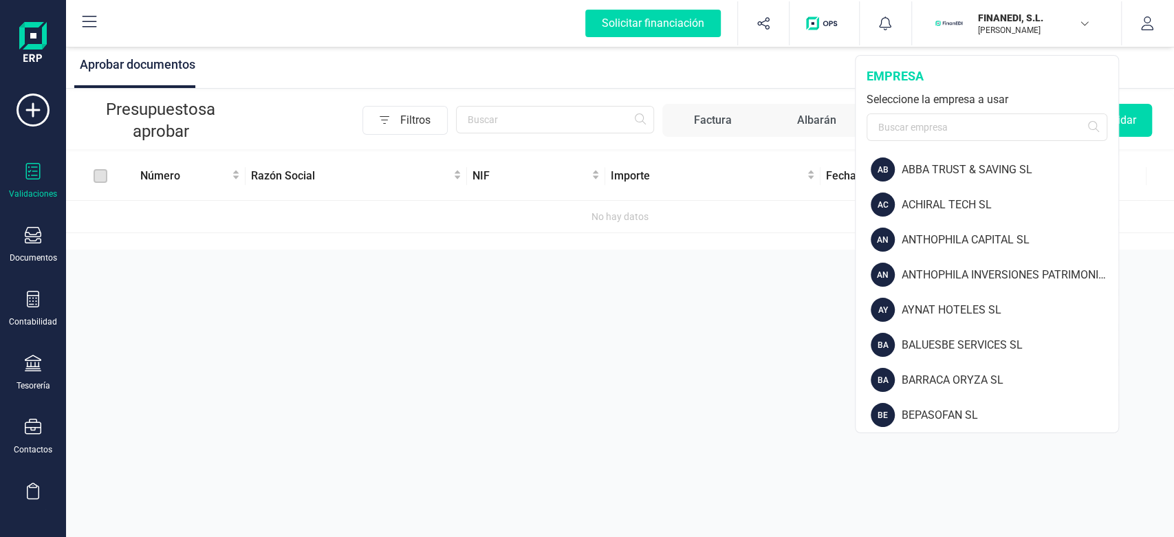
click at [1040, 30] on p "[PERSON_NAME]" at bounding box center [1033, 30] width 110 height 11
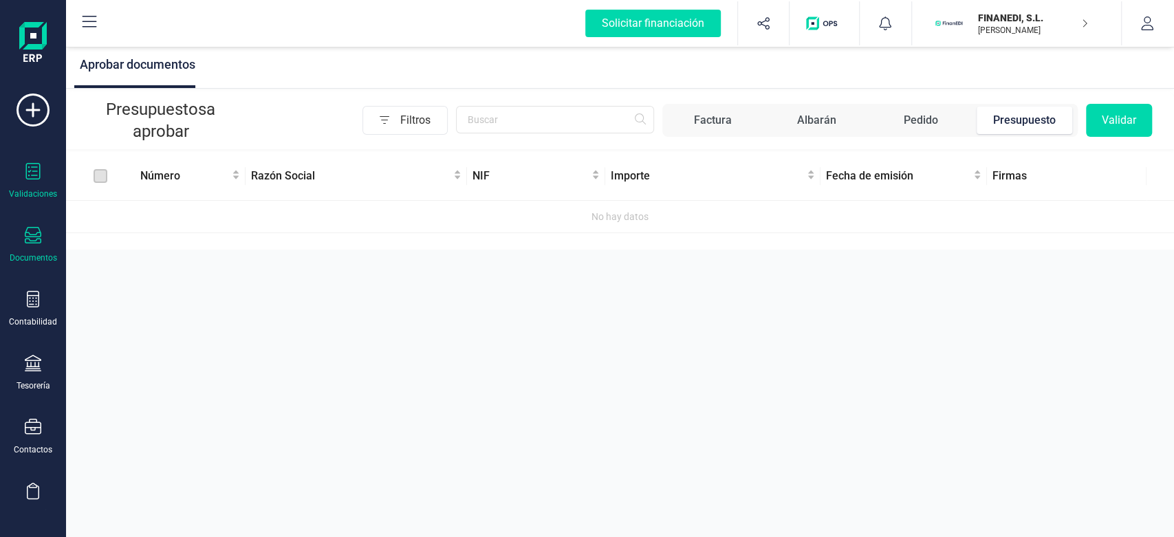
click at [33, 244] on div at bounding box center [33, 237] width 17 height 20
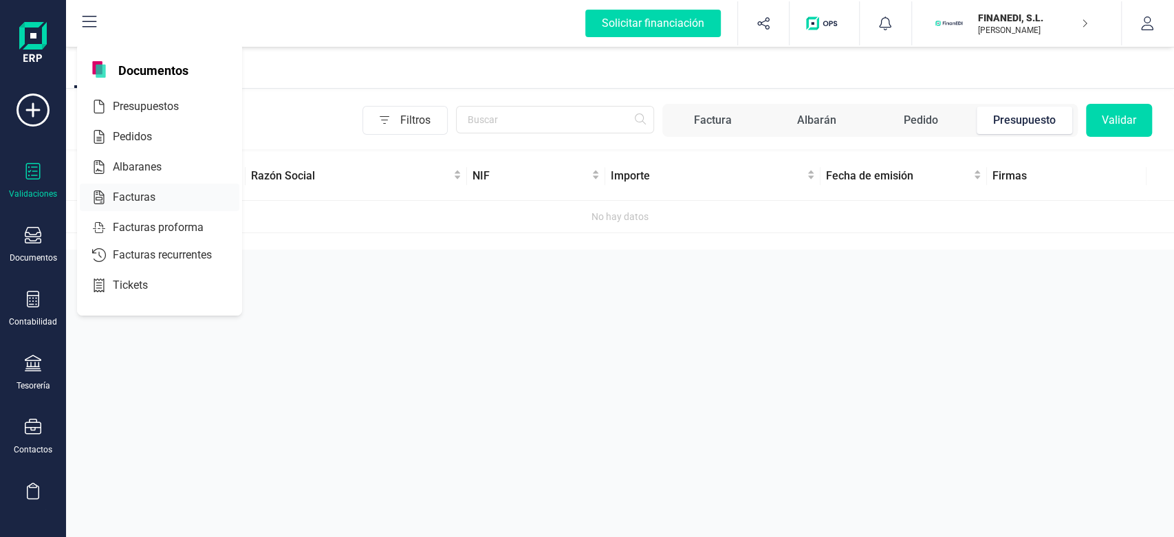
click at [138, 191] on span "Facturas" at bounding box center [143, 197] width 73 height 17
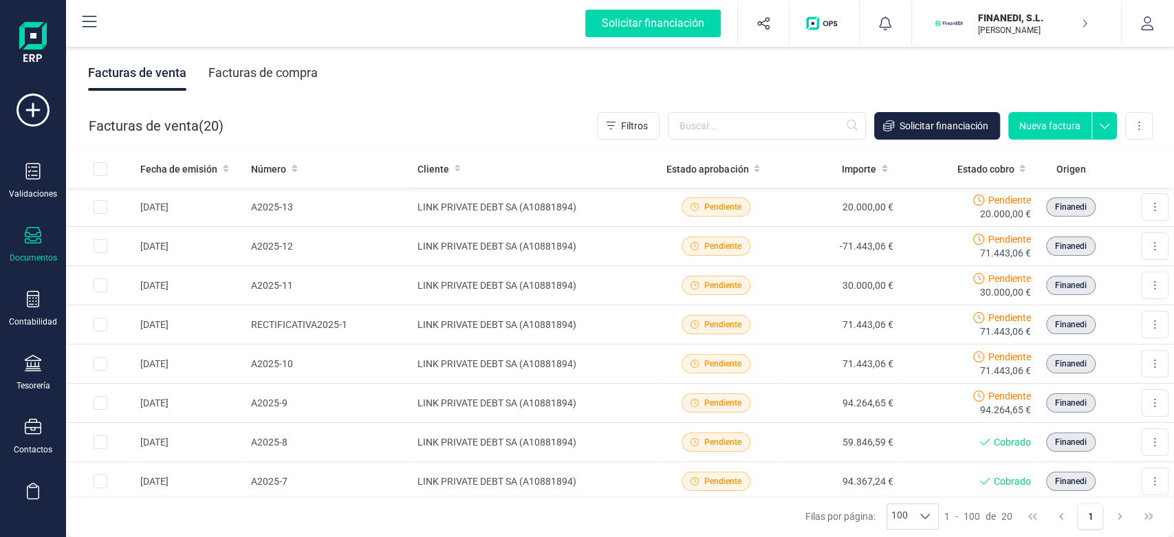
click at [532, 120] on div "Facturas de venta ( 20 ) Filtros Solicitar financiación Nueva factura Importar …" at bounding box center [621, 125] width 1108 height 47
click at [25, 193] on div "Validaciones" at bounding box center [33, 193] width 48 height 11
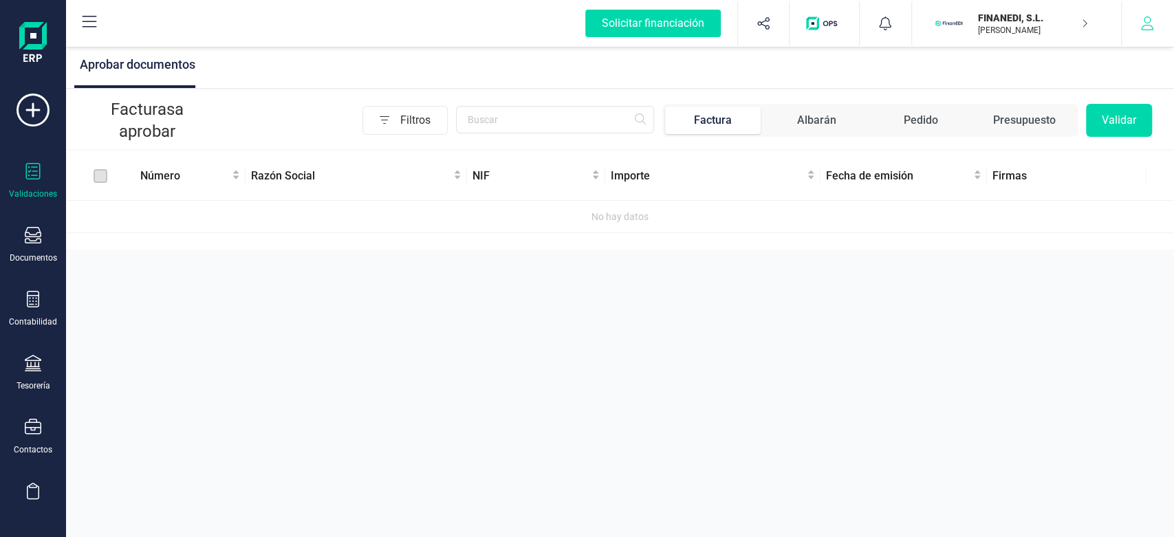
click at [1142, 32] on button "button" at bounding box center [1148, 23] width 52 height 44
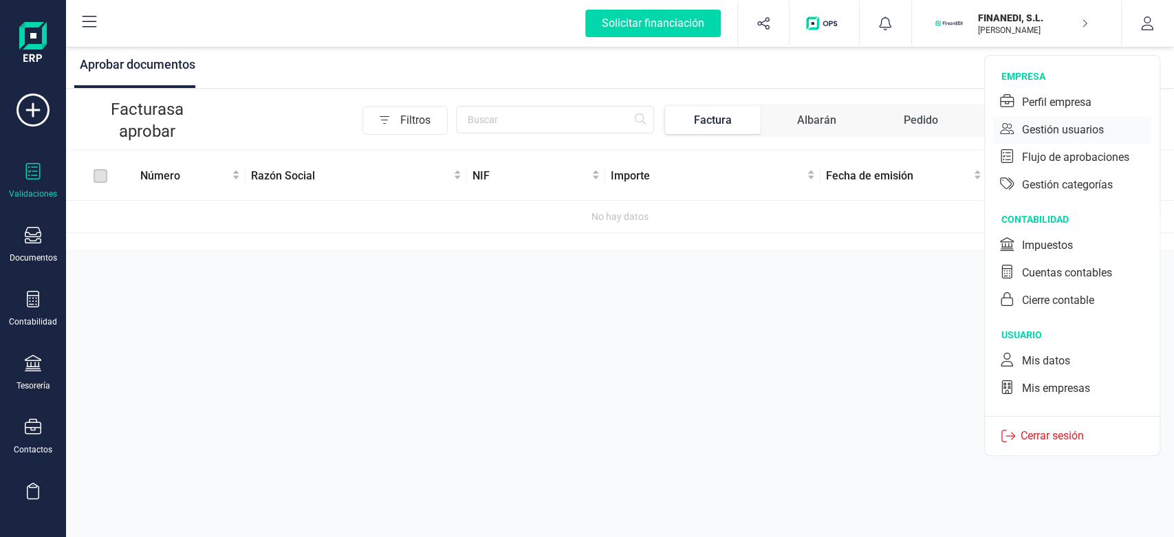
click at [1067, 131] on div "Gestión usuarios" at bounding box center [1063, 130] width 82 height 17
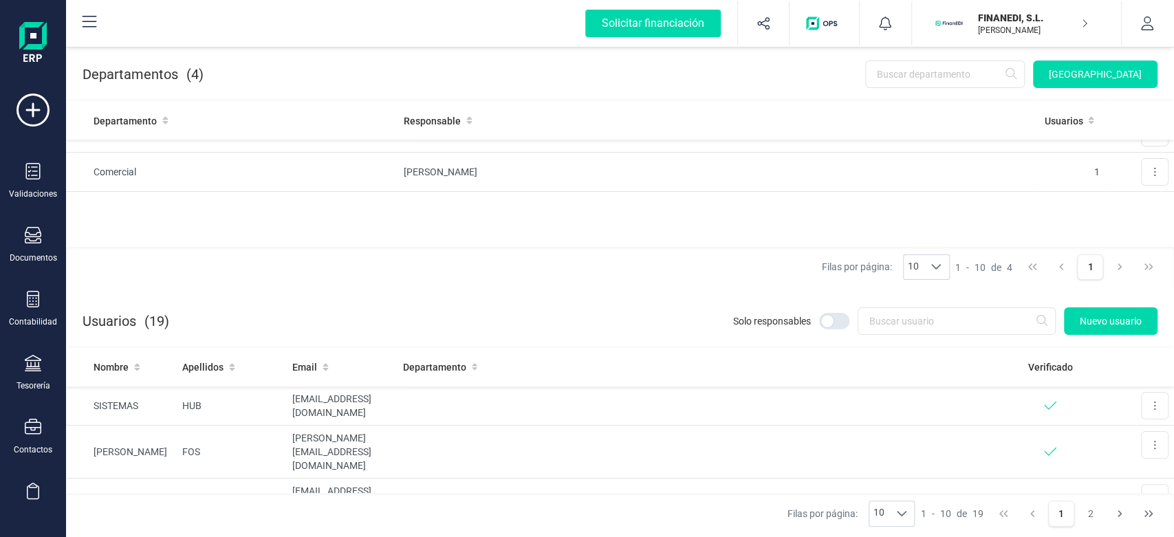
scroll to position [105, 0]
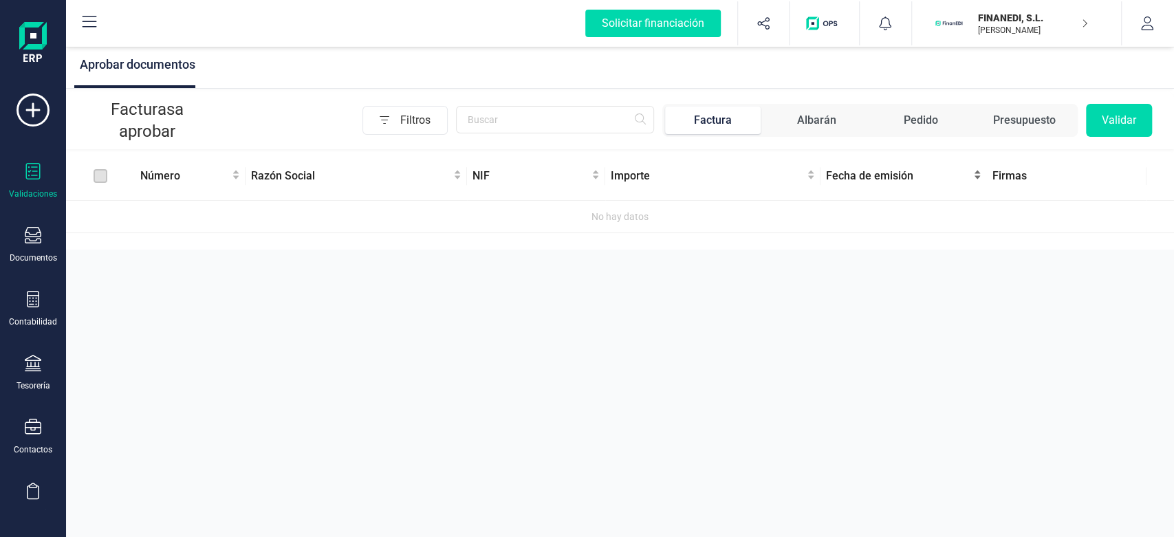
click at [855, 177] on span "Fecha de emisión" at bounding box center [898, 176] width 144 height 17
click at [924, 236] on div "Aprobar documentos Facturas a aprobar Filtros Factura Albarán Pedido Presupuest…" at bounding box center [620, 147] width 1108 height 206
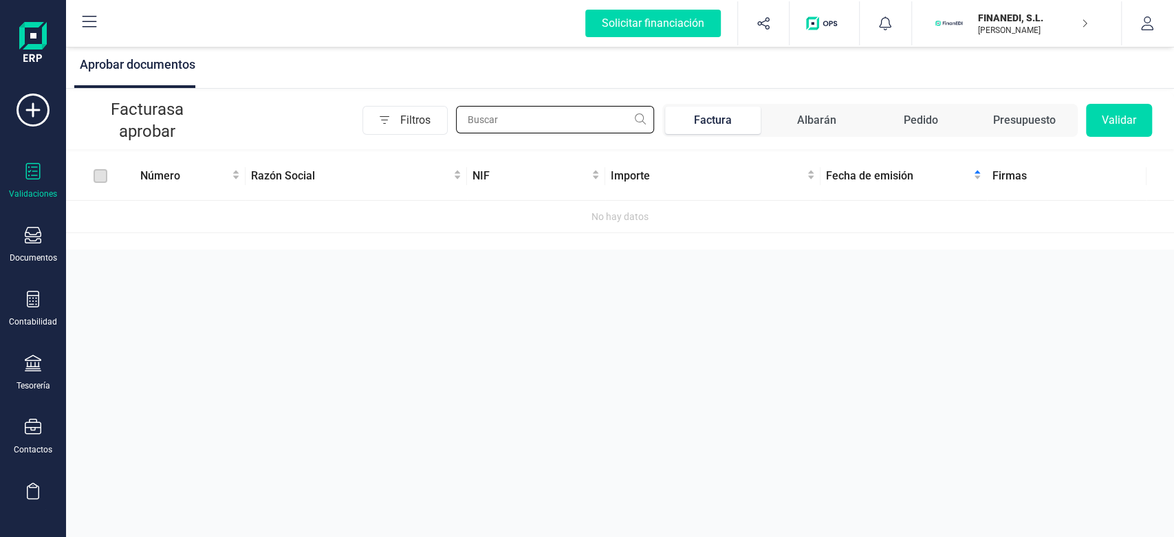
click at [598, 123] on input "text" at bounding box center [555, 120] width 198 height 28
click at [556, 63] on div "Aprobar documentos" at bounding box center [620, 66] width 1108 height 45
